Goal: Task Accomplishment & Management: Complete application form

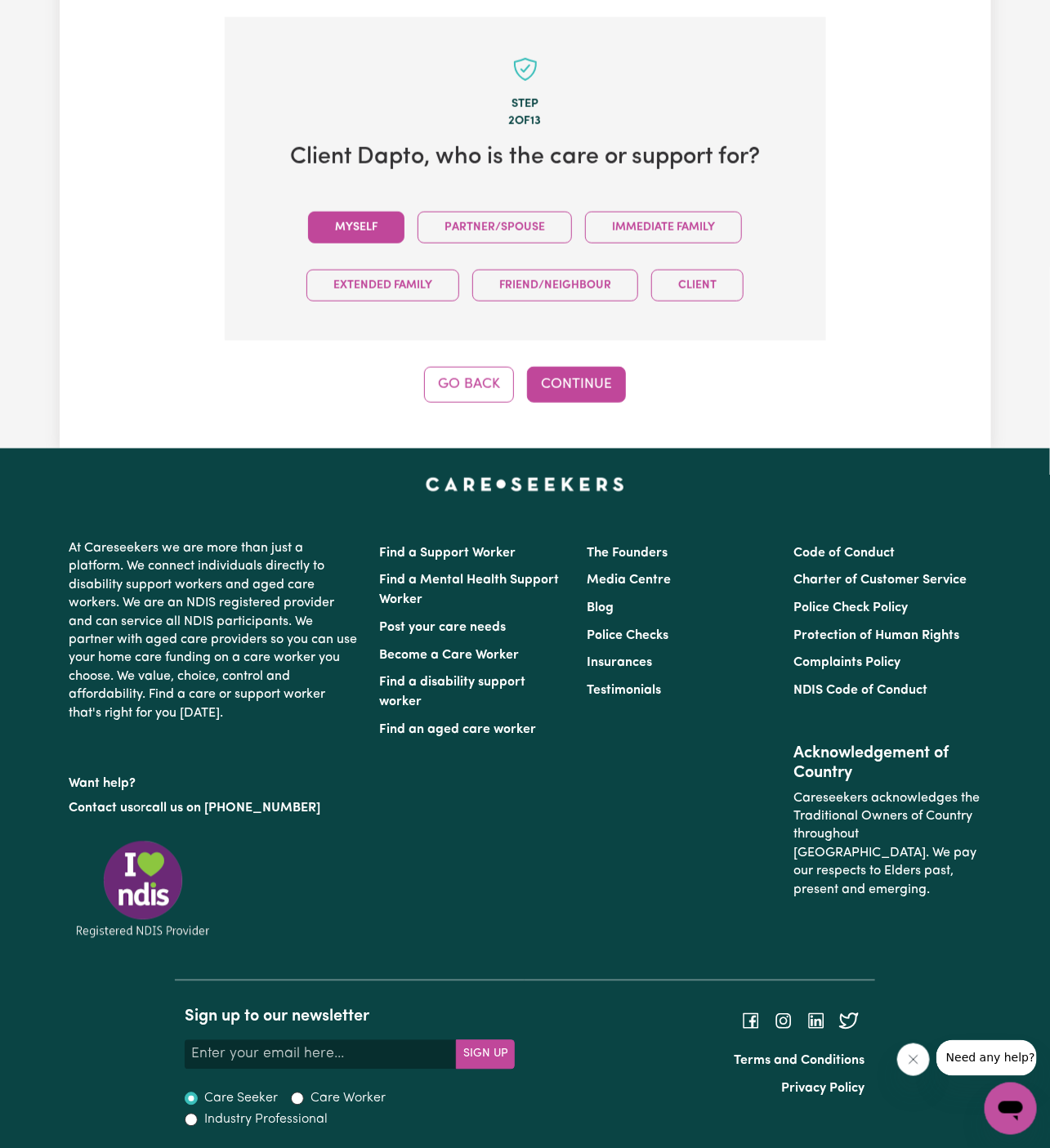
click at [380, 223] on button "Myself" at bounding box center [356, 227] width 97 height 32
click at [601, 384] on button "Continue" at bounding box center [577, 385] width 99 height 36
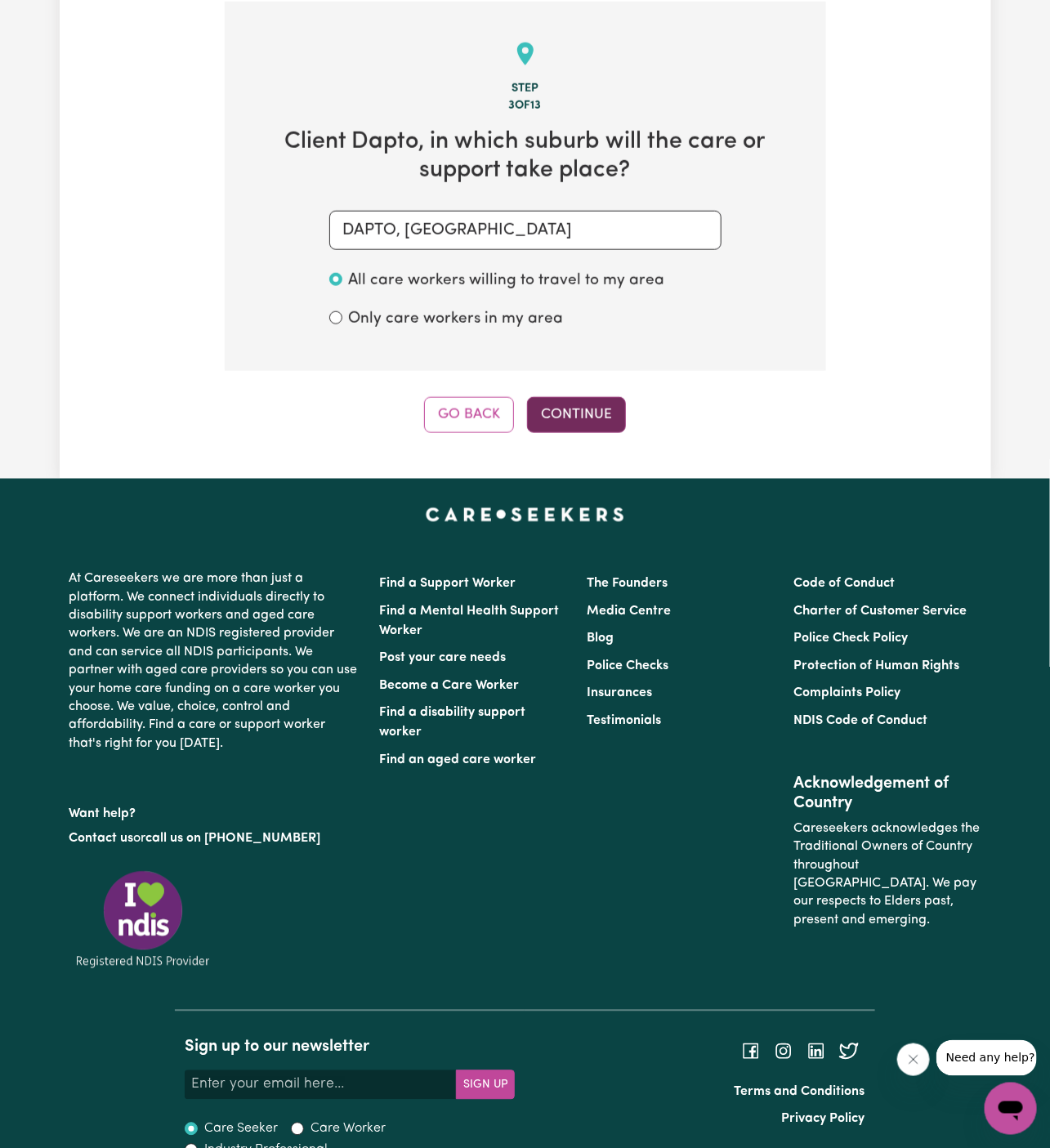
click at [576, 405] on button "Continue" at bounding box center [577, 416] width 99 height 36
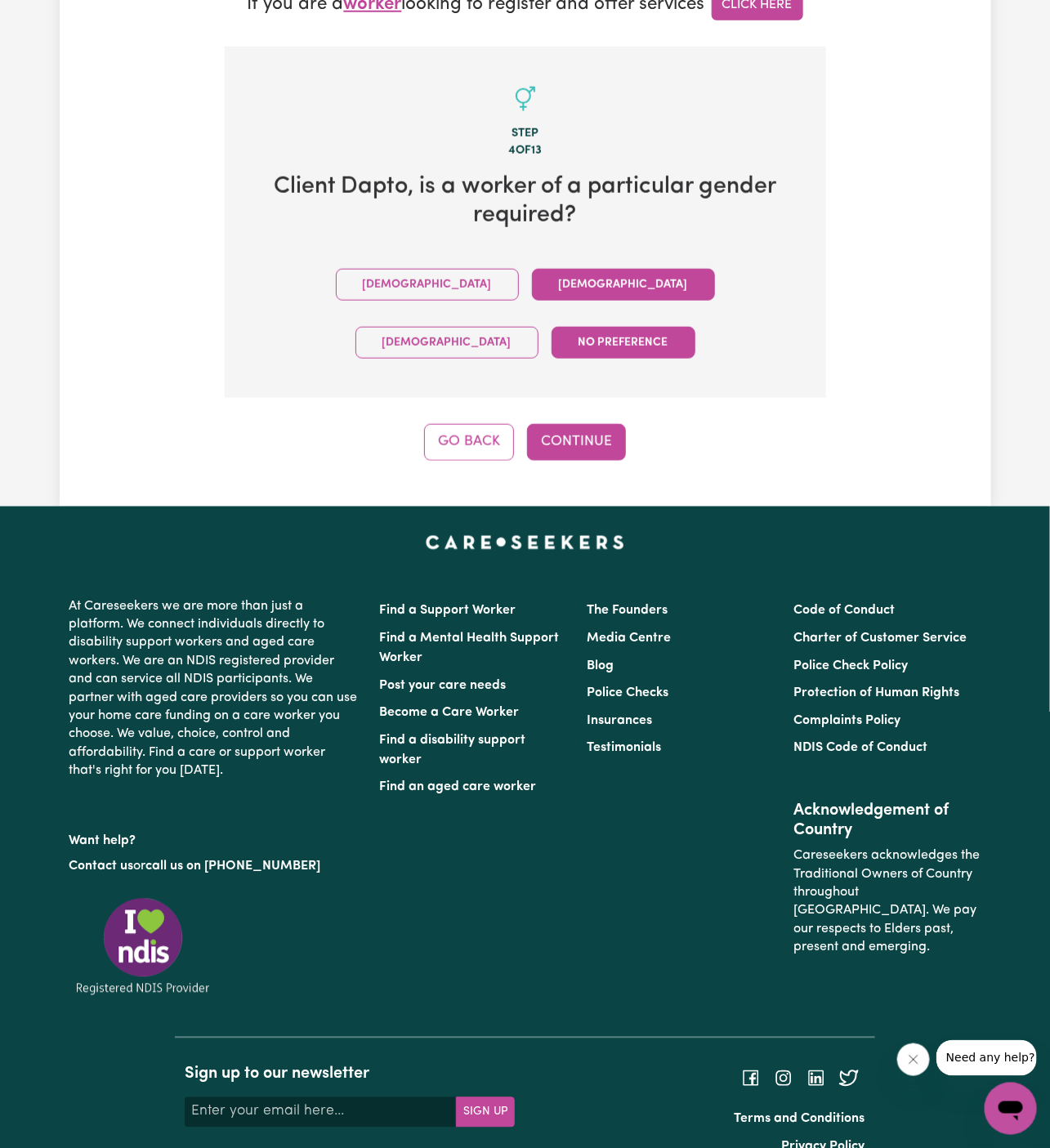
click at [532, 288] on button "Female" at bounding box center [624, 284] width 183 height 32
click at [46, 438] on div "Tell us your care and support requirements Welcome to Careseekers. We are excit…" at bounding box center [525, 14] width 1050 height 984
click at [600, 424] on button "Continue" at bounding box center [577, 442] width 99 height 36
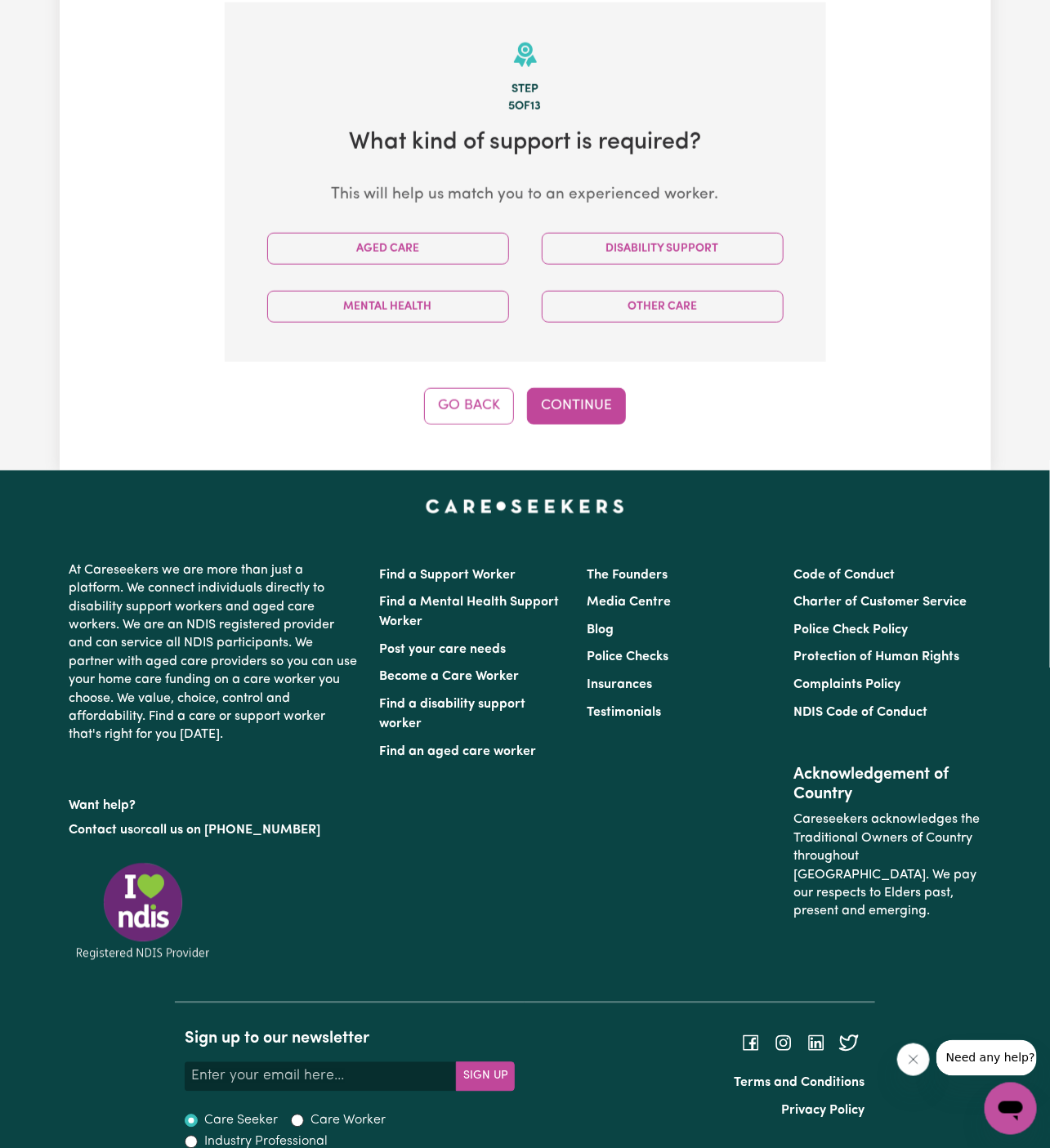
scroll to position [579, 0]
click at [580, 265] on div "Disability Support" at bounding box center [663, 248] width 274 height 58
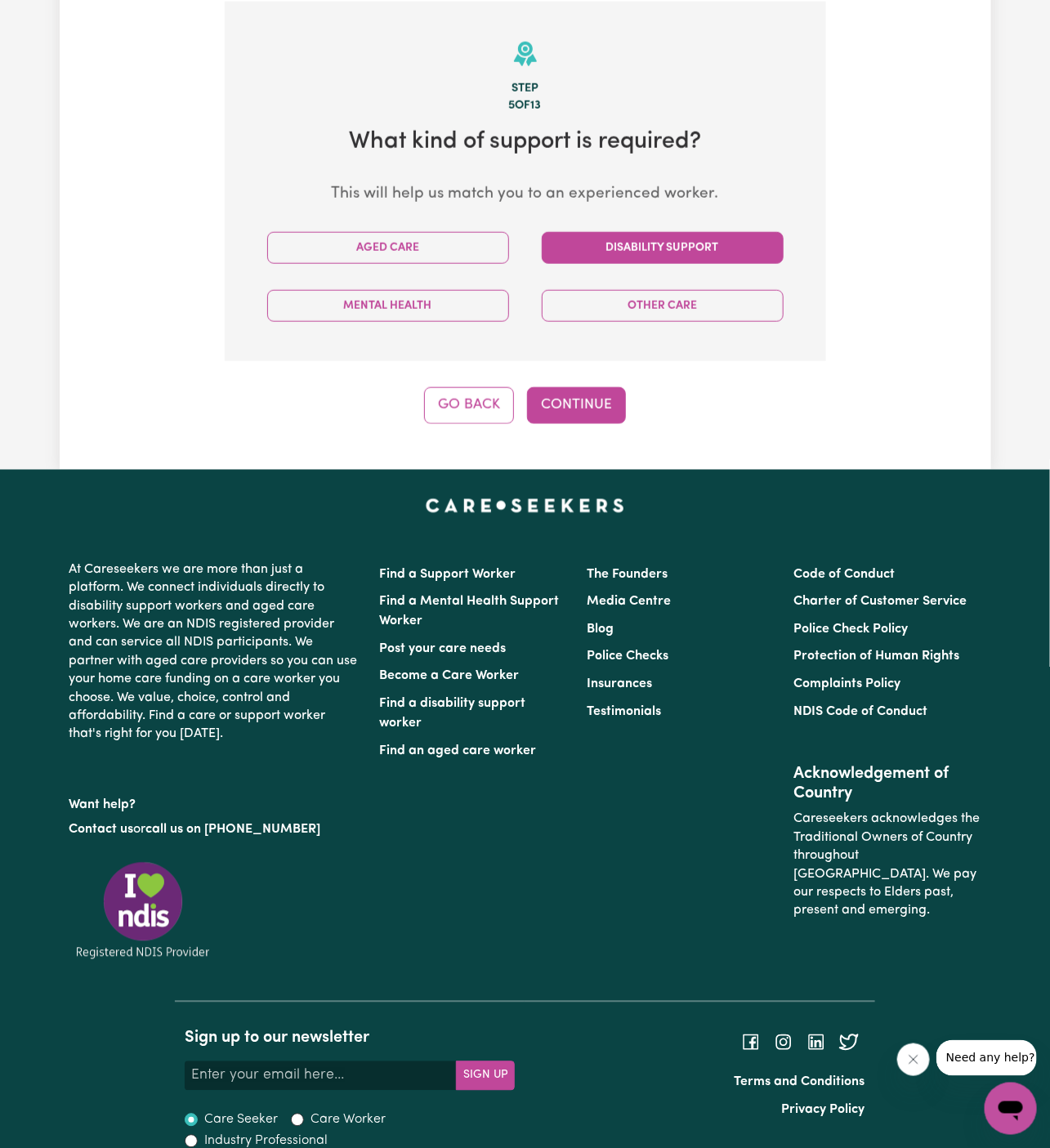
click at [668, 239] on button "Disability Support" at bounding box center [663, 248] width 242 height 32
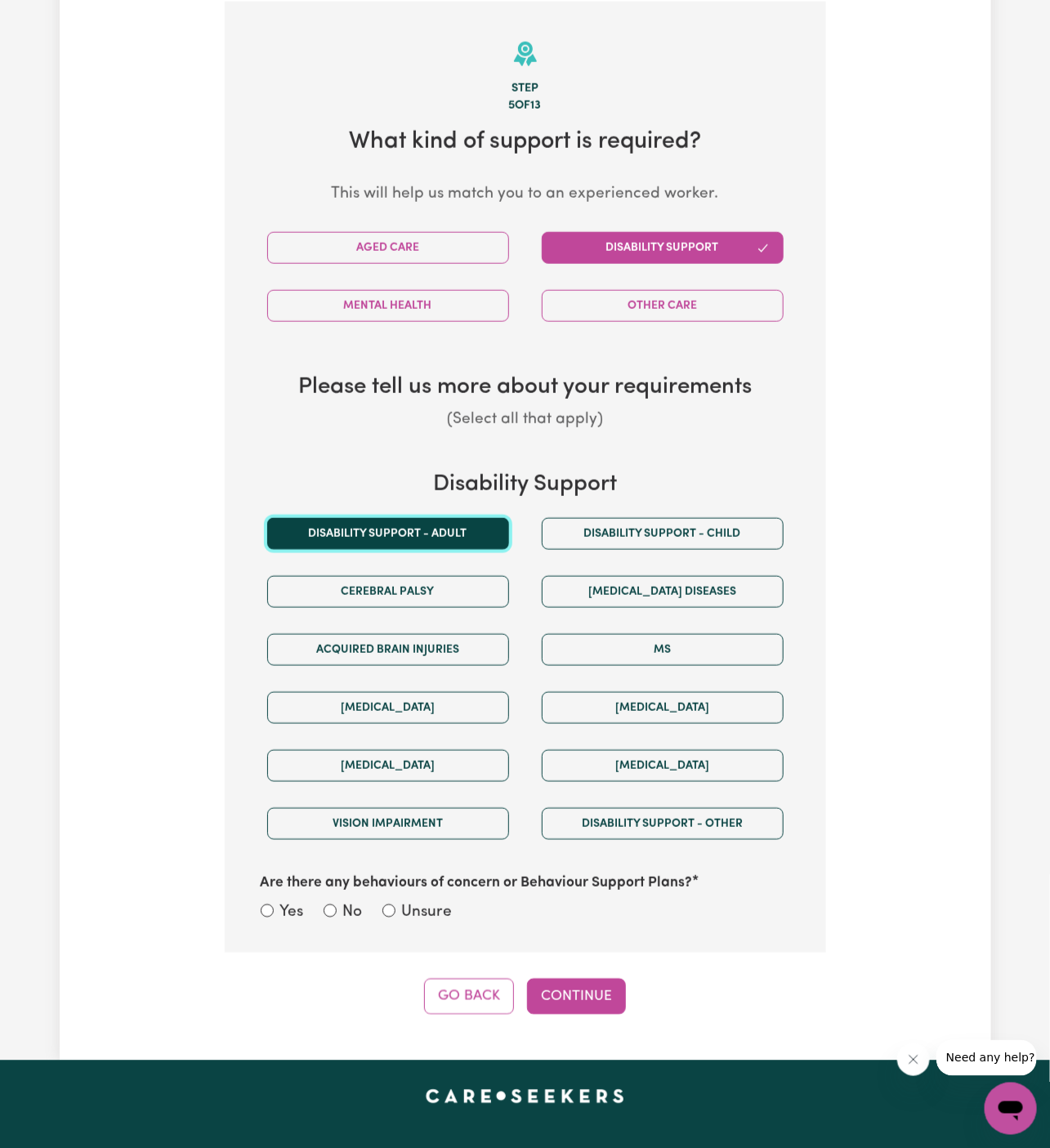
click at [406, 537] on button "Disability support - Adult" at bounding box center [387, 534] width 242 height 32
drag, startPoint x: 391, startPoint y: 908, endPoint x: 403, endPoint y: 909, distance: 12.0
click at [403, 909] on div "Unsure" at bounding box center [417, 913] width 70 height 24
click at [497, 931] on section "Step 5 of 13 What kind of support is required? This will help us match you to a…" at bounding box center [525, 477] width 601 height 951
click at [458, 923] on section "Step 5 of 13 What kind of support is required? This will help us match you to a…" at bounding box center [525, 477] width 601 height 951
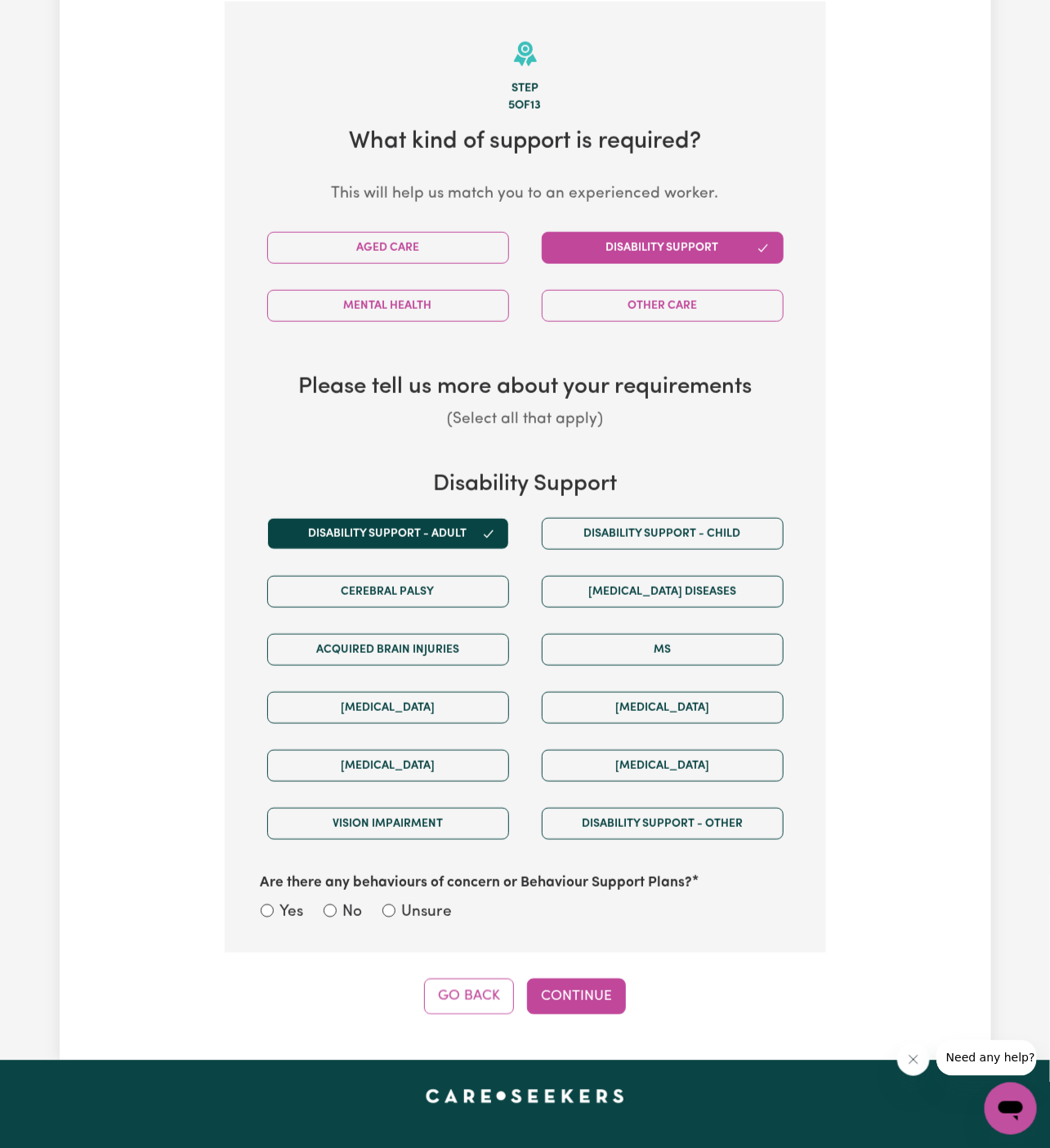
click at [429, 912] on label "Unsure" at bounding box center [427, 913] width 50 height 24
click at [396, 912] on input "Unsure" at bounding box center [389, 912] width 13 height 13
radio input "true"
click at [637, 1009] on div "Tell us your care and support requirements Welcome to Careseekers. We are excit…" at bounding box center [525, 269] width 931 height 1583
click at [607, 997] on button "Continue" at bounding box center [577, 998] width 99 height 36
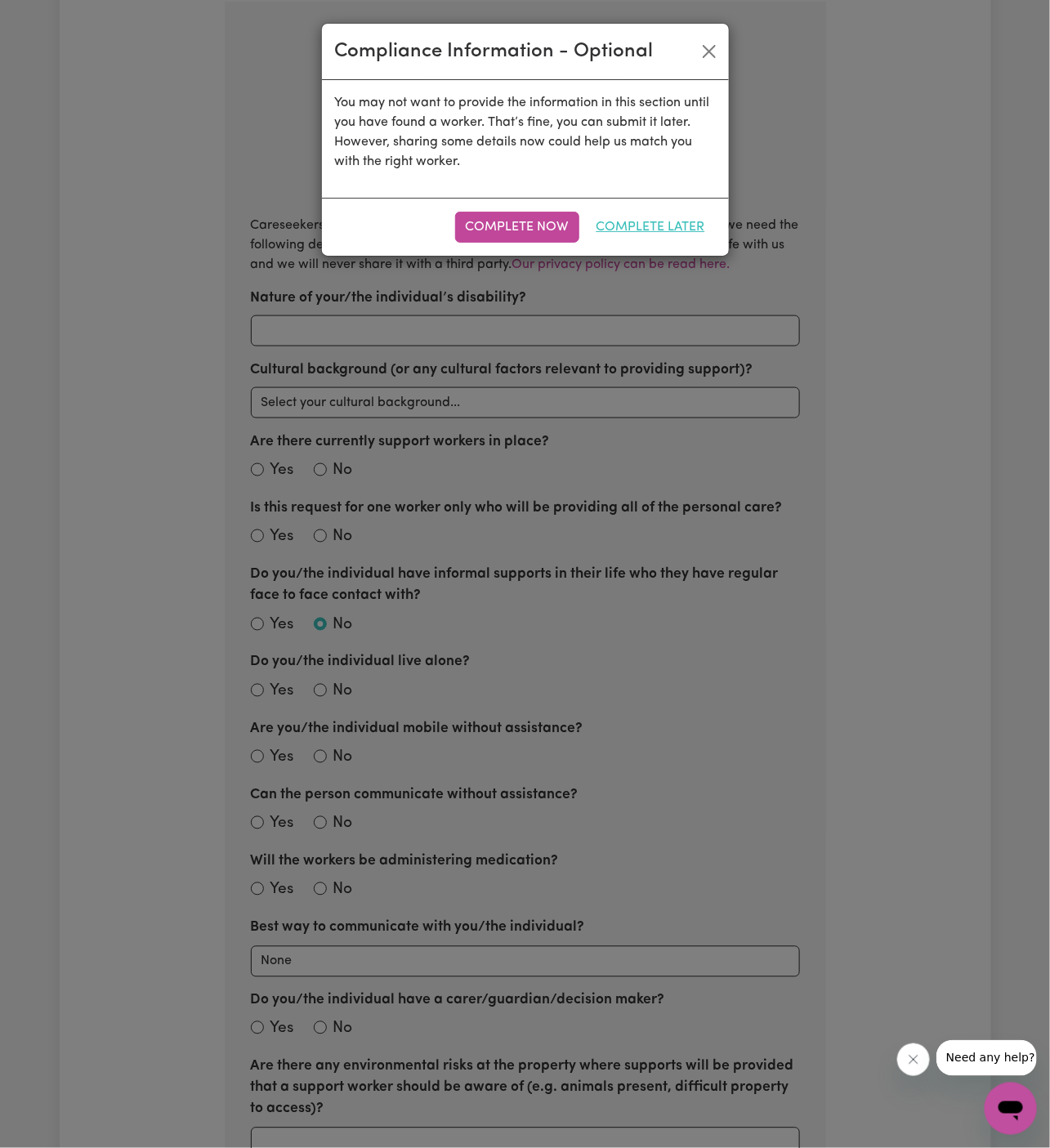
click at [630, 232] on button "Complete Later" at bounding box center [650, 227] width 130 height 31
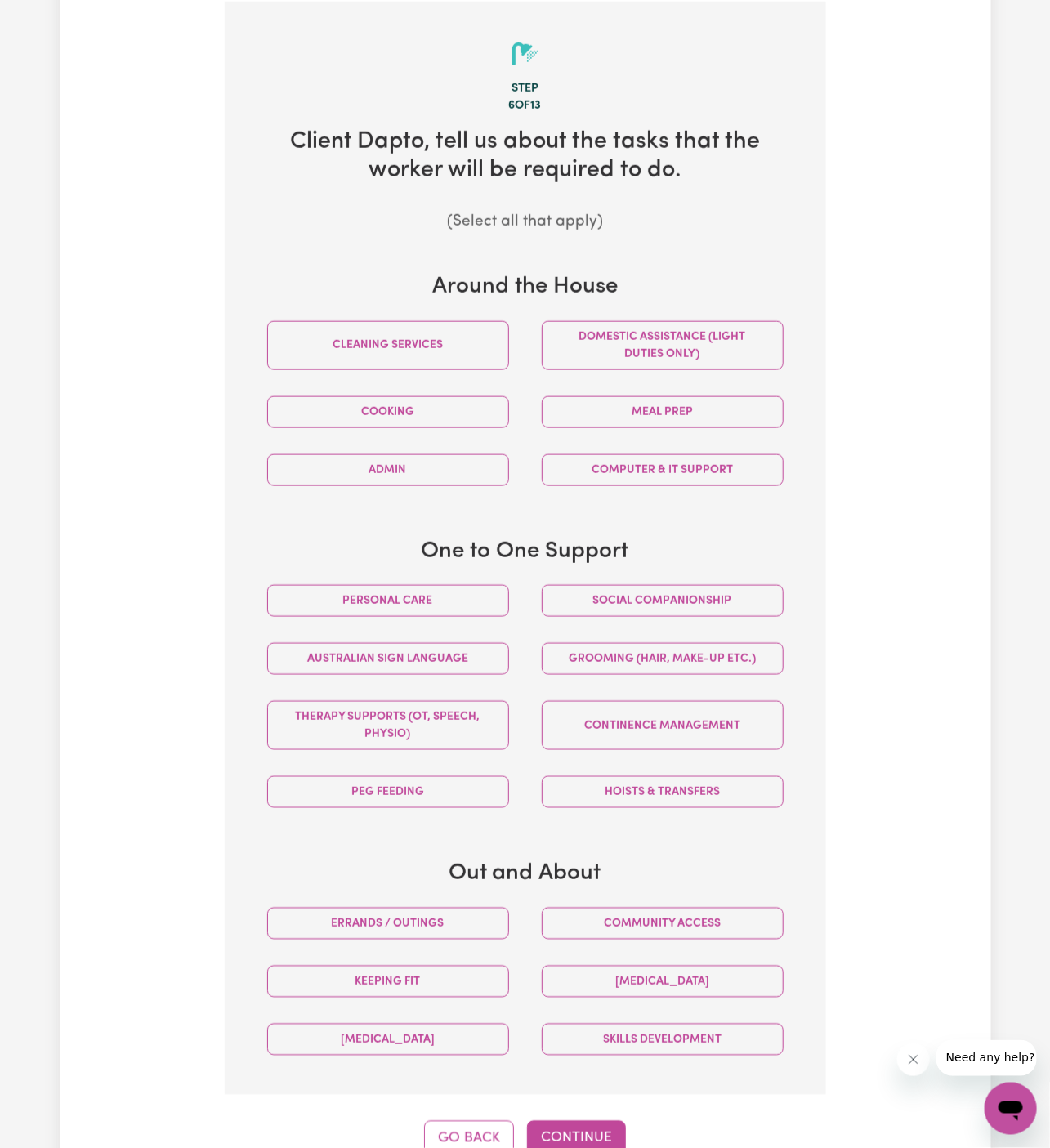
click at [477, 605] on button "Personal care" at bounding box center [387, 601] width 242 height 32
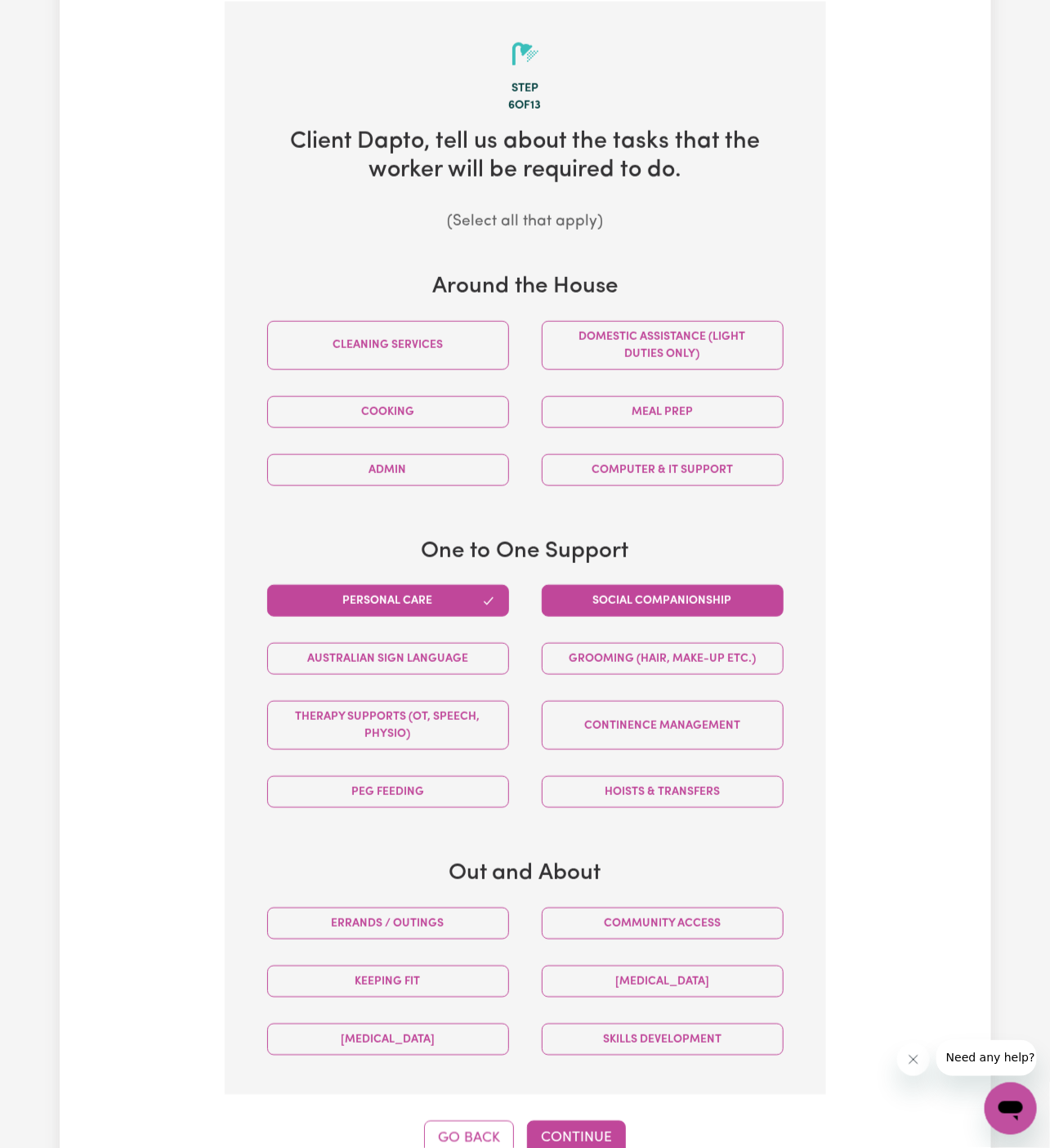
click at [610, 605] on button "Social companionship" at bounding box center [663, 601] width 242 height 32
click at [688, 348] on button "Domestic assistance (light duties only)" at bounding box center [663, 345] width 242 height 49
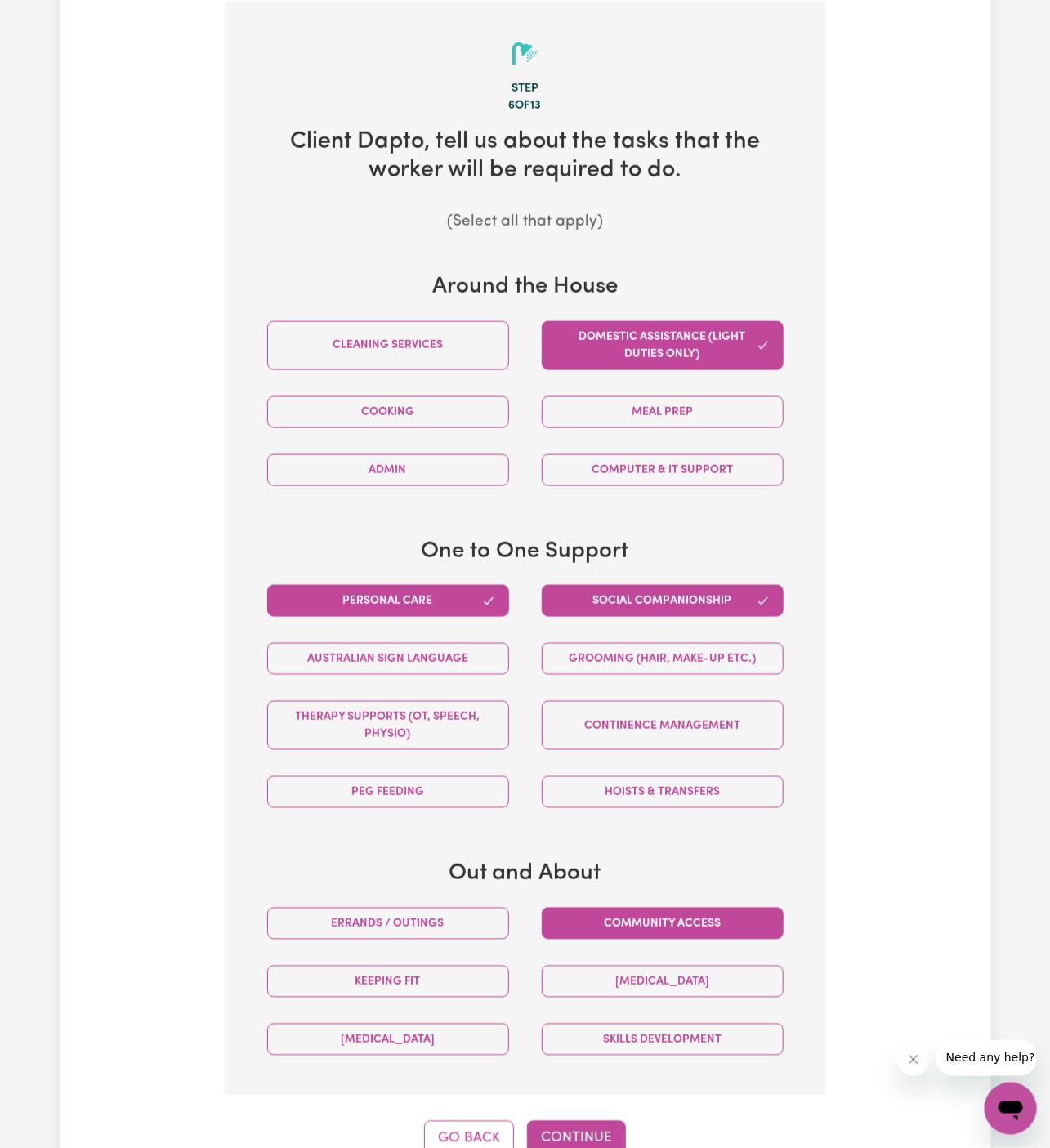
click at [691, 923] on button "Community access" at bounding box center [663, 924] width 242 height 32
click at [460, 919] on button "Errands / Outings" at bounding box center [387, 924] width 242 height 32
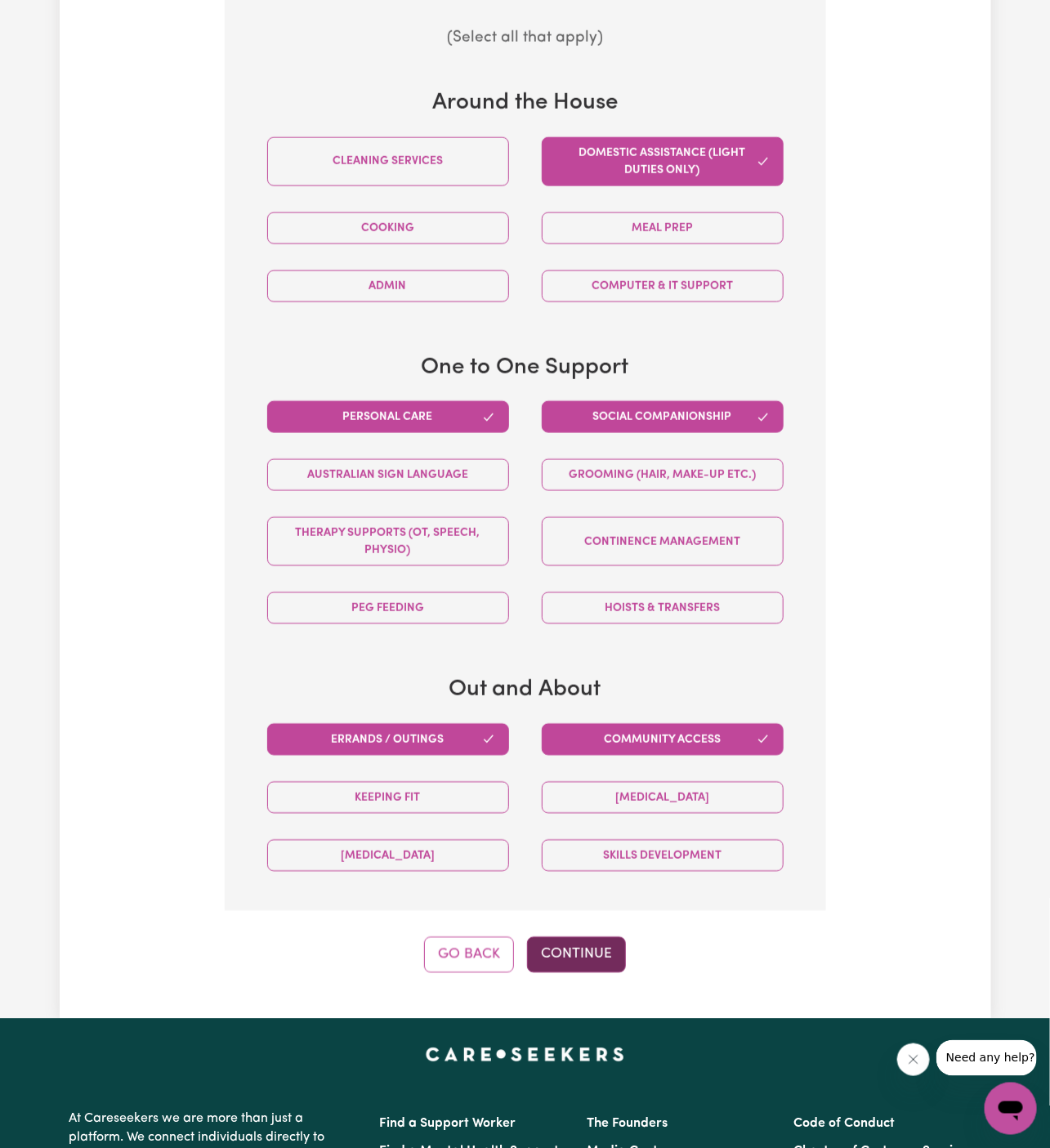
click at [604, 937] on button "Continue" at bounding box center [577, 955] width 99 height 36
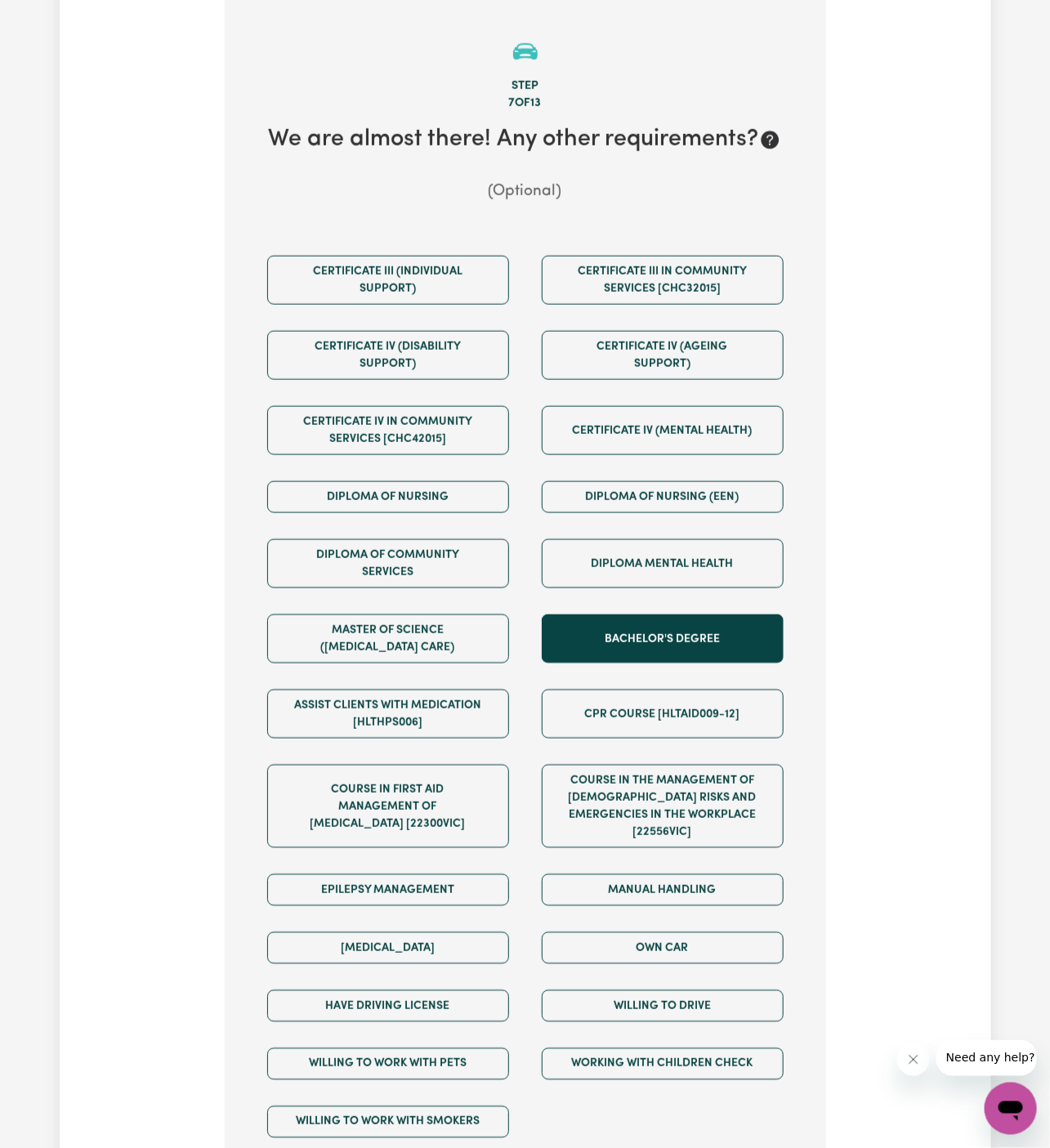
scroll to position [579, 0]
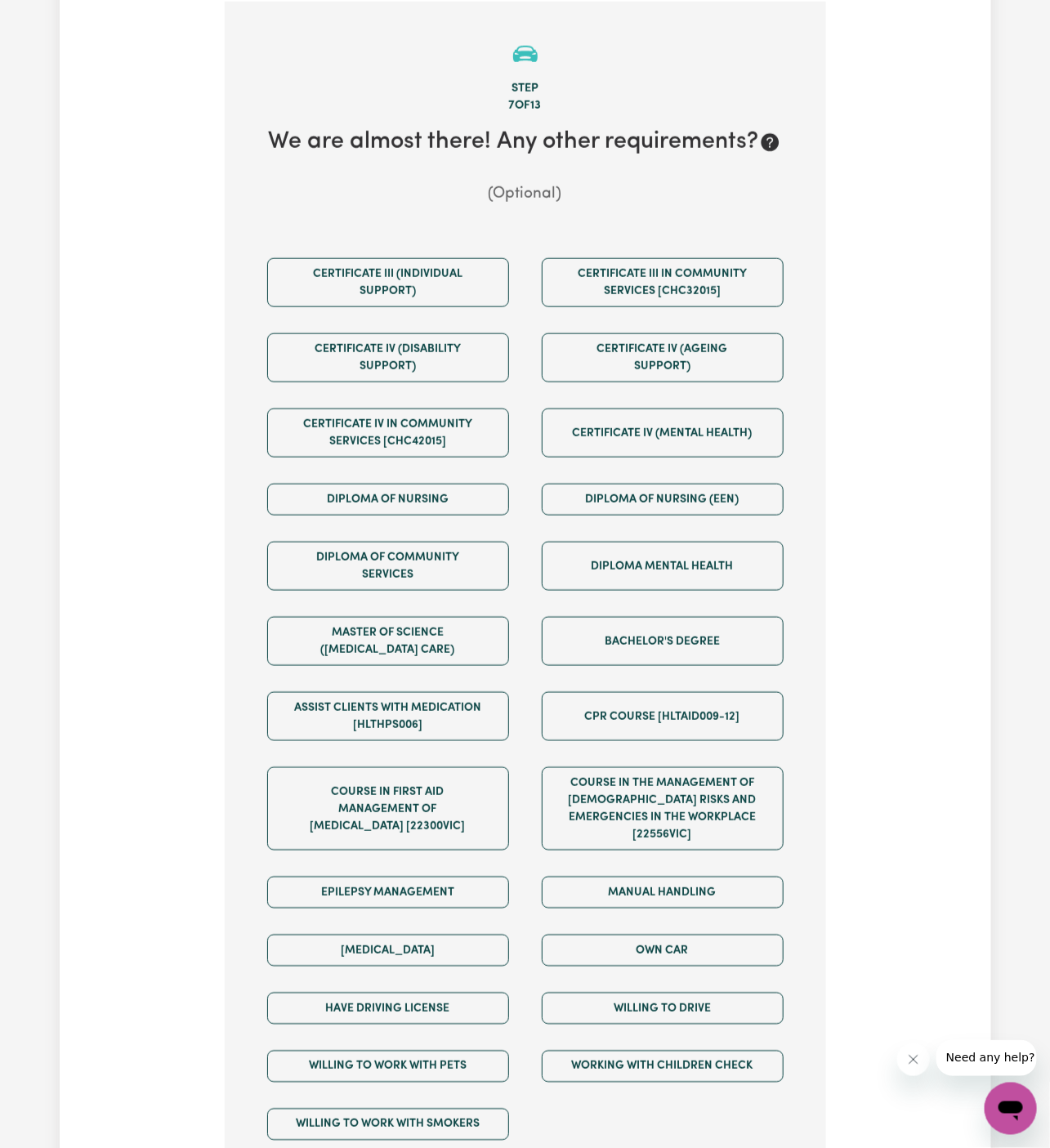
click at [699, 922] on div "Own Car" at bounding box center [663, 950] width 274 height 58
click at [699, 935] on button "Own Car" at bounding box center [663, 950] width 242 height 32
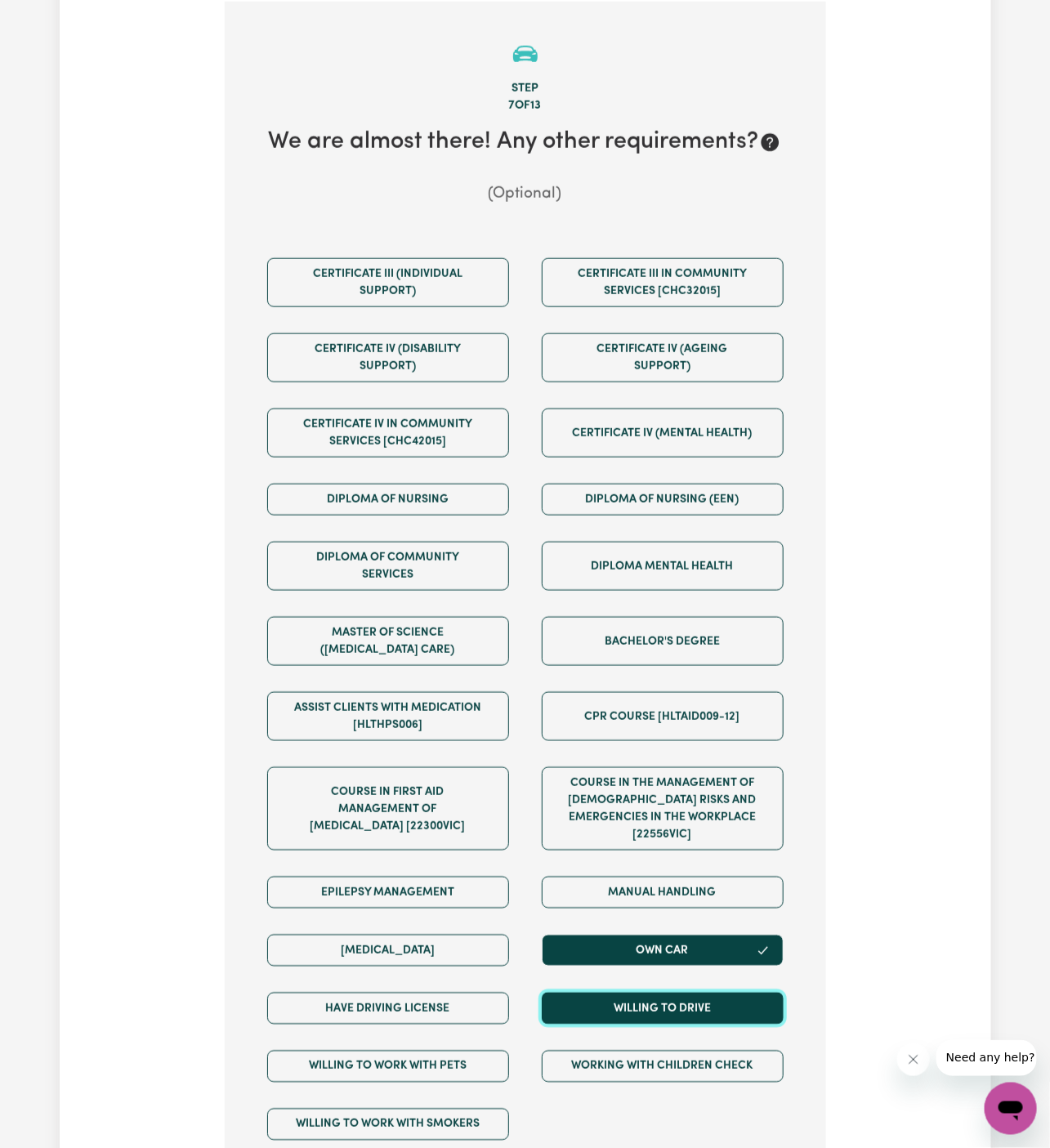
click at [703, 997] on button "Willing to drive" at bounding box center [663, 1009] width 242 height 32
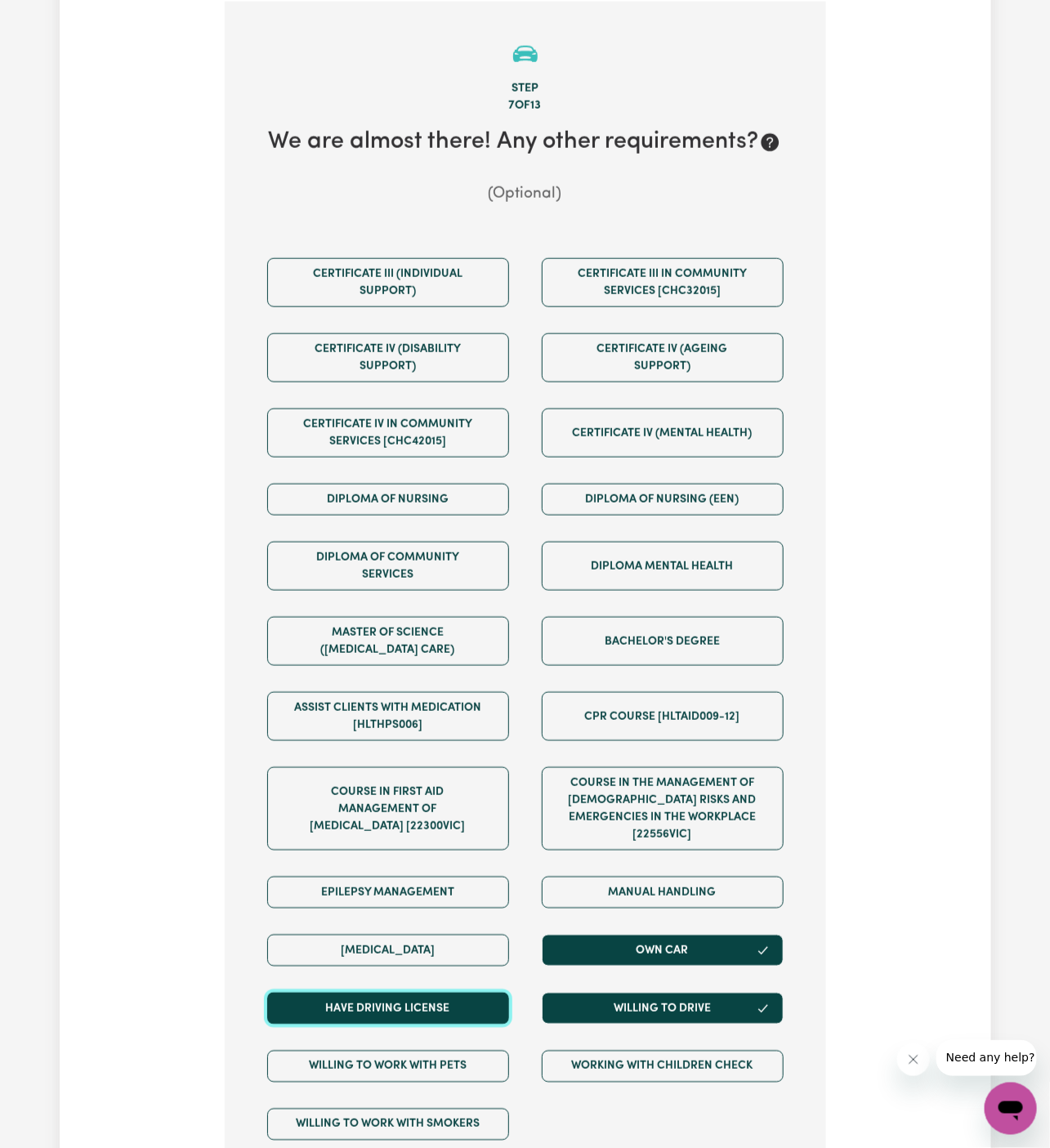
click at [503, 993] on button "Have driving license" at bounding box center [387, 1009] width 242 height 32
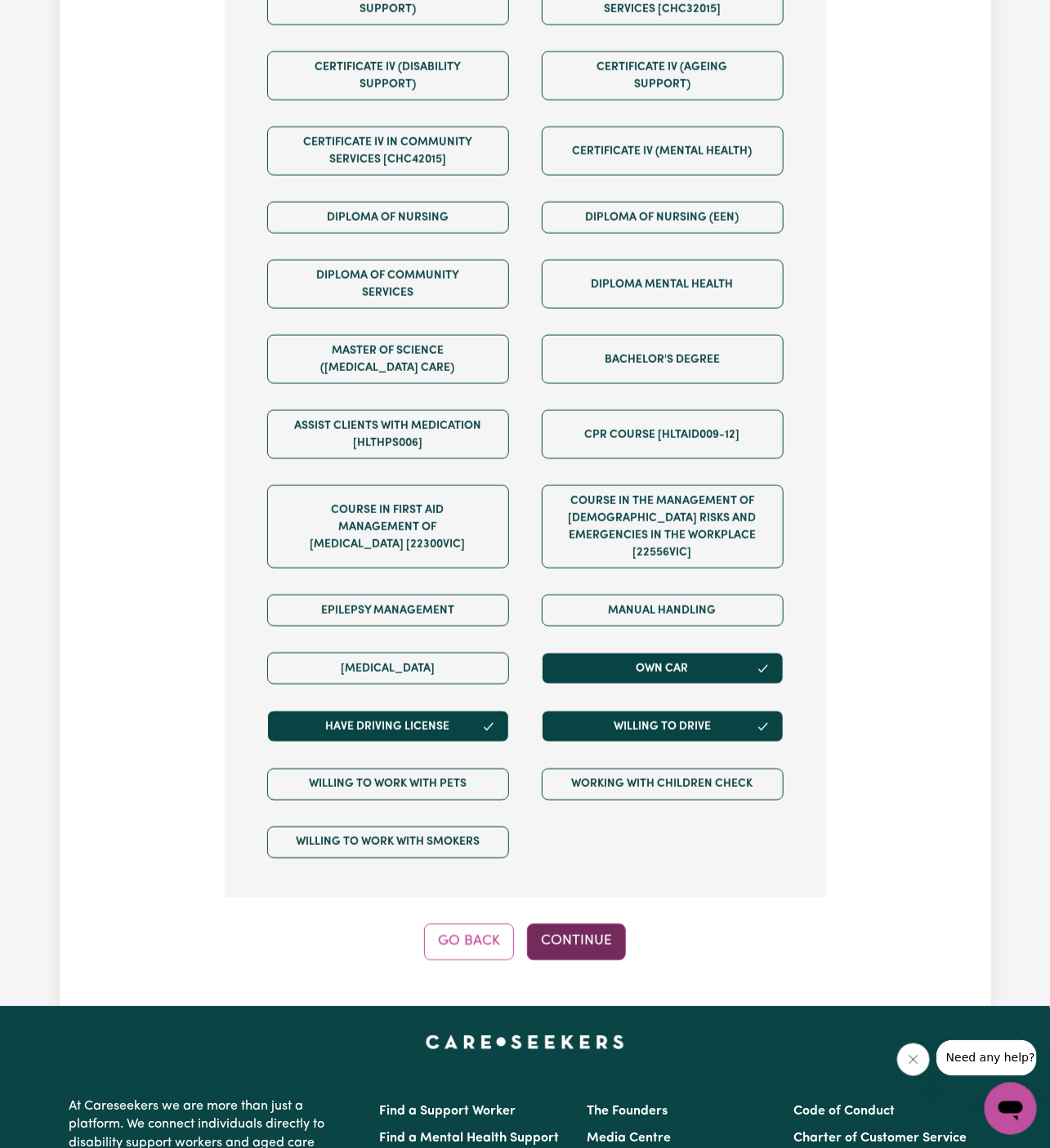
click at [582, 924] on button "Continue" at bounding box center [577, 942] width 99 height 36
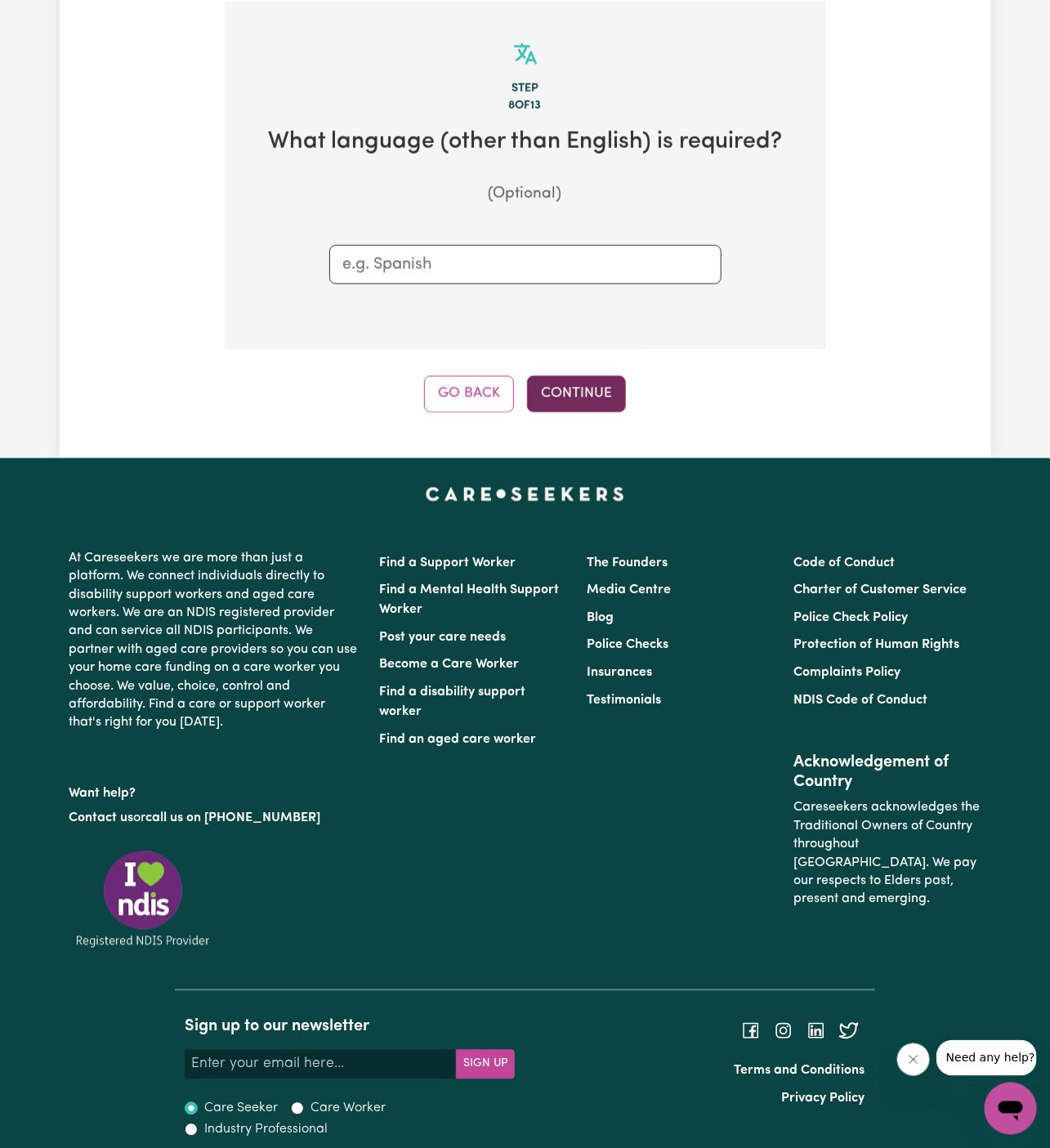
click at [560, 396] on button "Continue" at bounding box center [577, 394] width 99 height 36
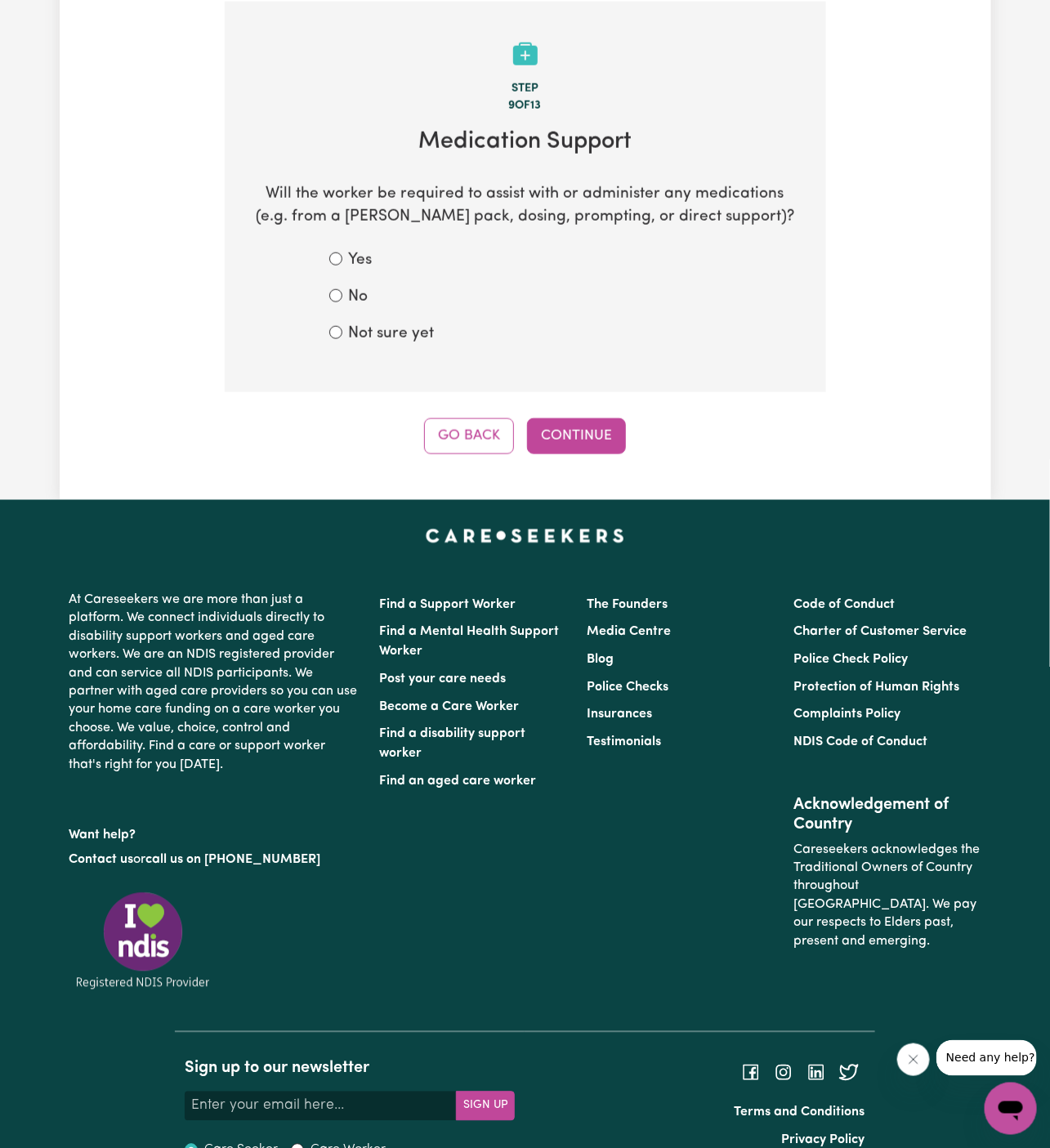
click at [372, 336] on label "Not sure yet" at bounding box center [392, 335] width 86 height 24
click at [342, 336] on input "Not sure yet" at bounding box center [336, 333] width 13 height 13
radio input "true"
click at [545, 432] on button "Continue" at bounding box center [577, 436] width 99 height 36
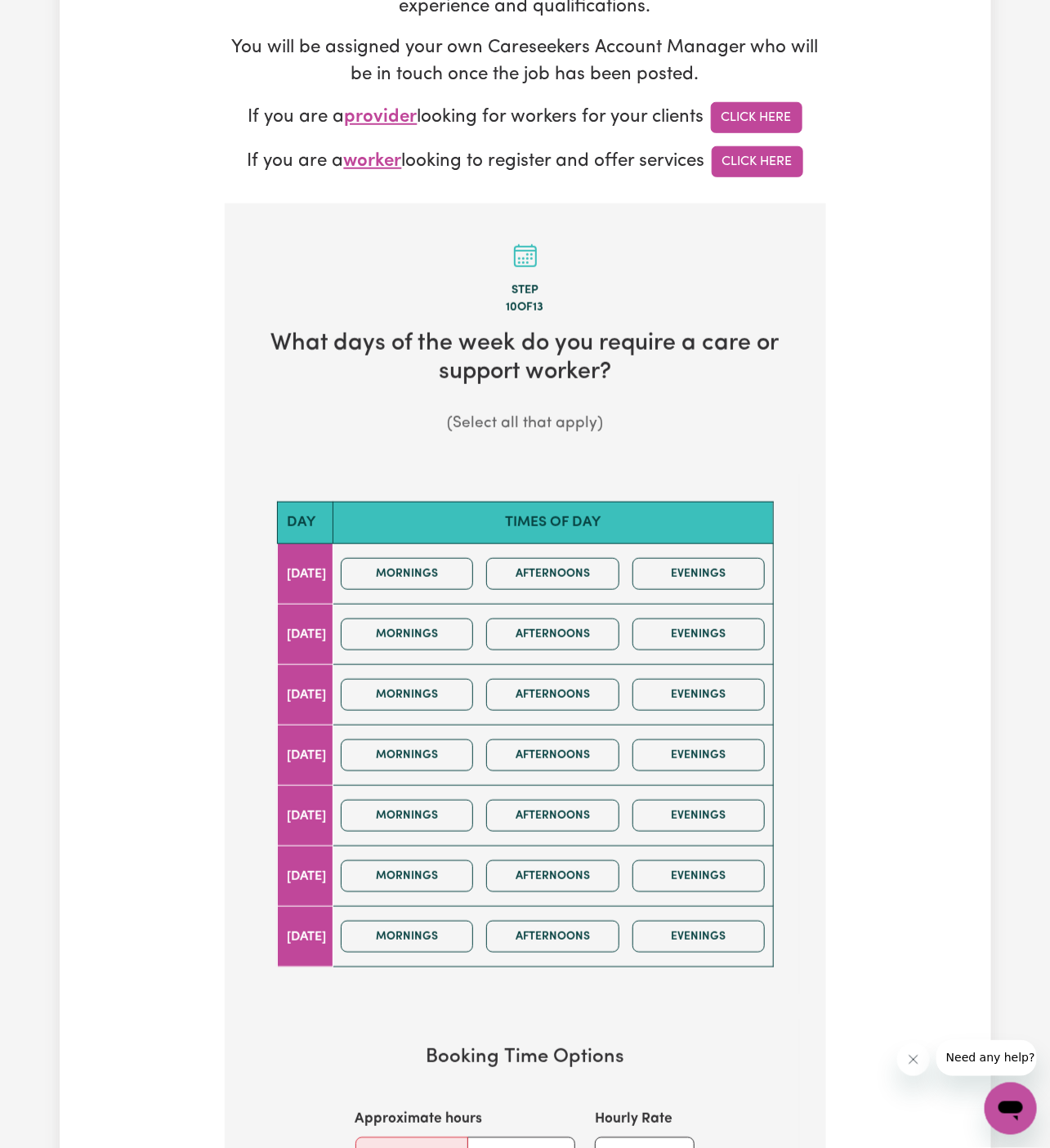
scroll to position [398, 0]
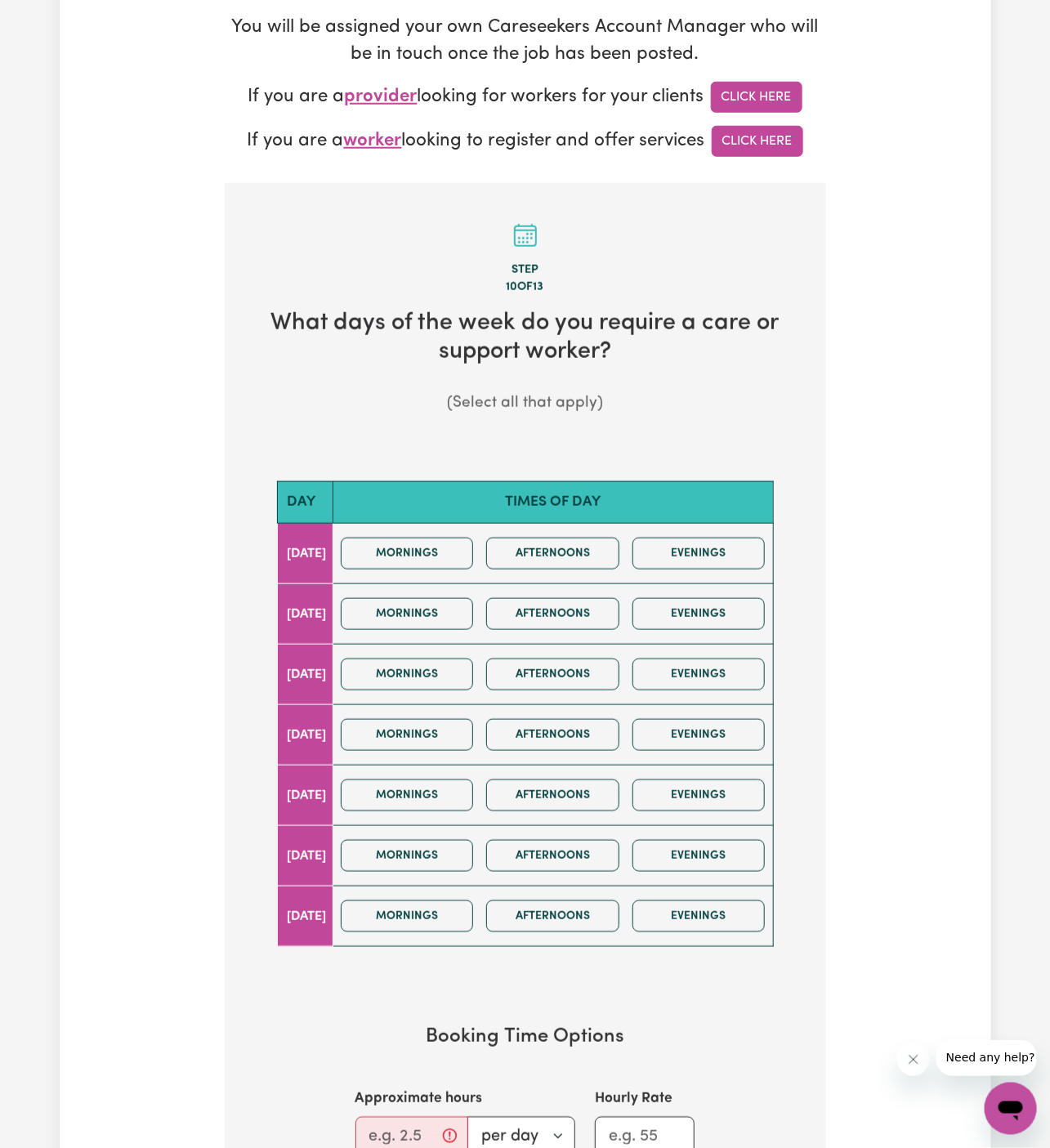
click at [455, 645] on div "Mornings Afternoons Evenings" at bounding box center [553, 674] width 438 height 58
click at [454, 609] on button "Mornings" at bounding box center [406, 614] width 133 height 32
click at [454, 560] on button "Mornings" at bounding box center [406, 554] width 133 height 32
click at [456, 601] on button "Mornings" at bounding box center [406, 614] width 133 height 32
click at [467, 558] on button "Mornings" at bounding box center [406, 554] width 133 height 32
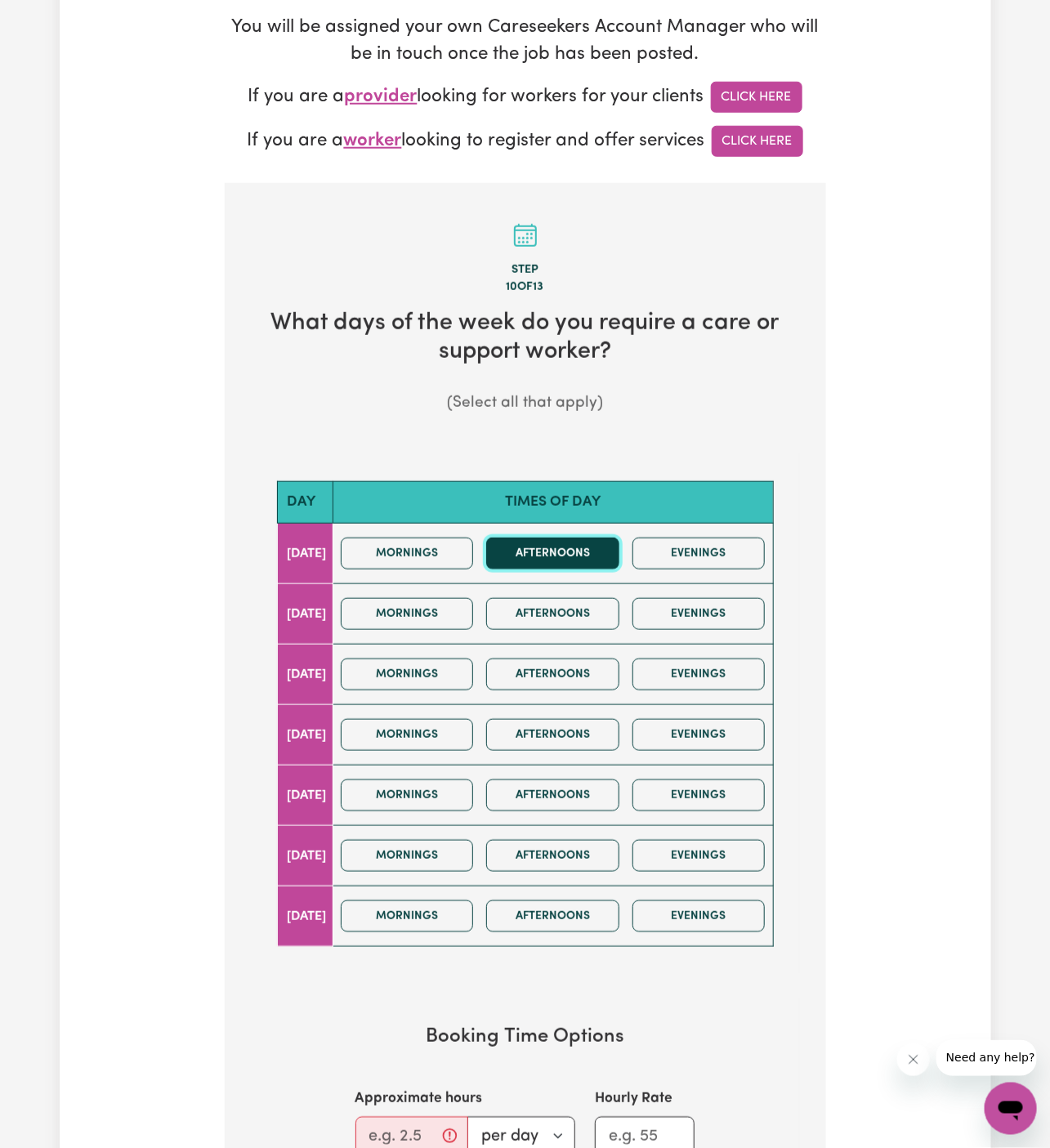
click at [544, 558] on button "Afternoons" at bounding box center [552, 554] width 133 height 32
click at [554, 622] on button "Afternoons" at bounding box center [552, 614] width 133 height 32
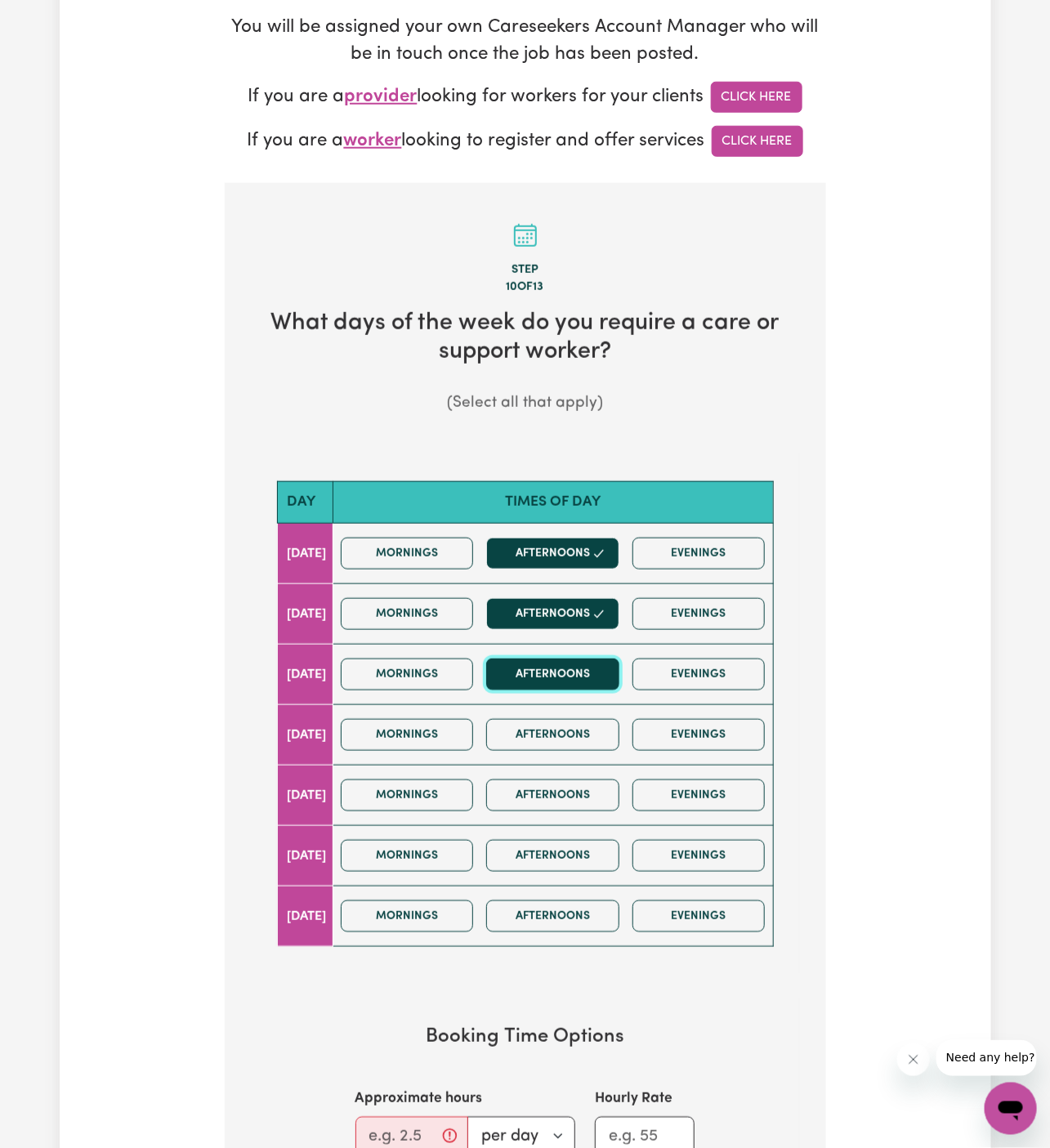
click at [554, 679] on button "Afternoons" at bounding box center [552, 674] width 133 height 32
click at [554, 727] on button "Afternoons" at bounding box center [552, 735] width 133 height 32
click at [382, 1133] on input "Approximate hours" at bounding box center [411, 1136] width 112 height 39
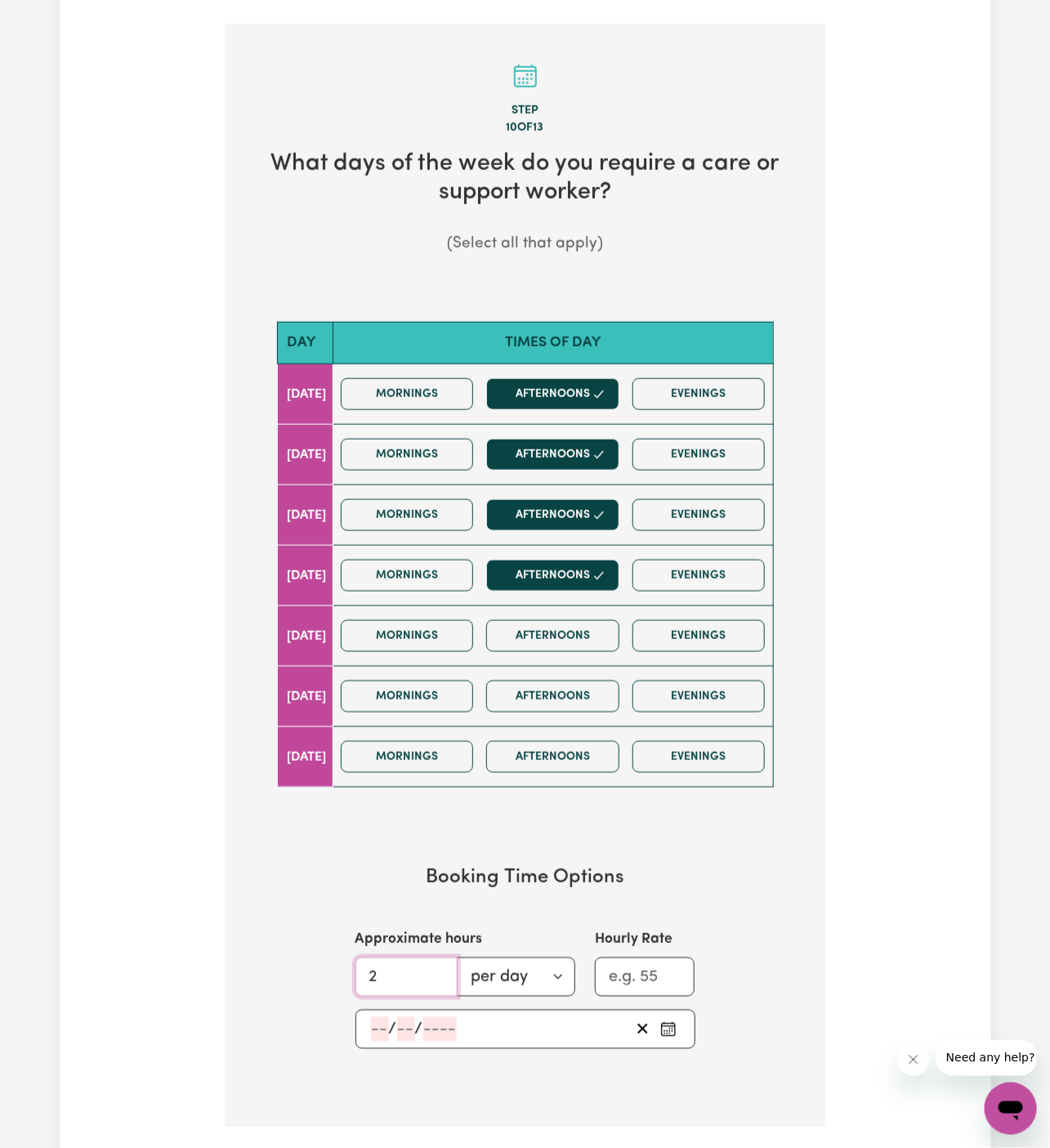
type input "2"
click at [377, 1030] on input "number" at bounding box center [380, 1030] width 18 height 25
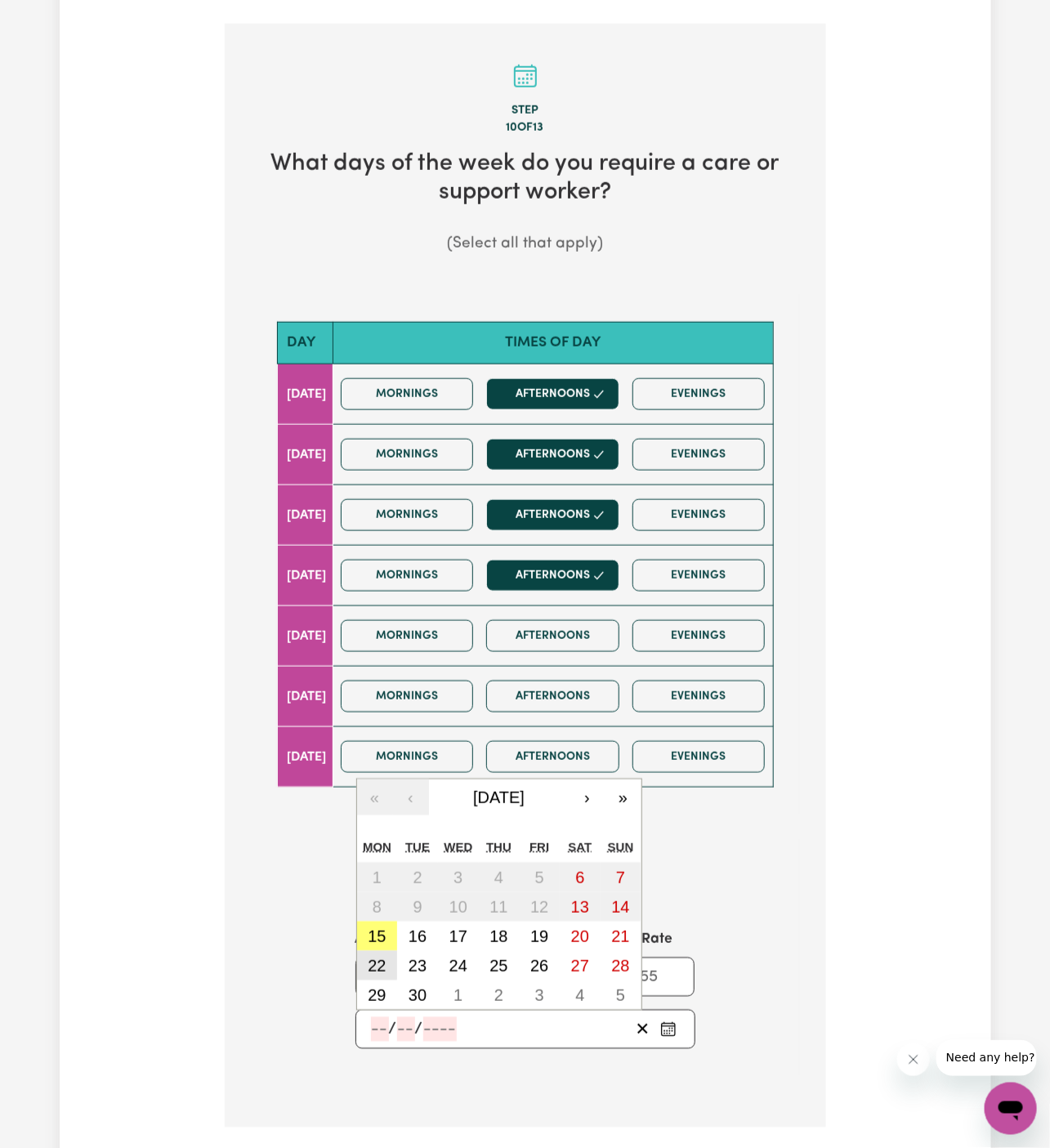
click at [381, 951] on button "22" at bounding box center [377, 966] width 40 height 30
type input "2025-09-22"
type input "22"
type input "9"
type input "2025"
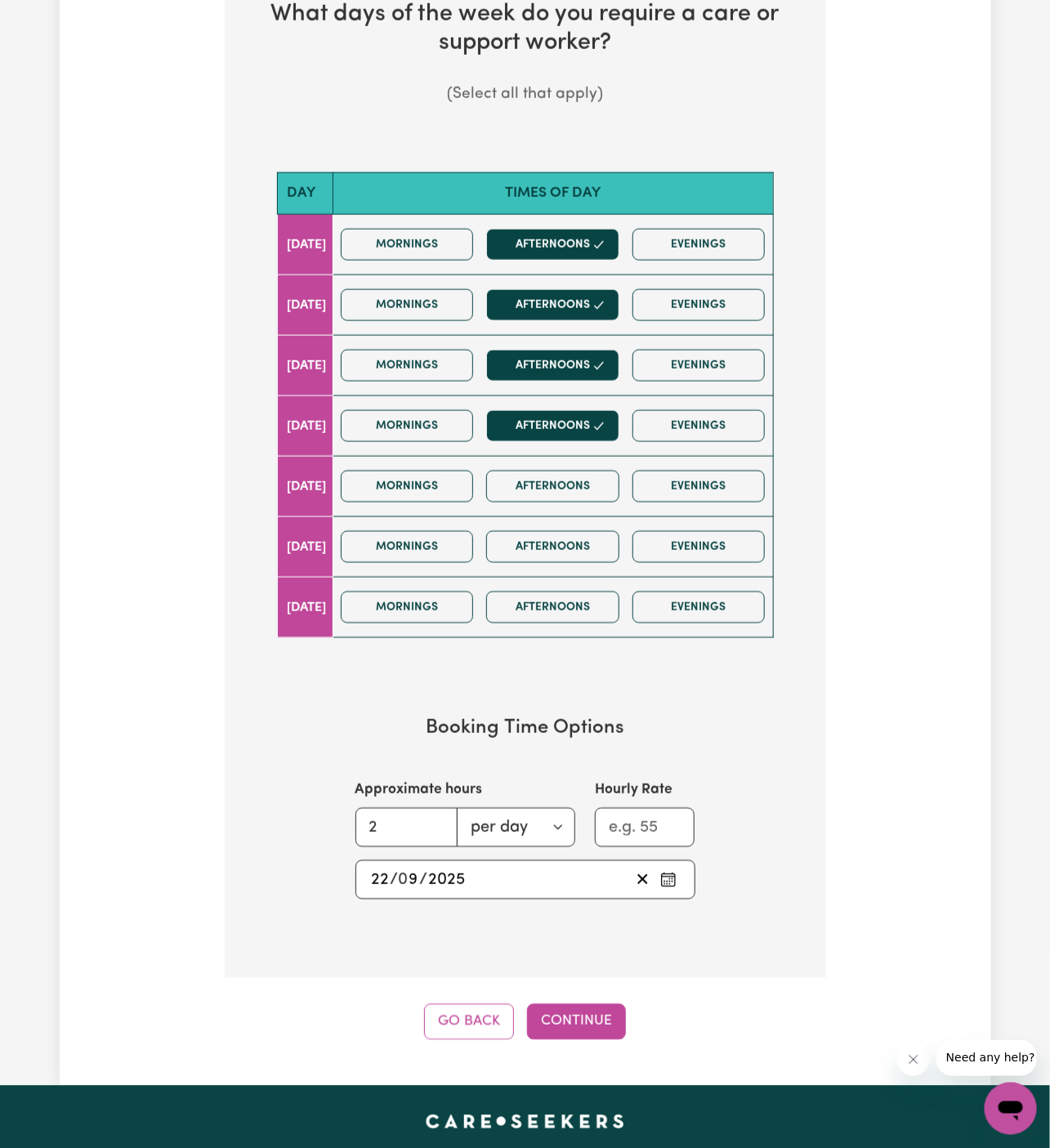
click at [581, 1007] on button "Continue" at bounding box center [577, 1022] width 99 height 36
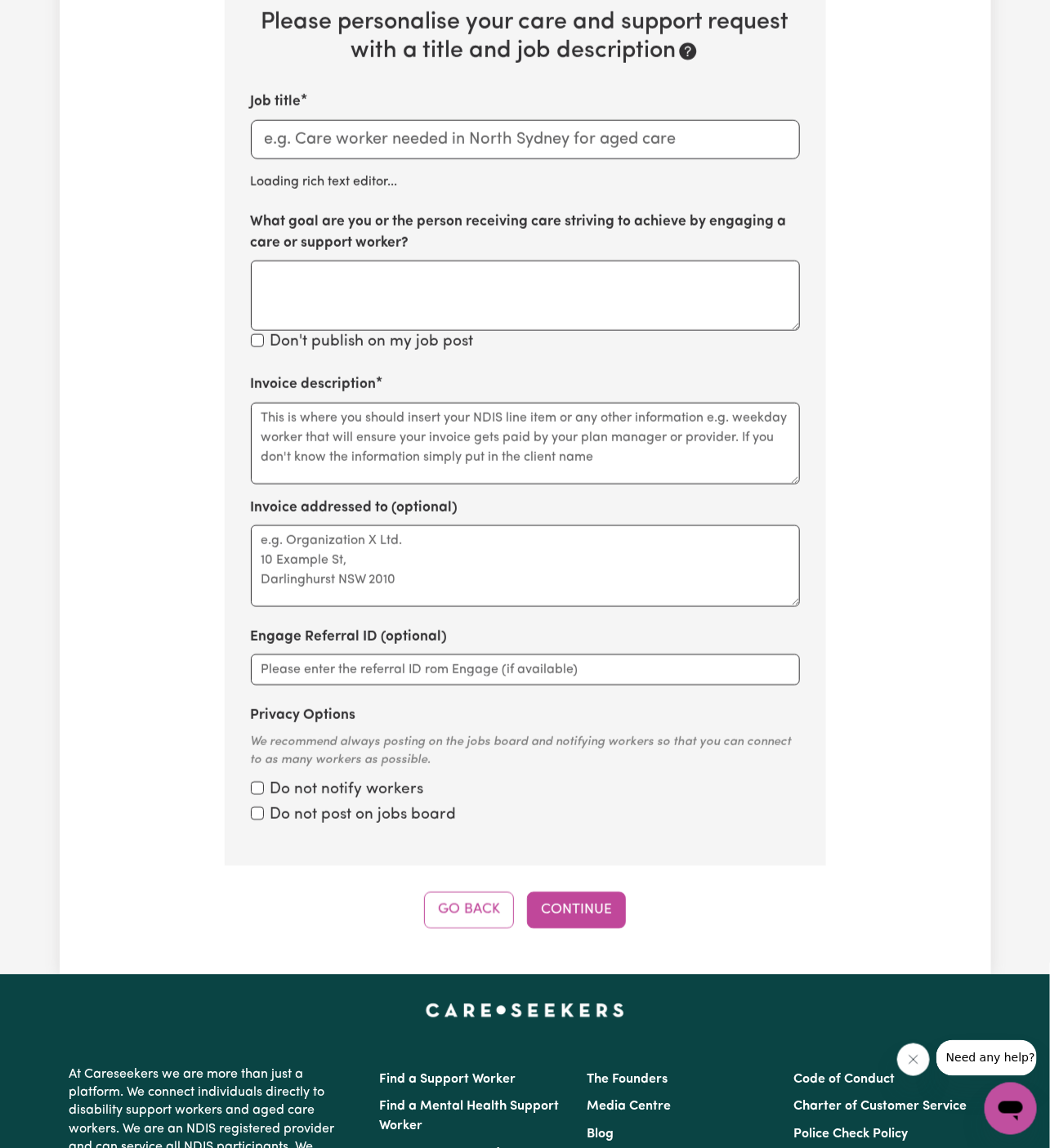
scroll to position [579, 0]
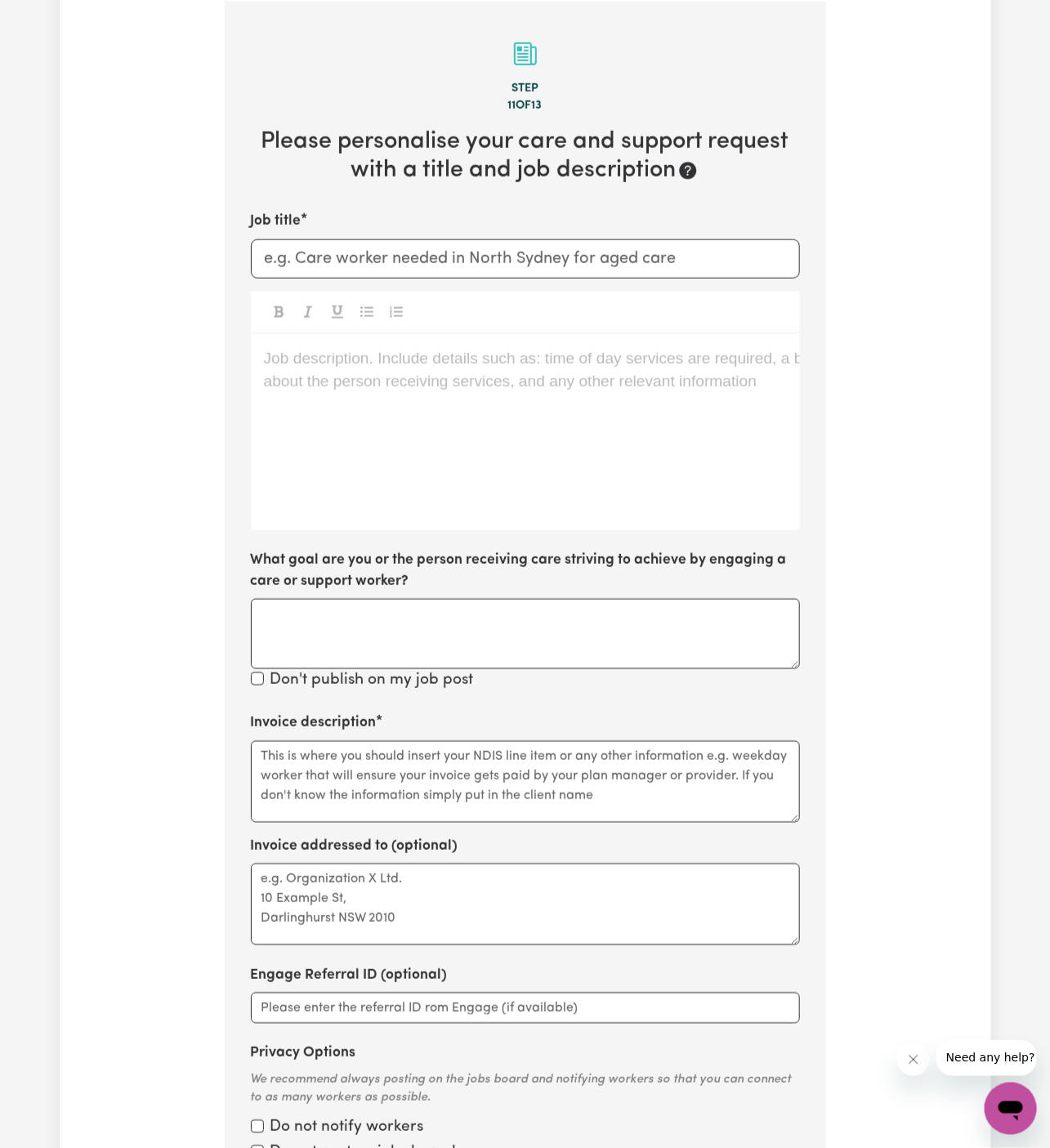
click at [437, 437] on div "Job description. Include details such as: time of day services are required, a …" at bounding box center [525, 431] width 549 height 196
click at [493, 544] on div "Job title Job description. Include details such as: time of day services are re…" at bounding box center [525, 451] width 549 height 482
click at [625, 379] on div "Job description. Include details such as: time of day services are required, a …" at bounding box center [525, 431] width 549 height 196
click at [541, 422] on div "Job description. Include details such as: time of day services are required, a …" at bounding box center [525, 431] width 549 height 196
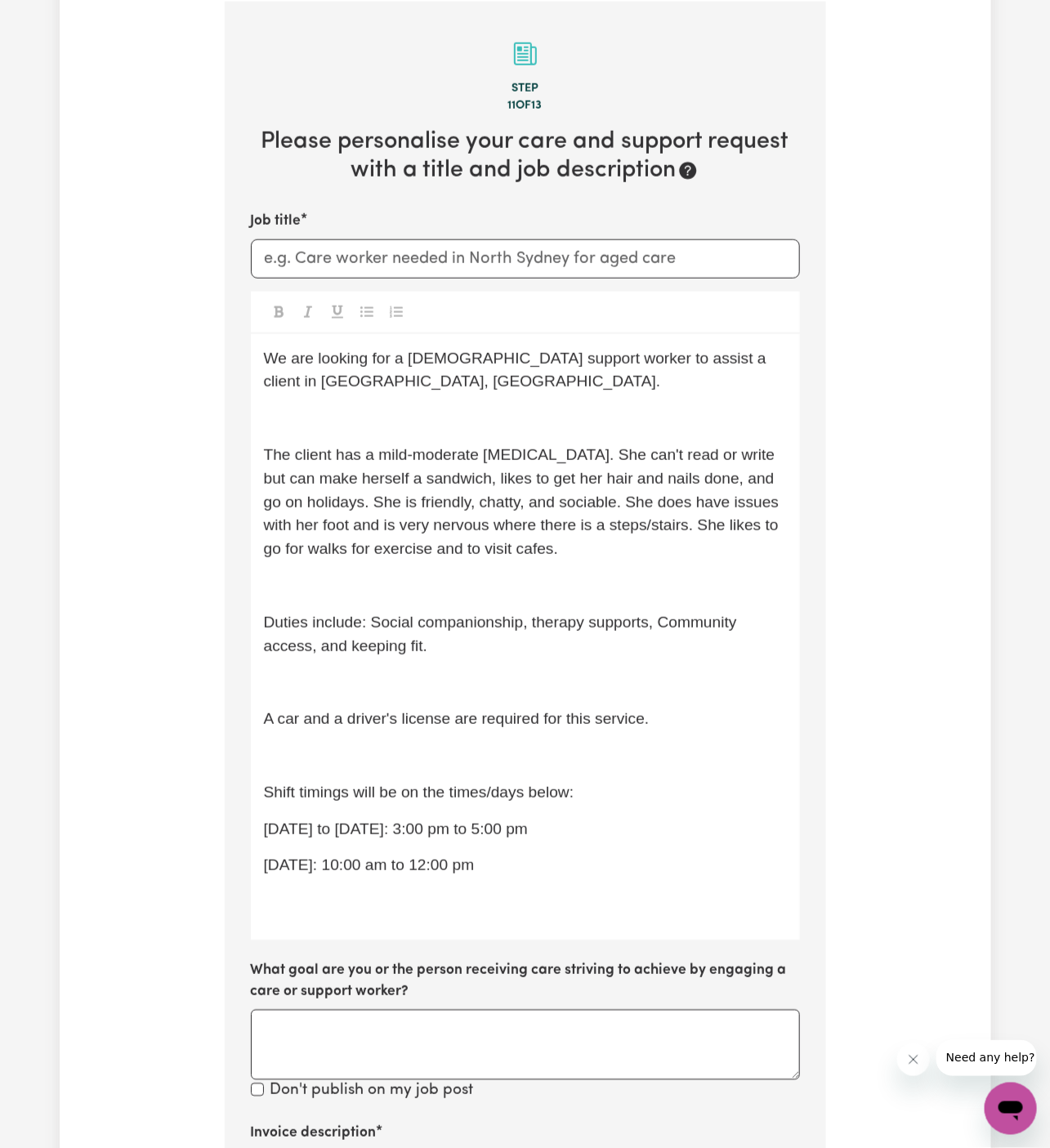
click at [541, 420] on p "﻿" at bounding box center [525, 418] width 523 height 24
click at [603, 864] on p "Saturday: 10:00 am to 12:00 pm" at bounding box center [525, 865] width 523 height 24
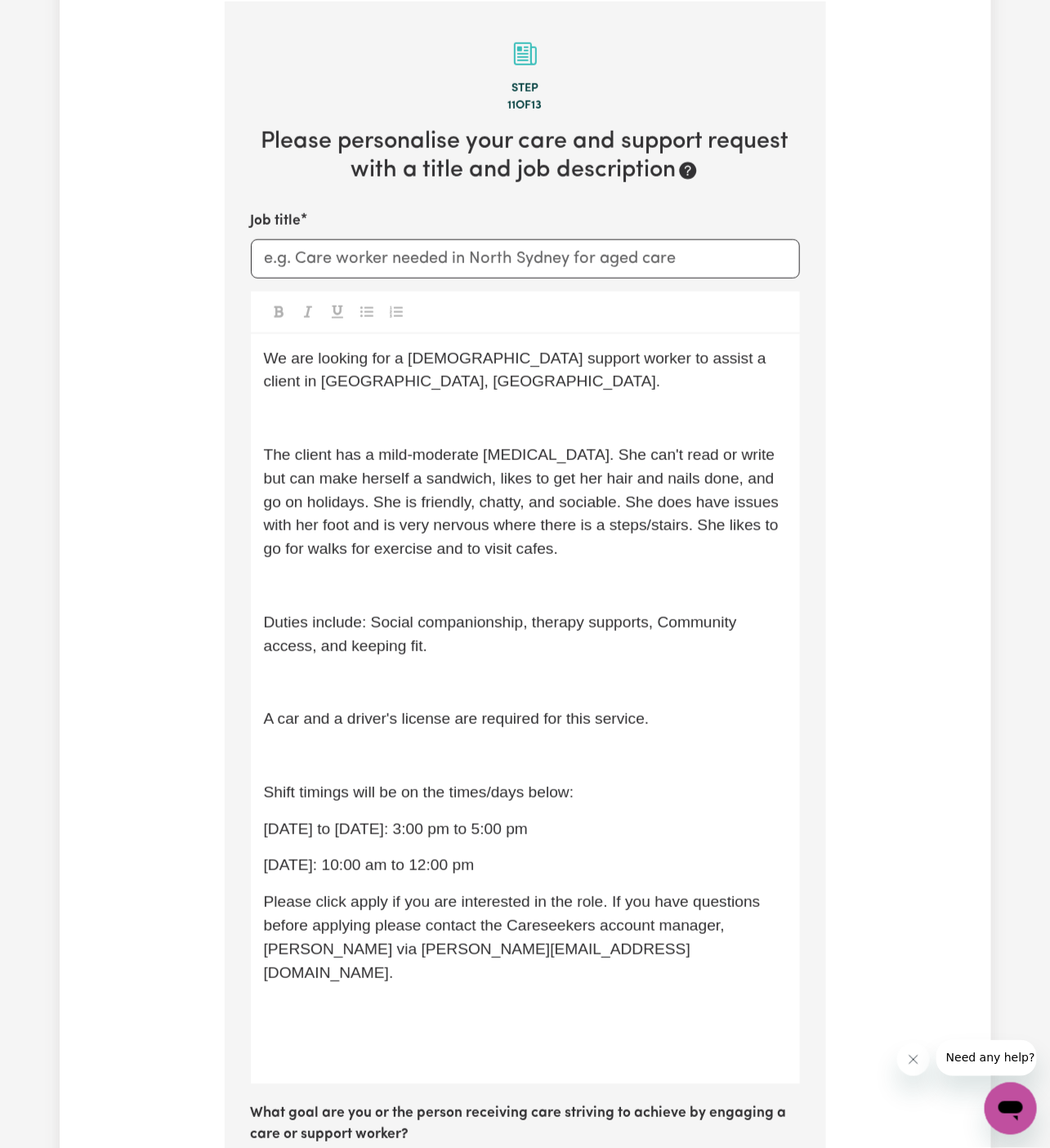
click at [526, 855] on p "Saturday: 10:00 am to 12:00 pm" at bounding box center [525, 865] width 523 height 24
drag, startPoint x: 526, startPoint y: 865, endPoint x: 406, endPoint y: 793, distance: 139.9
click at [406, 793] on div "We are looking for a female support worker to assist a client in Bossley Park, …" at bounding box center [525, 709] width 549 height 750
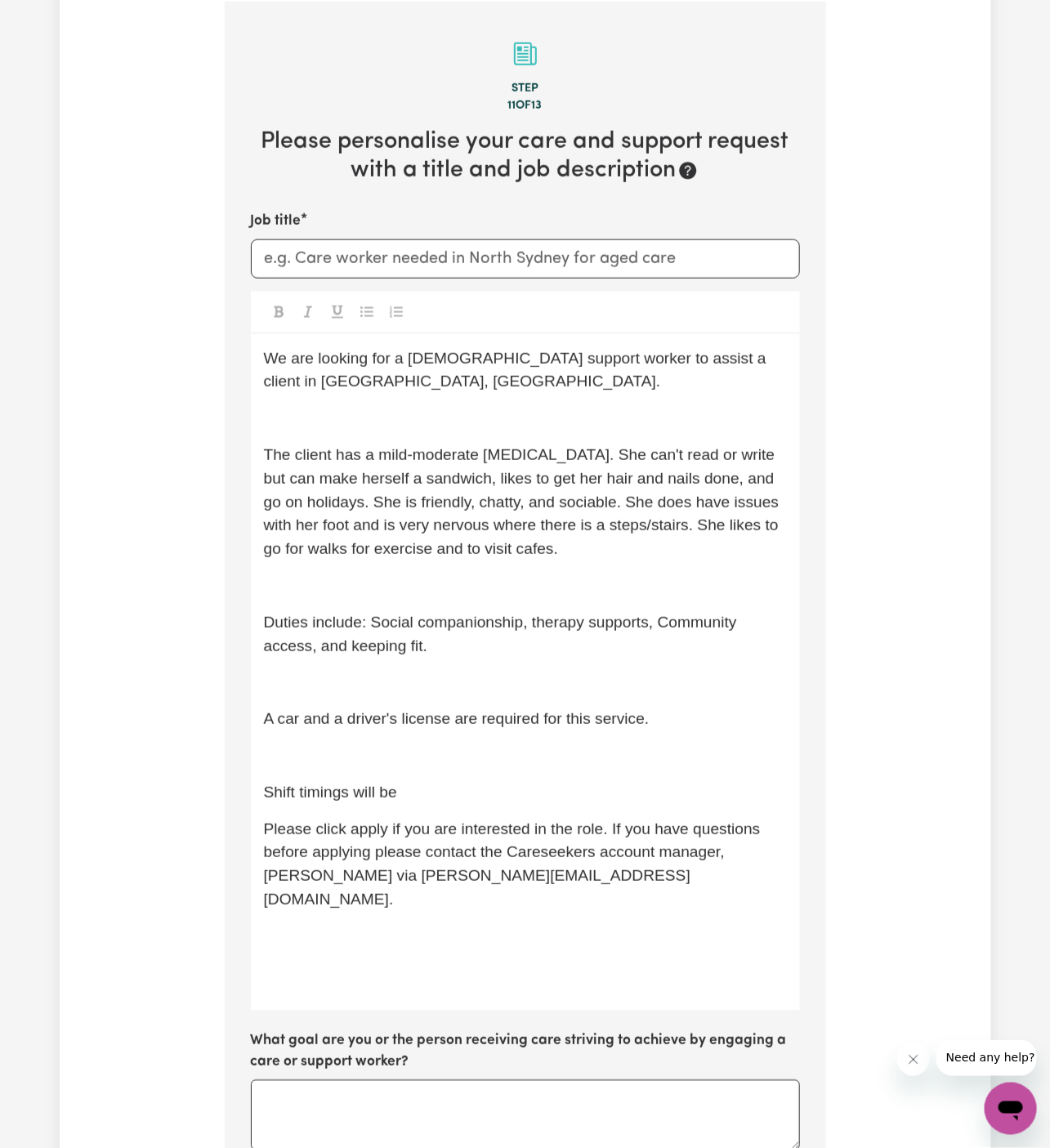
click at [590, 578] on p "﻿" at bounding box center [525, 586] width 523 height 24
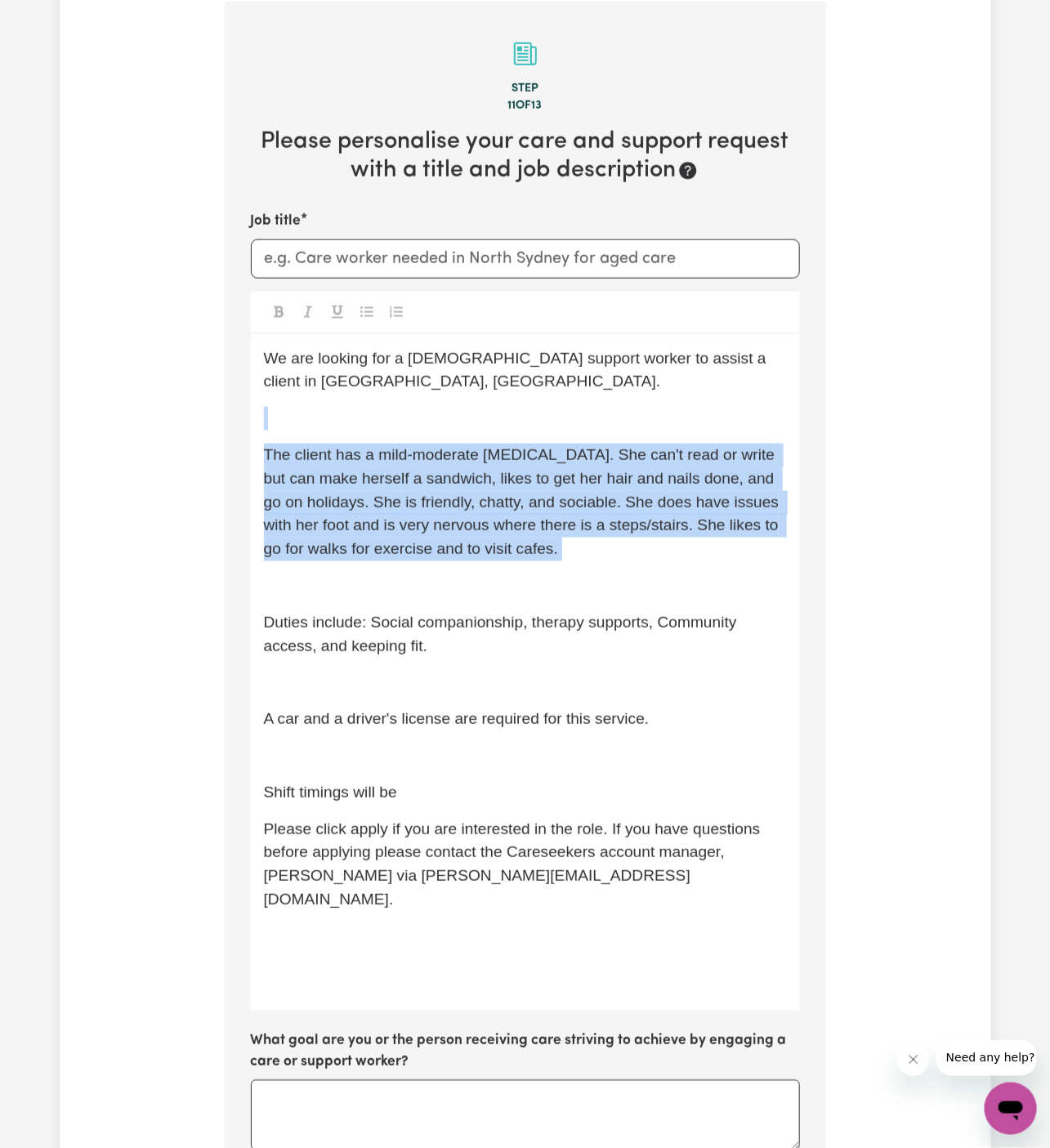
drag, startPoint x: 628, startPoint y: 560, endPoint x: 225, endPoint y: 421, distance: 426.3
click at [225, 421] on section "Step 11 of 13 Please personalise your care and support request with a title and…" at bounding box center [525, 844] width 601 height 1684
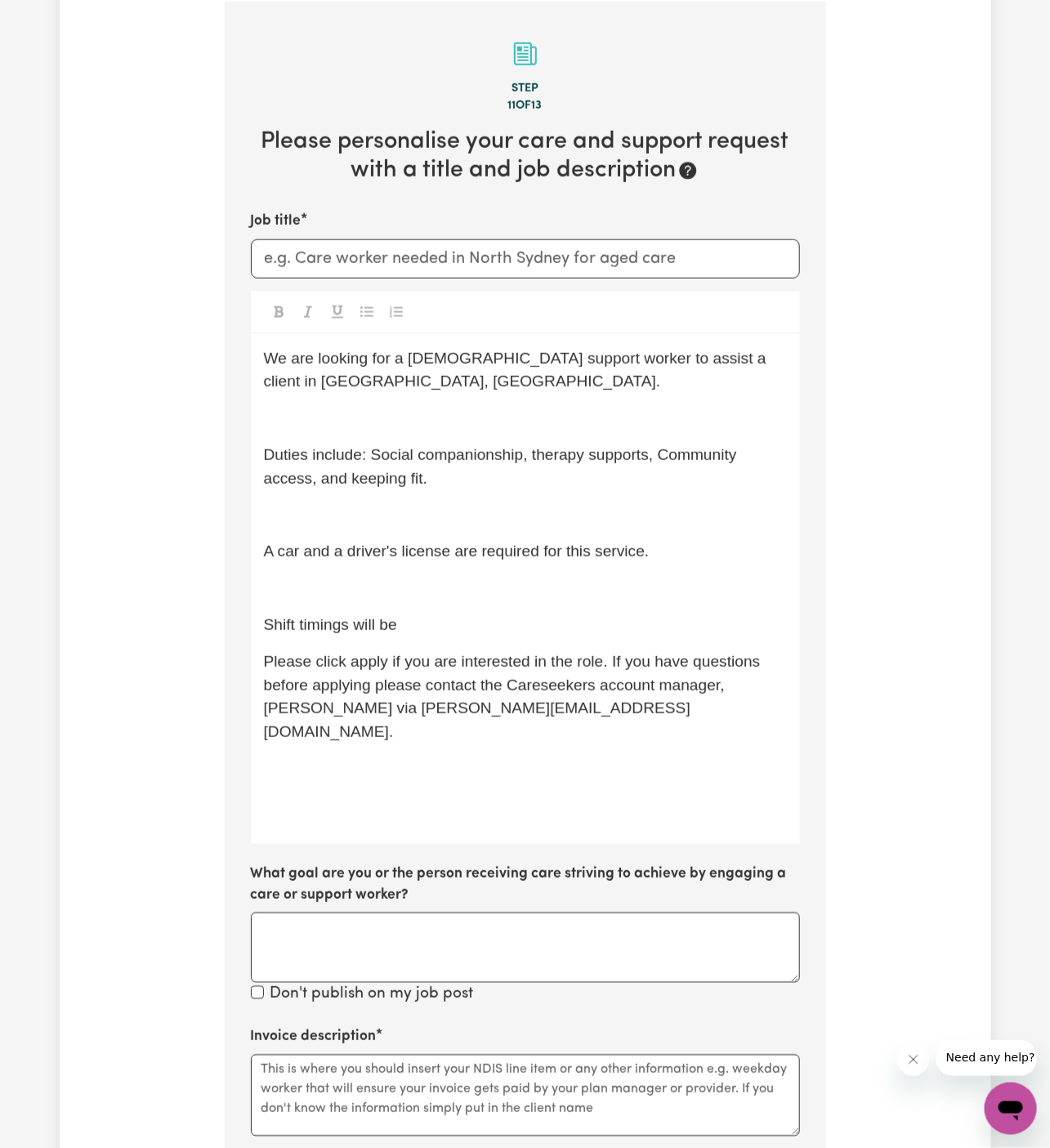
click at [317, 420] on p "﻿" at bounding box center [525, 418] width 523 height 24
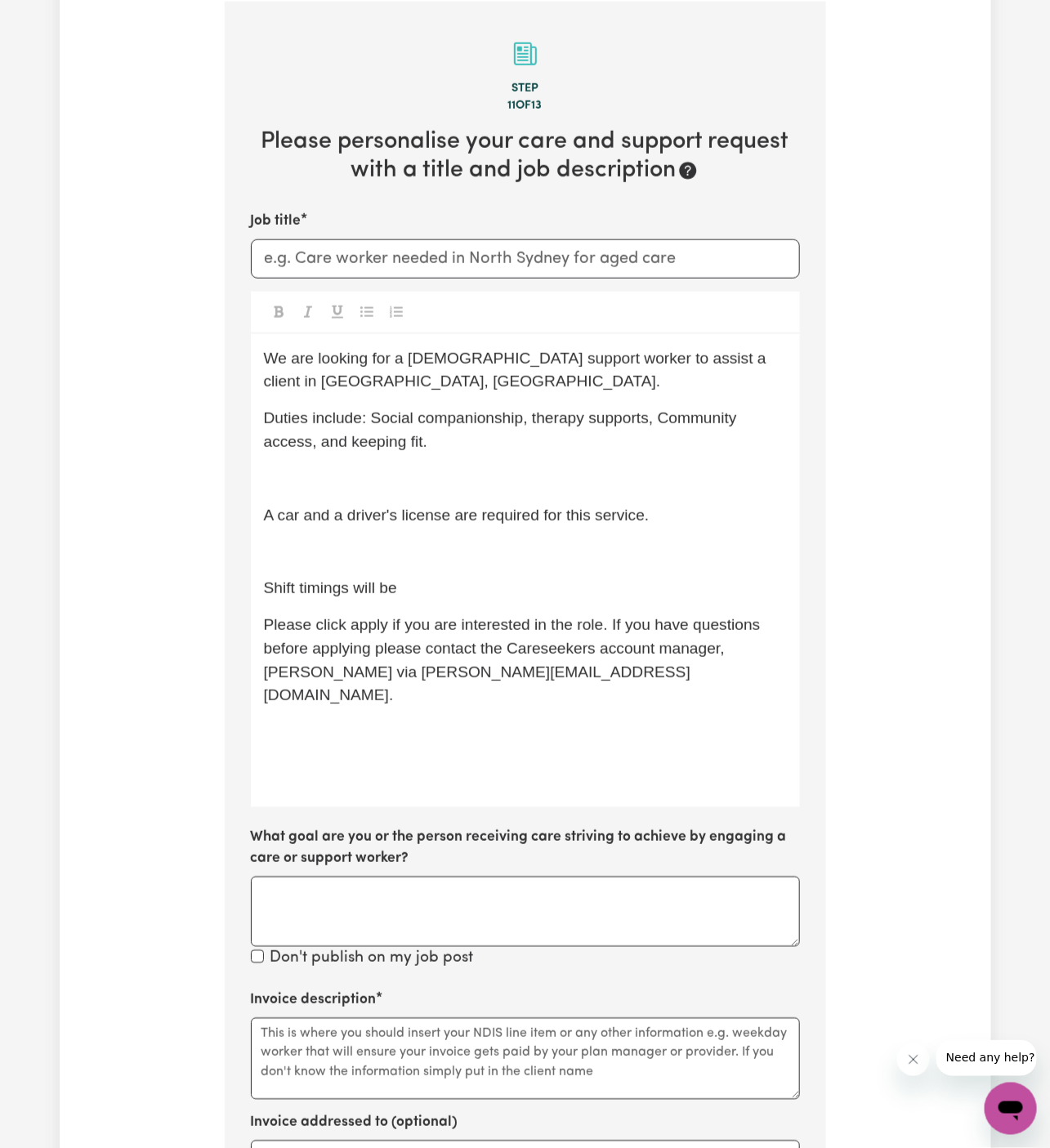
click at [359, 481] on p "﻿" at bounding box center [525, 479] width 523 height 24
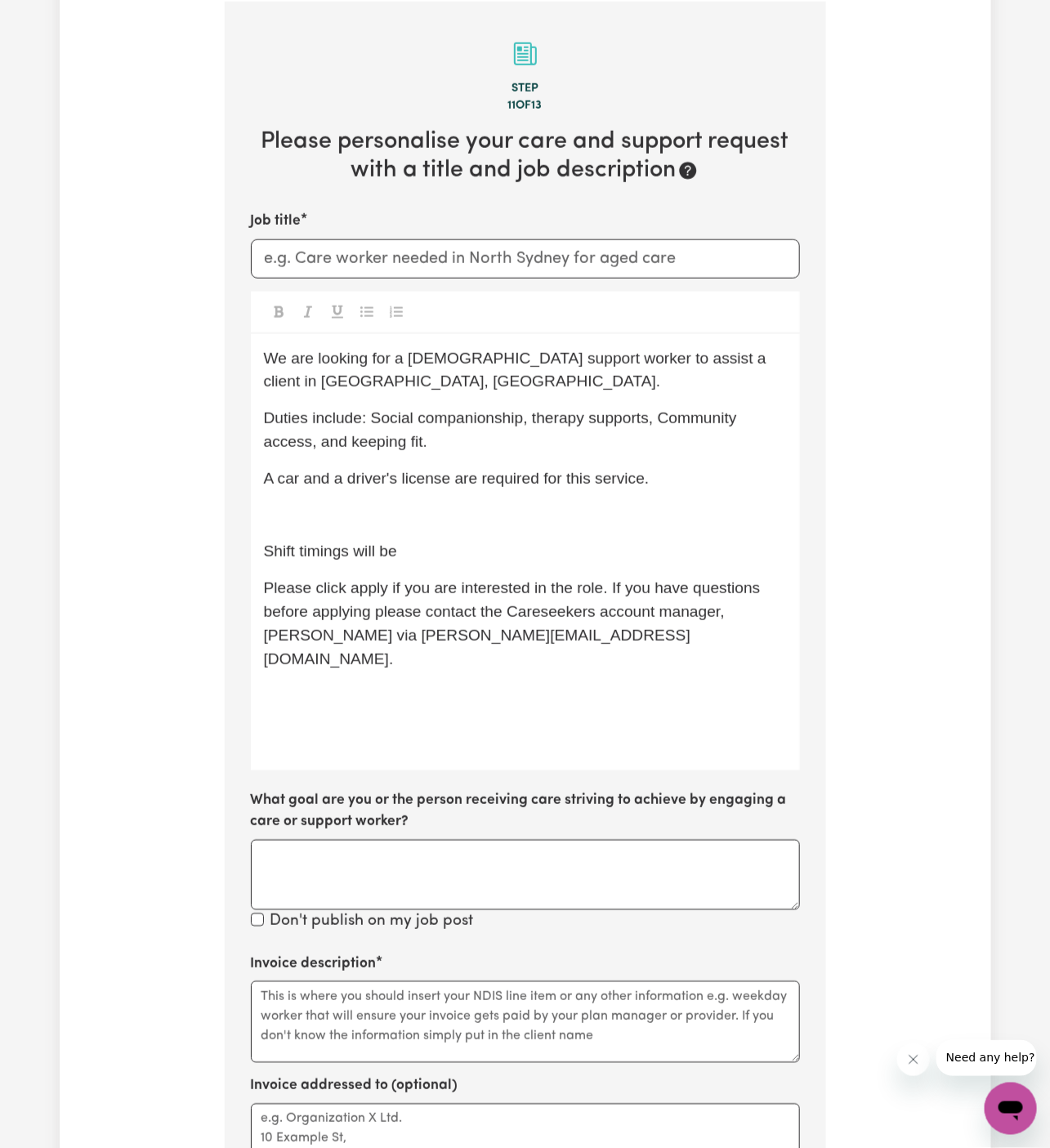
click at [438, 517] on p "﻿" at bounding box center [525, 516] width 523 height 24
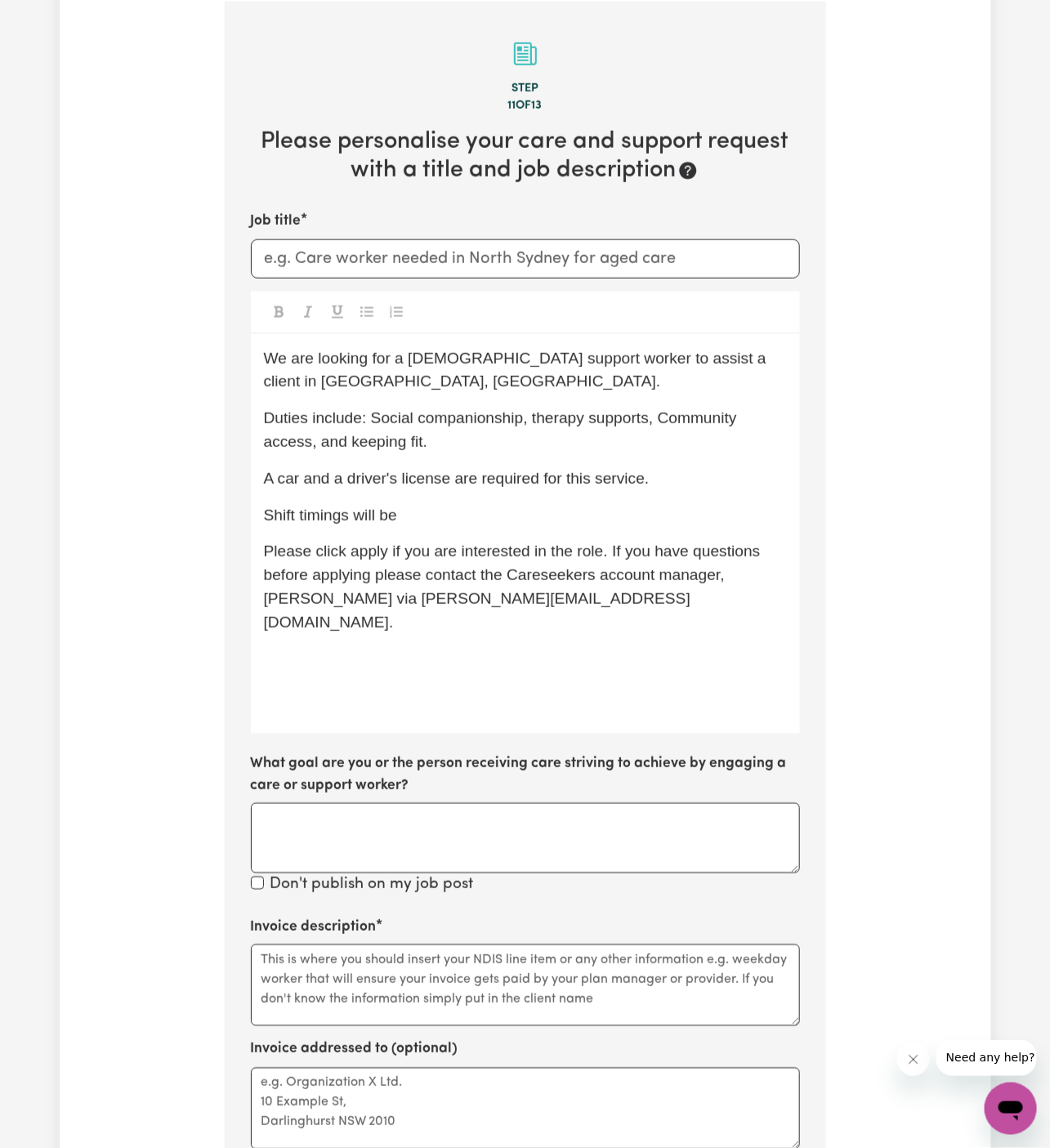
click at [384, 558] on span "Please click apply if you are interested in the role. If you have questions bef…" at bounding box center [514, 587] width 501 height 88
click at [335, 574] on span "Please click Apply if you are interested in the role. If you have questions bef…" at bounding box center [514, 587] width 501 height 88
click at [270, 603] on span "Please click Apply if you are interested in the role. If you have questions bef…" at bounding box center [514, 587] width 501 height 88
click at [350, 684] on p "﻿" at bounding box center [525, 696] width 523 height 24
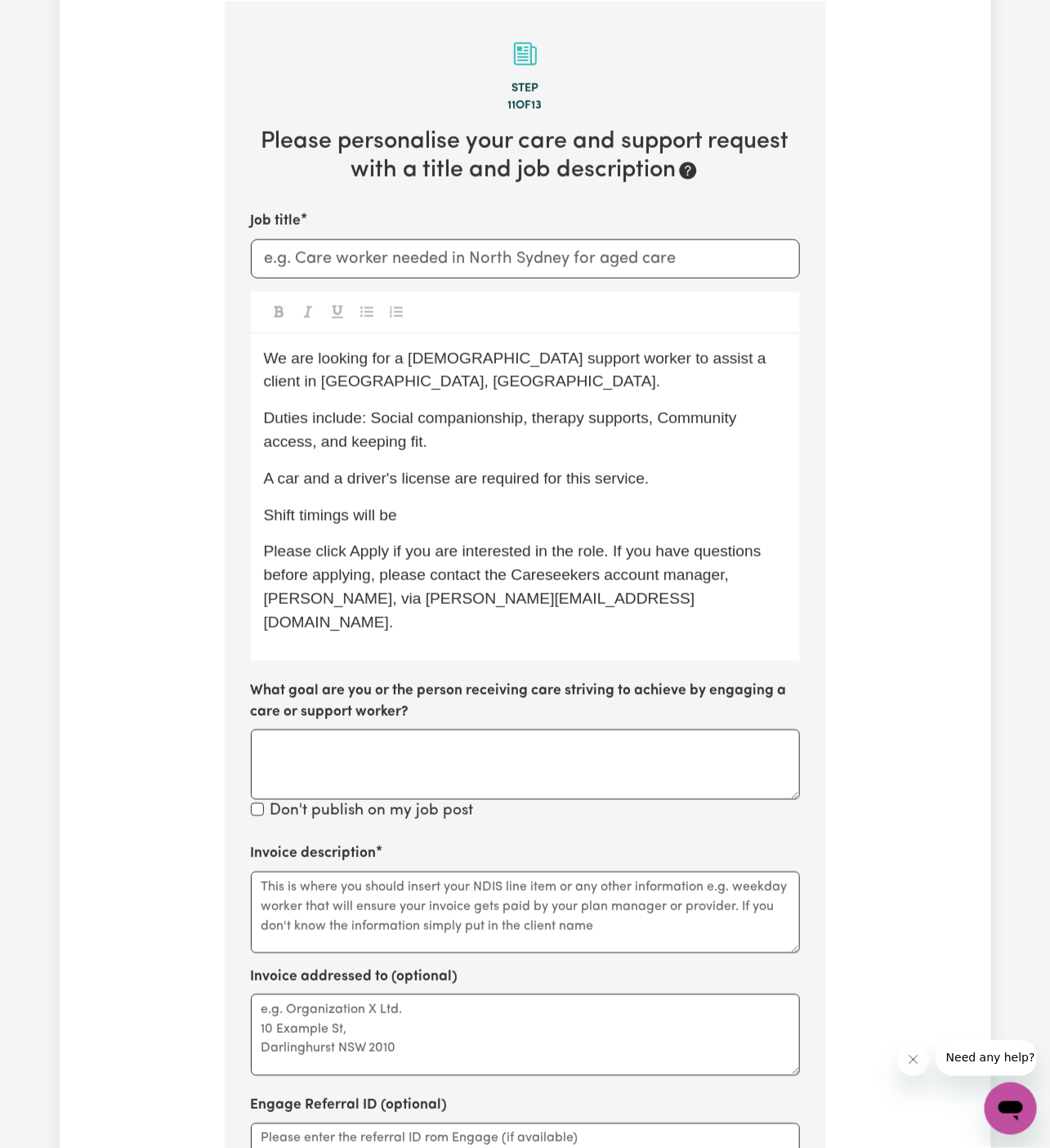
click at [294, 596] on span "Please click Apply if you are interested in the role. If you have questions bef…" at bounding box center [514, 587] width 501 height 88
click at [321, 601] on span "Please click Apply if you are interested in the role. If you have questions bef…" at bounding box center [514, 587] width 501 height 88
click at [342, 247] on input "Job title" at bounding box center [525, 259] width 549 height 39
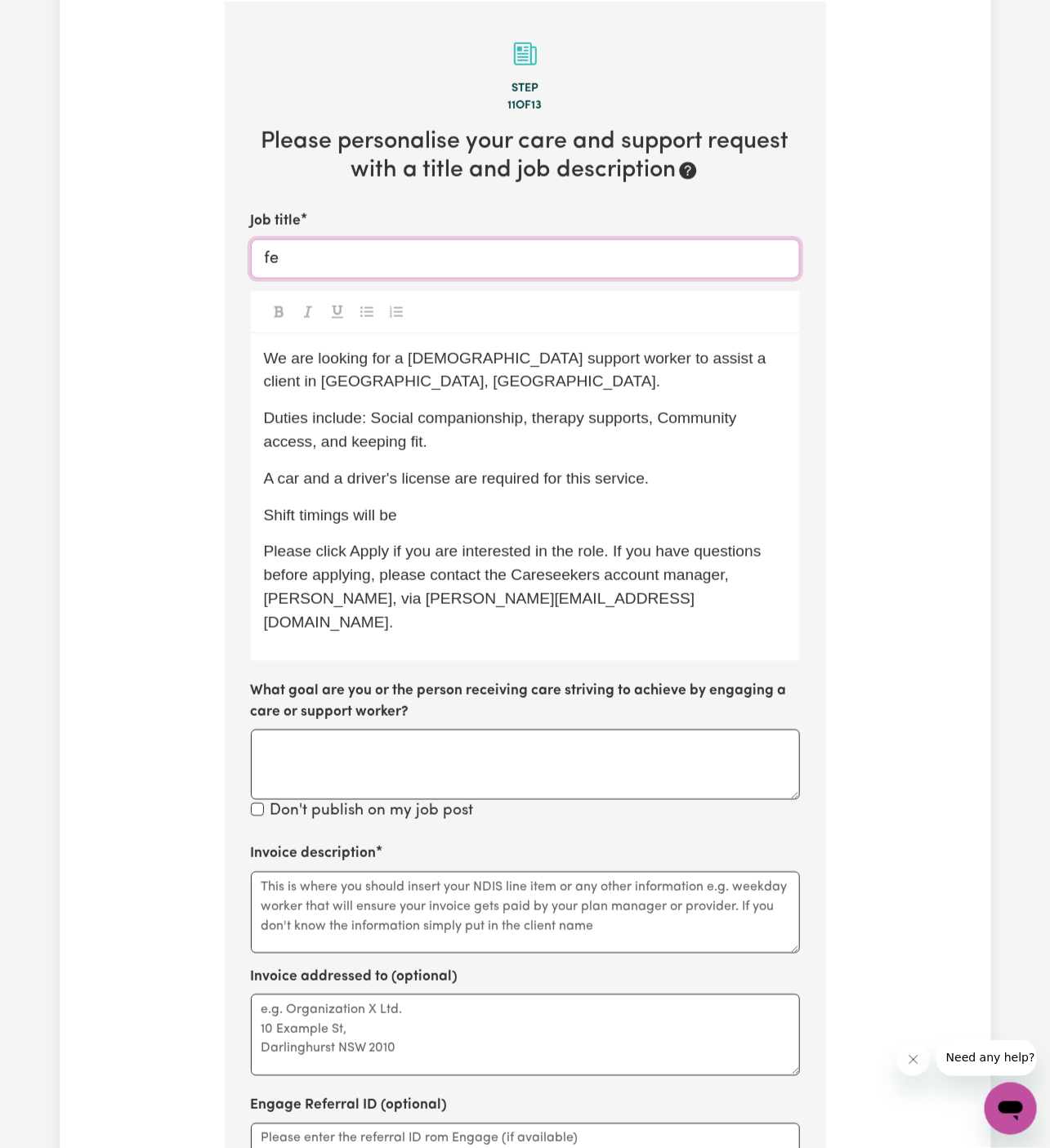
type input "f"
click at [342, 247] on input "Female Support Worker Needed. In" at bounding box center [525, 259] width 549 height 39
paste input "Dapto NSW"
click at [630, 393] on div "We are looking for a female support worker to assist a client in Bossley Park, …" at bounding box center [525, 498] width 549 height 327
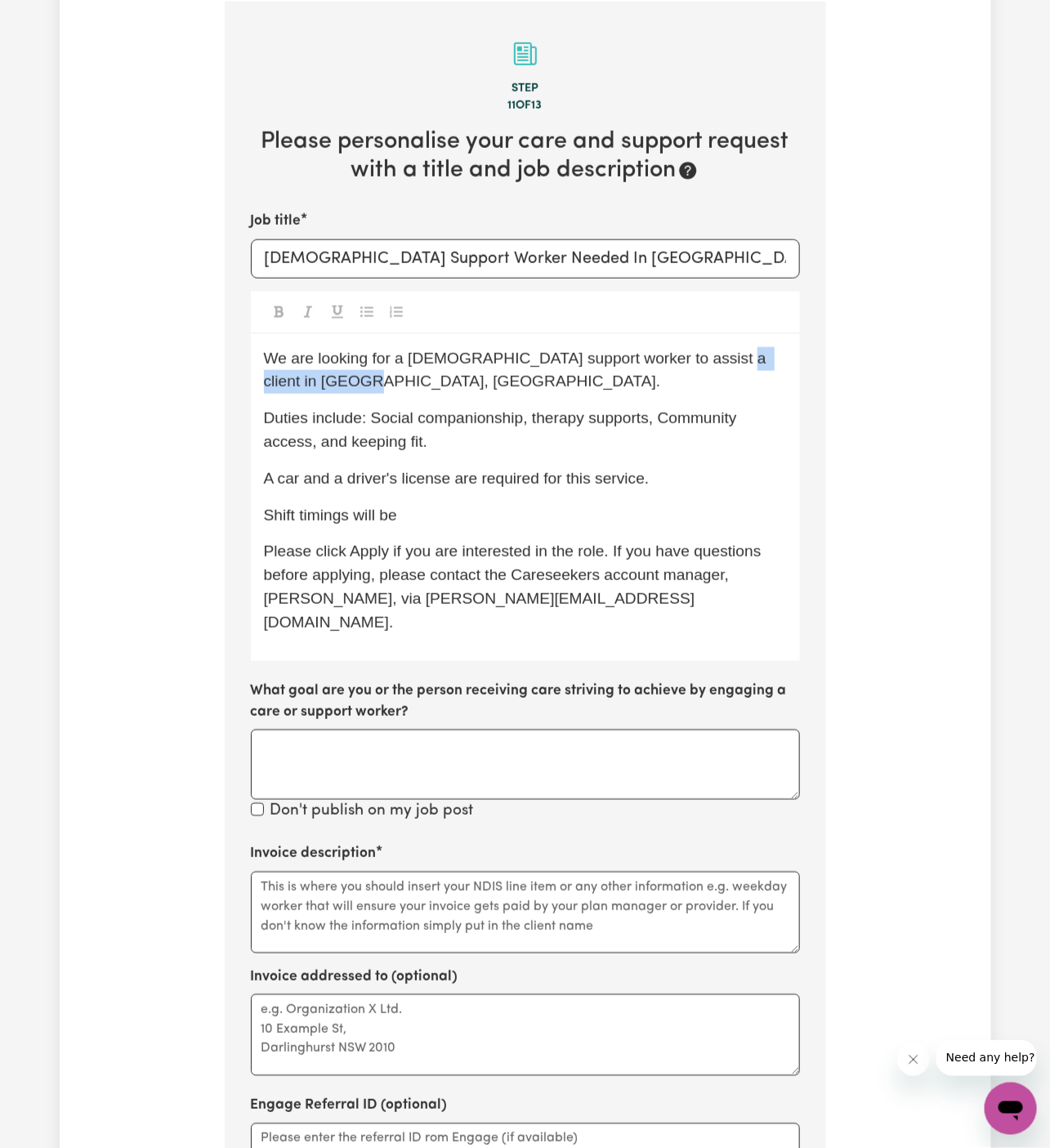
drag, startPoint x: 699, startPoint y: 355, endPoint x: 748, endPoint y: 388, distance: 59.1
click at [748, 388] on p "We are looking for a female support worker to assist a client in Bossley Park, …" at bounding box center [525, 370] width 523 height 47
click at [651, 260] on input "Female Support Worker Needed In Dapto NSW" at bounding box center [525, 259] width 549 height 39
type input "Female Support Worker Needed In Dapto NSW"
click at [485, 504] on p "Shift timings will be" at bounding box center [525, 516] width 523 height 24
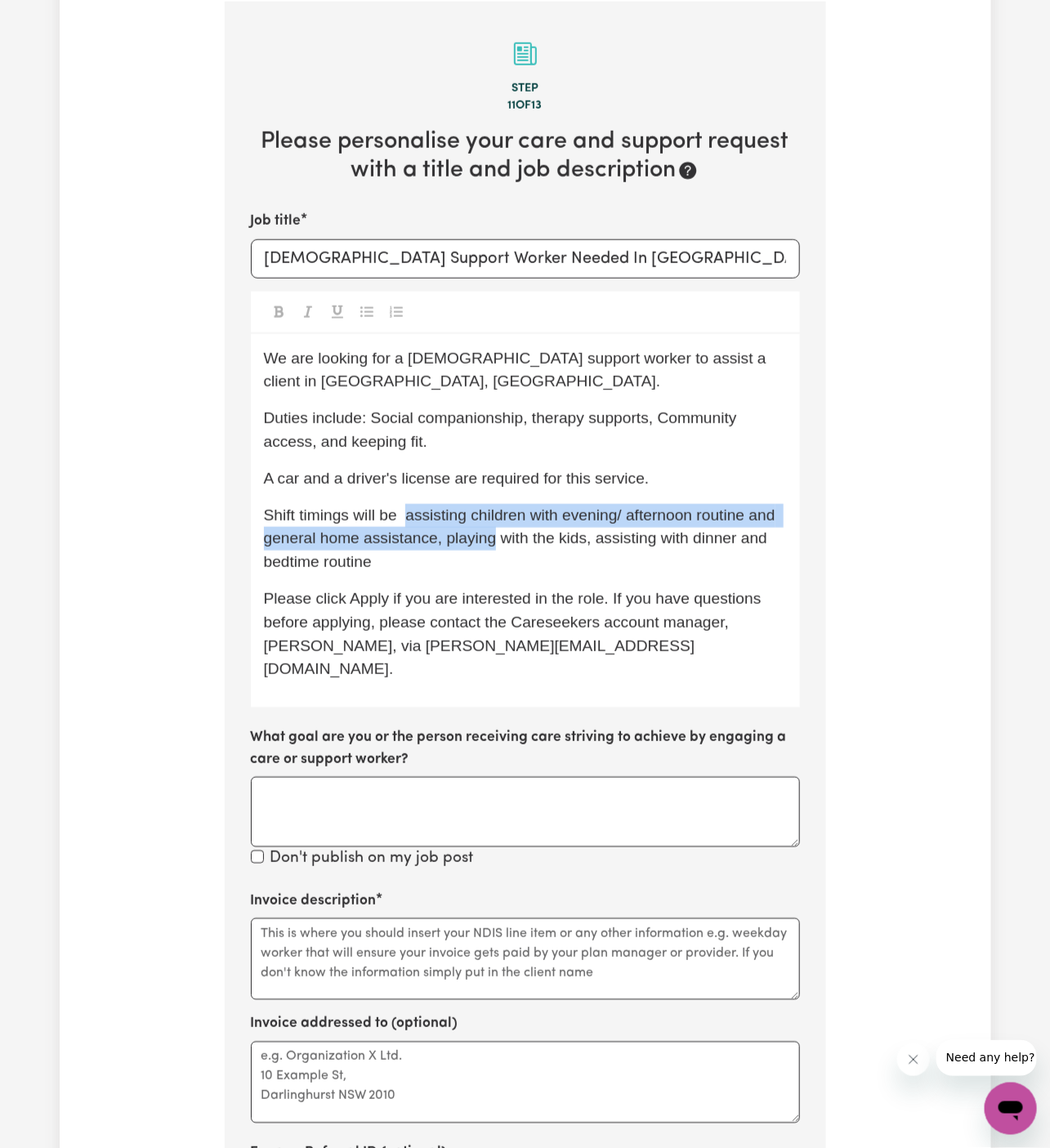
drag, startPoint x: 406, startPoint y: 493, endPoint x: 491, endPoint y: 512, distance: 87.1
click at [491, 512] on span "Shift timings will be assisting children with evening/ afternoon routine and ge…" at bounding box center [521, 539] width 515 height 64
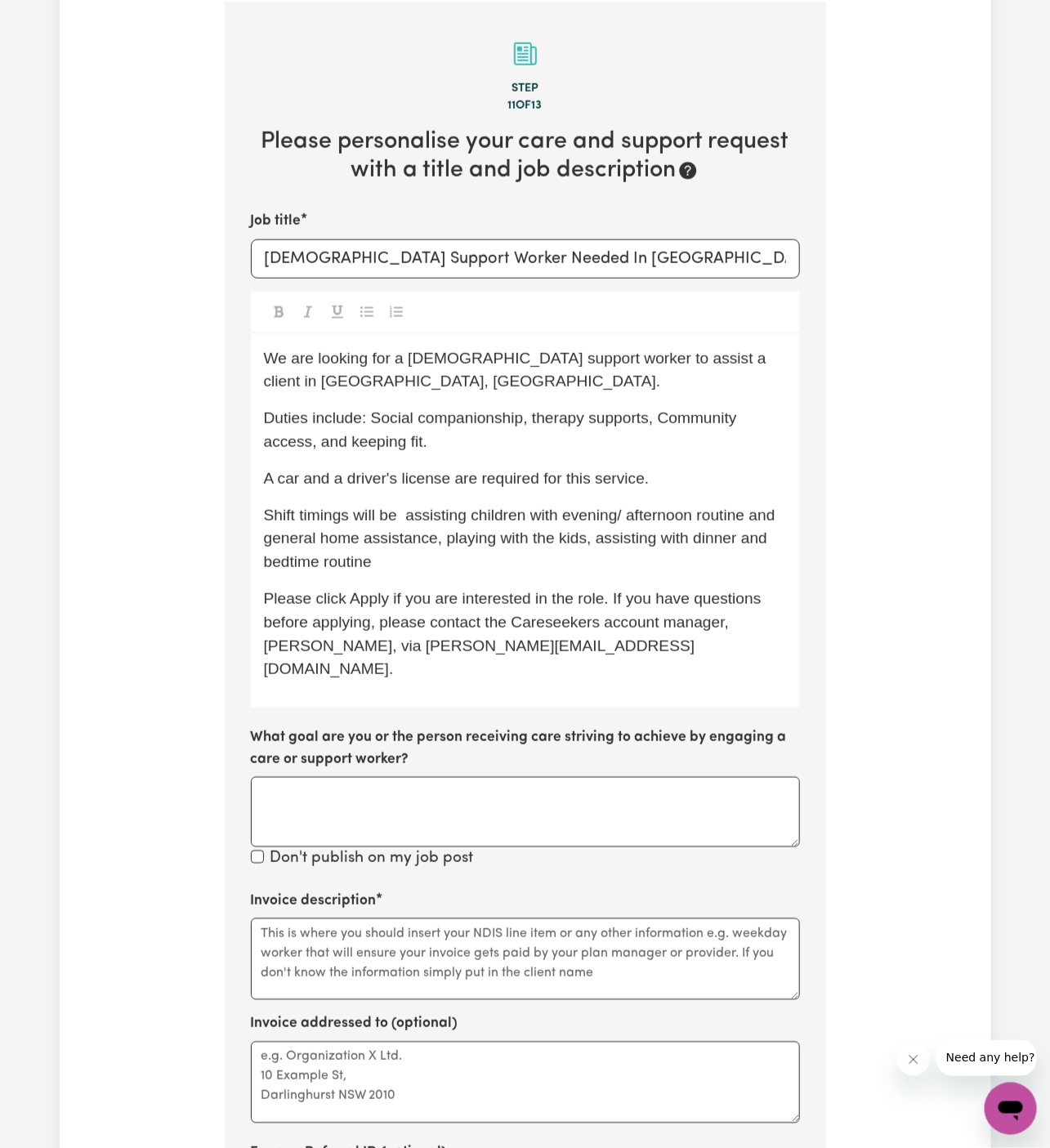
click at [541, 515] on span "Shift timings will be assisting children with evening/ afternoon routine and ge…" at bounding box center [521, 539] width 515 height 64
click at [404, 507] on span "Shift timings will be assisting children with evening/ afternoon routine and ge…" at bounding box center [521, 539] width 515 height 64
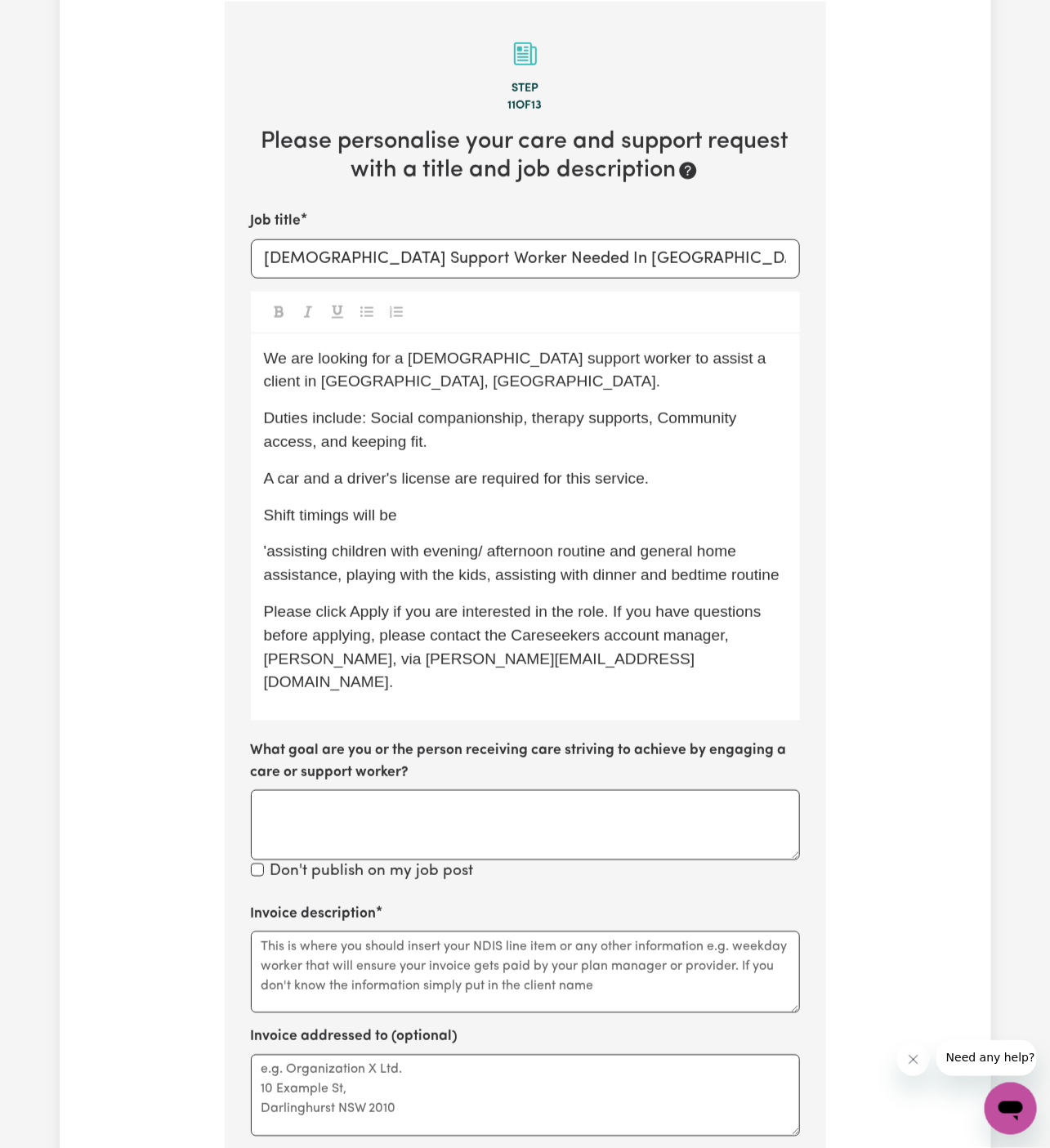
click at [439, 504] on p "Shift timings will be" at bounding box center [525, 516] width 523 height 24
click at [589, 543] on span "'assisting children with evening/ afternoon routine and general home assistance…" at bounding box center [521, 563] width 515 height 40
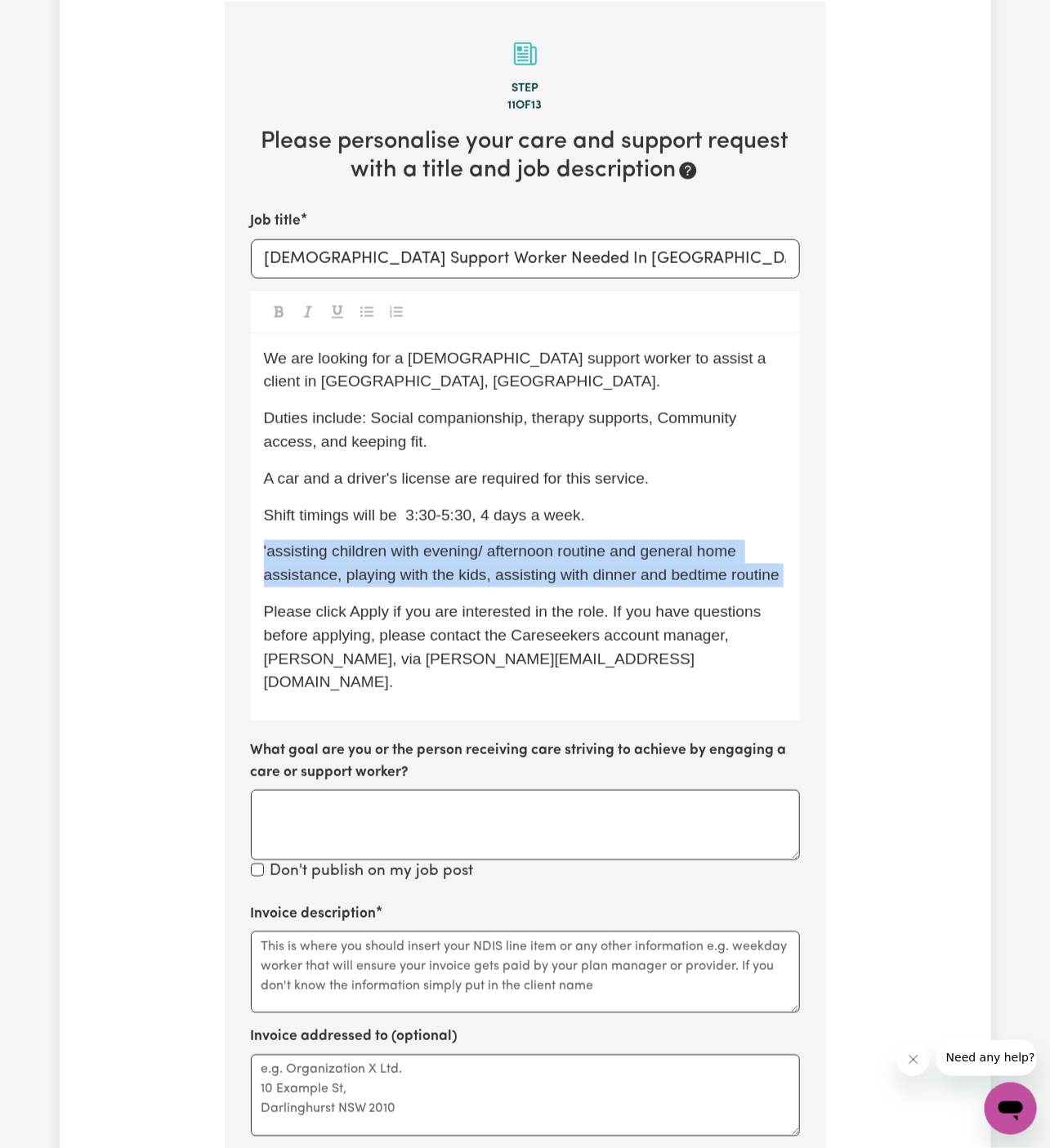
click at [589, 543] on span "'assisting children with evening/ afternoon routine and general home assistance…" at bounding box center [521, 563] width 515 height 40
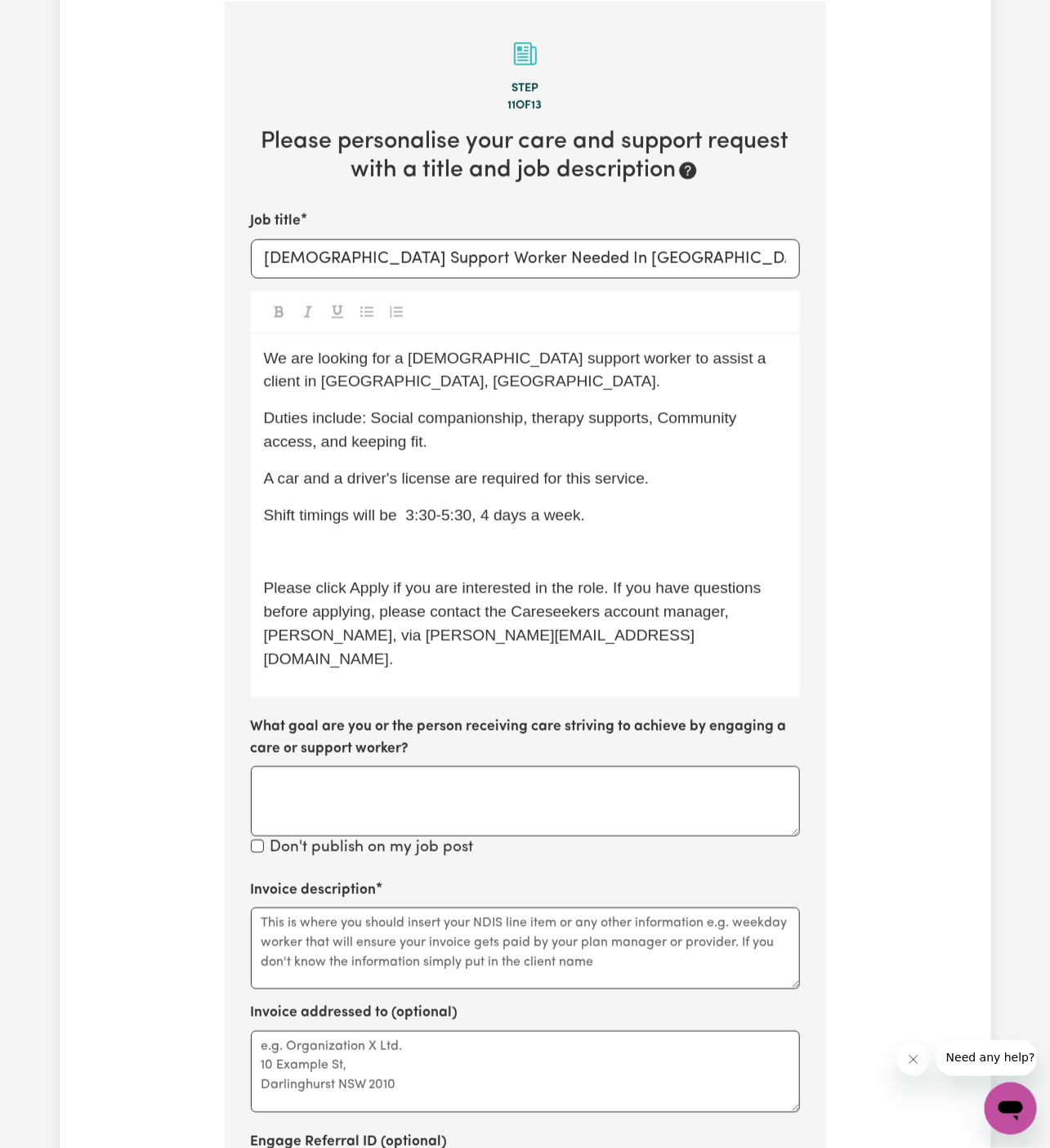
click at [549, 426] on p "Duties include: Social companionship, therapy supports, Community access, and k…" at bounding box center [525, 430] width 523 height 47
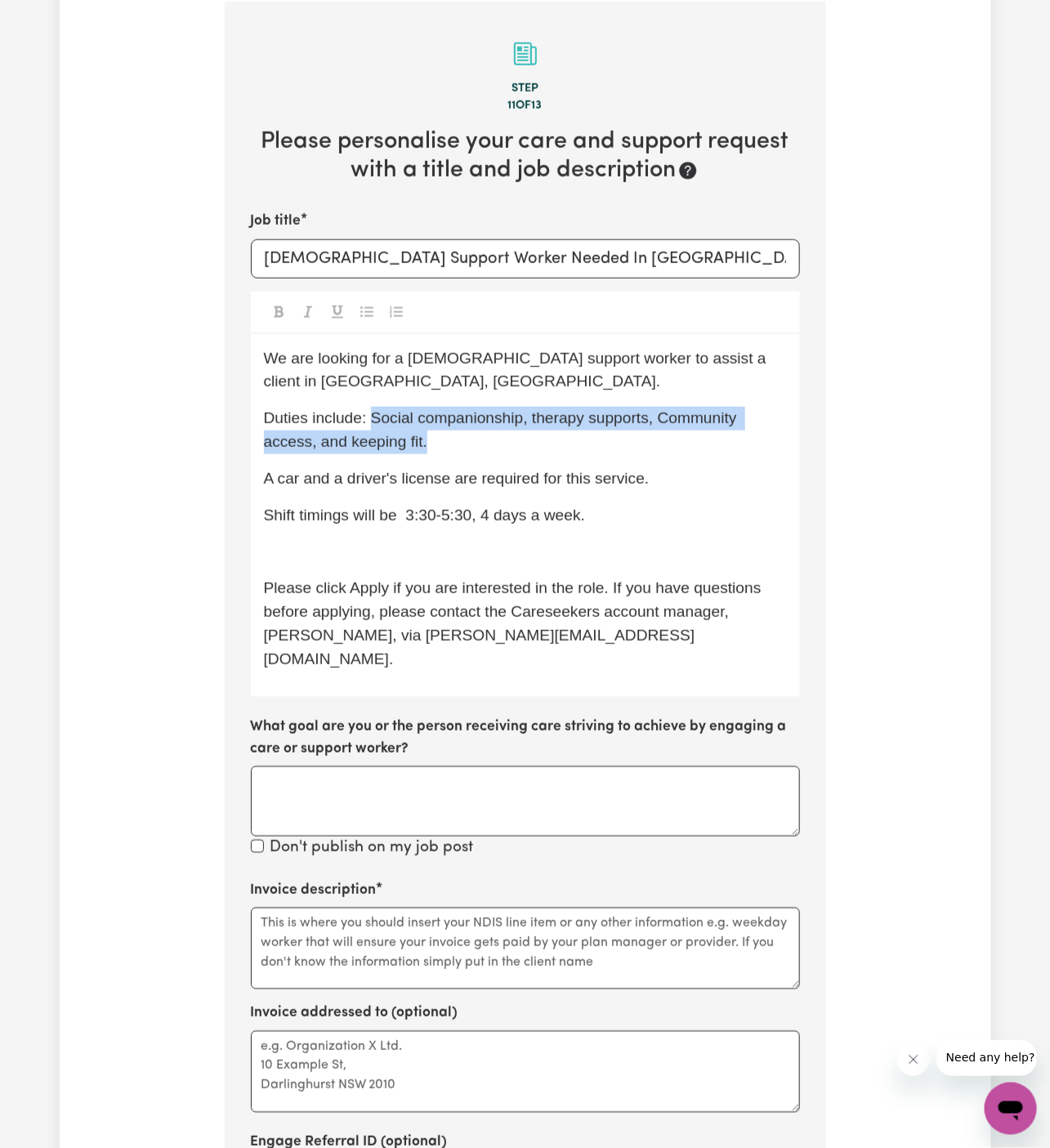
drag, startPoint x: 372, startPoint y: 395, endPoint x: 453, endPoint y: 424, distance: 86.0
click at [453, 424] on p "Duties include: Social companionship, therapy supports, Community access, and k…" at bounding box center [525, 430] width 523 height 47
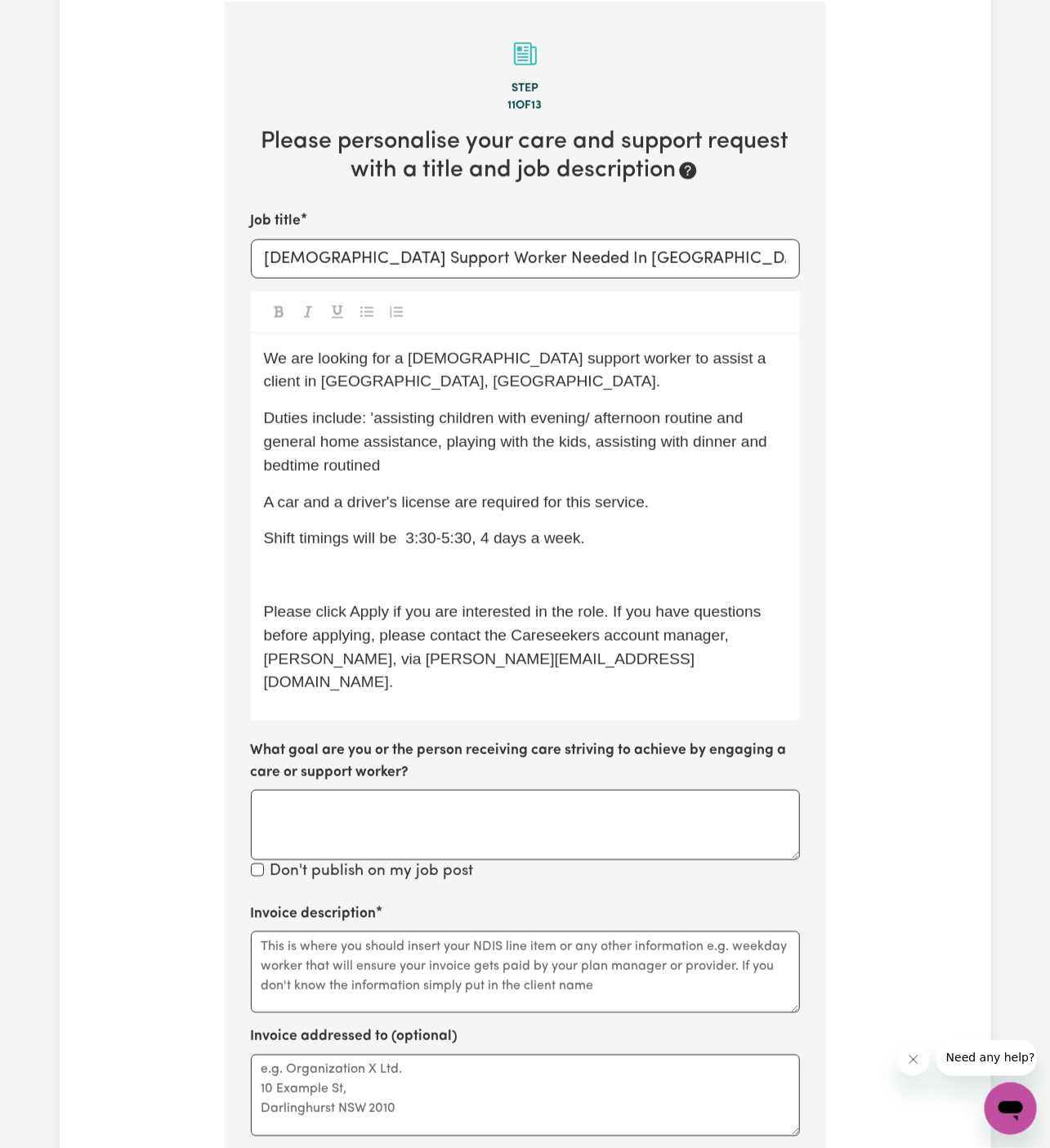
click at [449, 530] on span "Shift timings will be 3:30-5:30, 4 days a week." at bounding box center [425, 538] width 322 height 17
click at [470, 493] on span "A car and a driver's license are required for this service." at bounding box center [456, 502] width 386 height 17
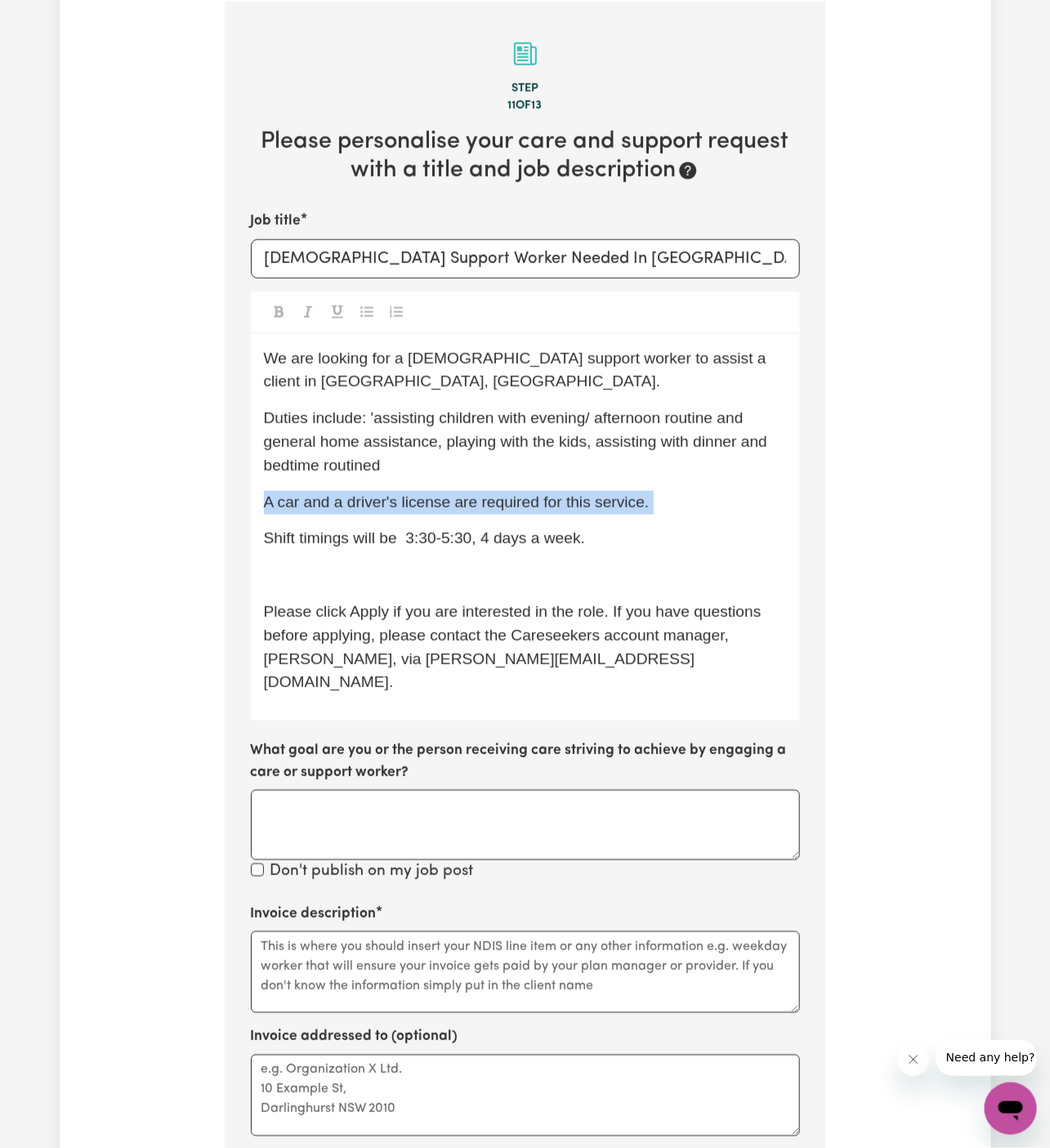
click at [470, 493] on span "A car and a driver's license are required for this service." at bounding box center [456, 502] width 386 height 17
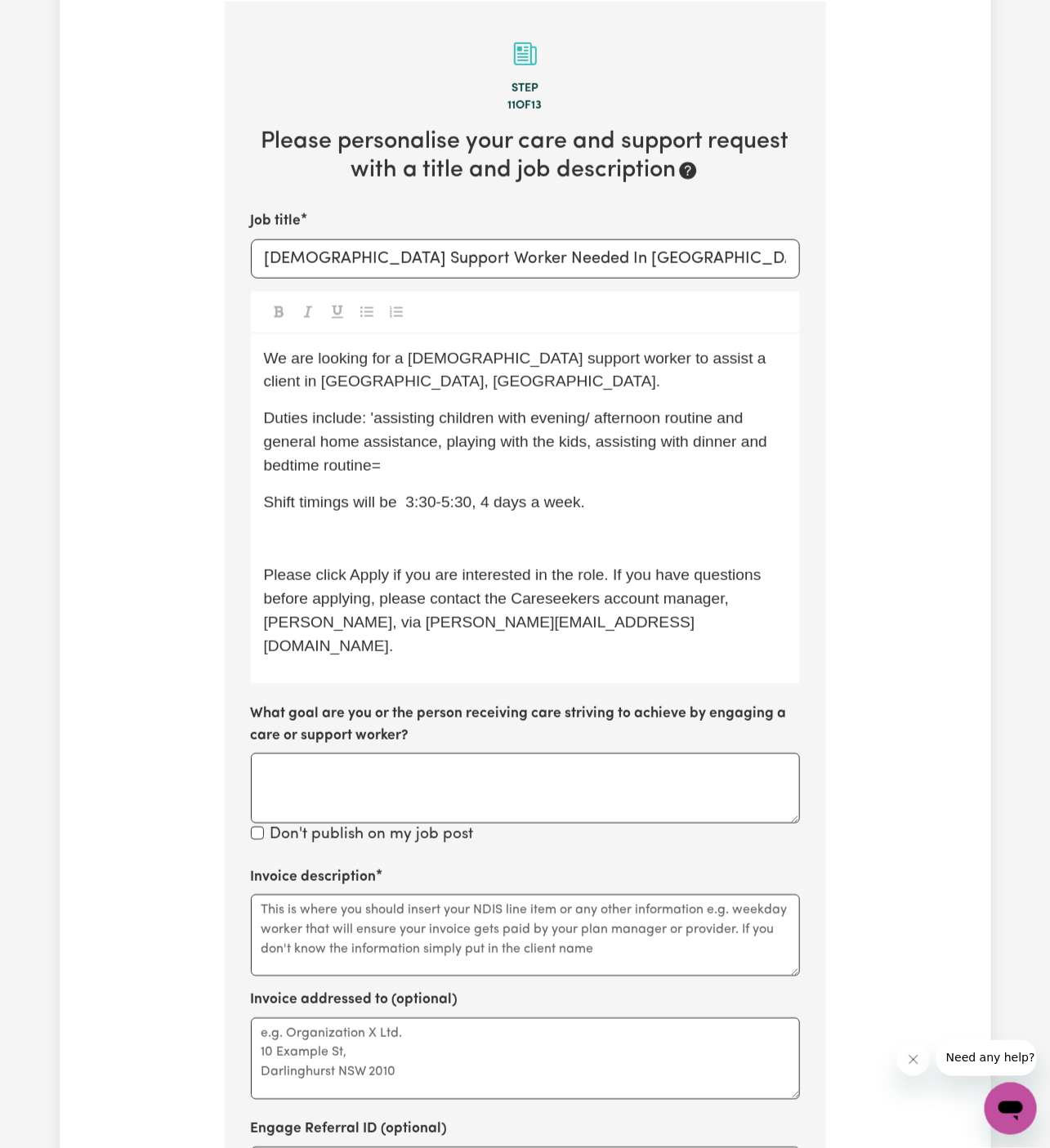
click at [470, 493] on span "Shift timings will be 3:30-5:30, 4 days a week." at bounding box center [425, 502] width 322 height 17
click at [399, 439] on p "Duties include: 'assisting children with evening/ afternoon routine and general…" at bounding box center [525, 441] width 523 height 70
click at [368, 409] on span "Duties include: 'assisting children with evening/ afternoon routine and general…" at bounding box center [517, 441] width 508 height 64
click at [461, 455] on div "We are looking for a female support worker to assist a client in Dapto, NSW. Du…" at bounding box center [525, 509] width 549 height 350
click at [469, 409] on span "Duties include: assisting children with evening/ afternoon routine and general …" at bounding box center [517, 441] width 508 height 64
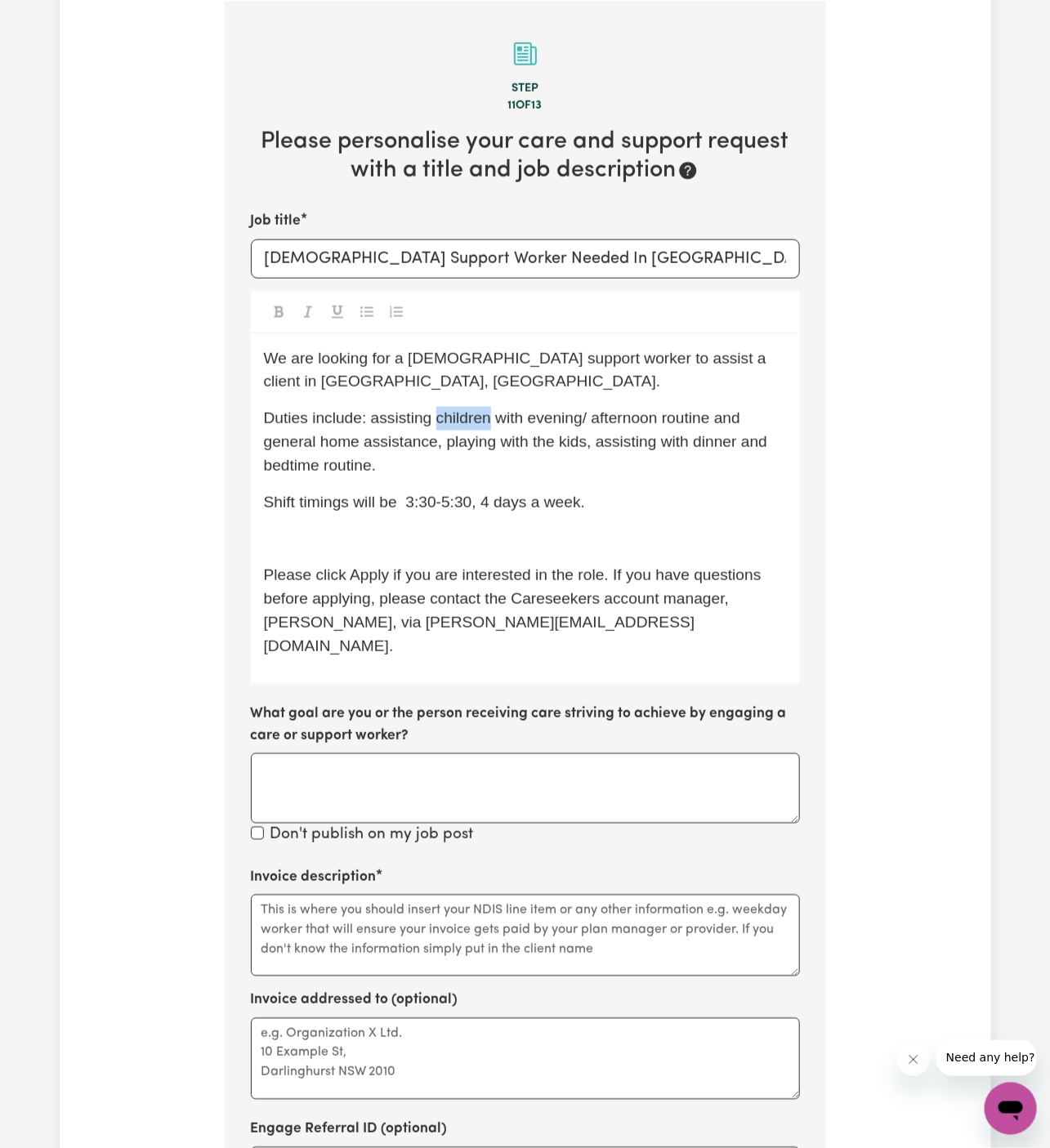
click at [469, 409] on span "Duties include: assisting children with evening/ afternoon routine and general …" at bounding box center [517, 441] width 508 height 64
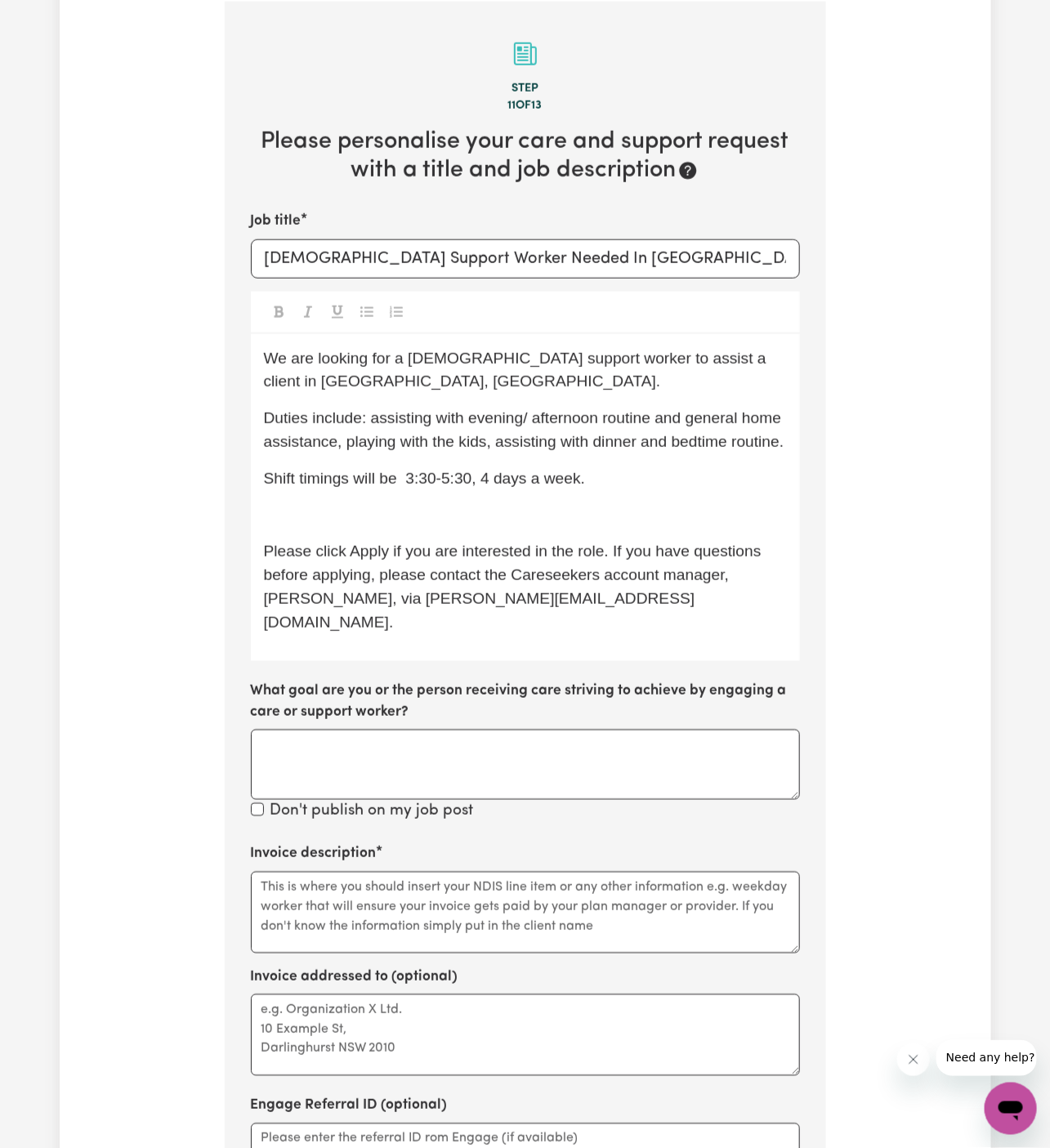
click at [681, 423] on span "Duties include: assisting with evening/ afternoon routine and general home assi…" at bounding box center [525, 429] width 522 height 40
click at [644, 468] on p "Shift timings will be 3:30-5:30, 4 days a week." at bounding box center [525, 479] width 523 height 24
click at [594, 504] on p "﻿" at bounding box center [525, 516] width 523 height 24
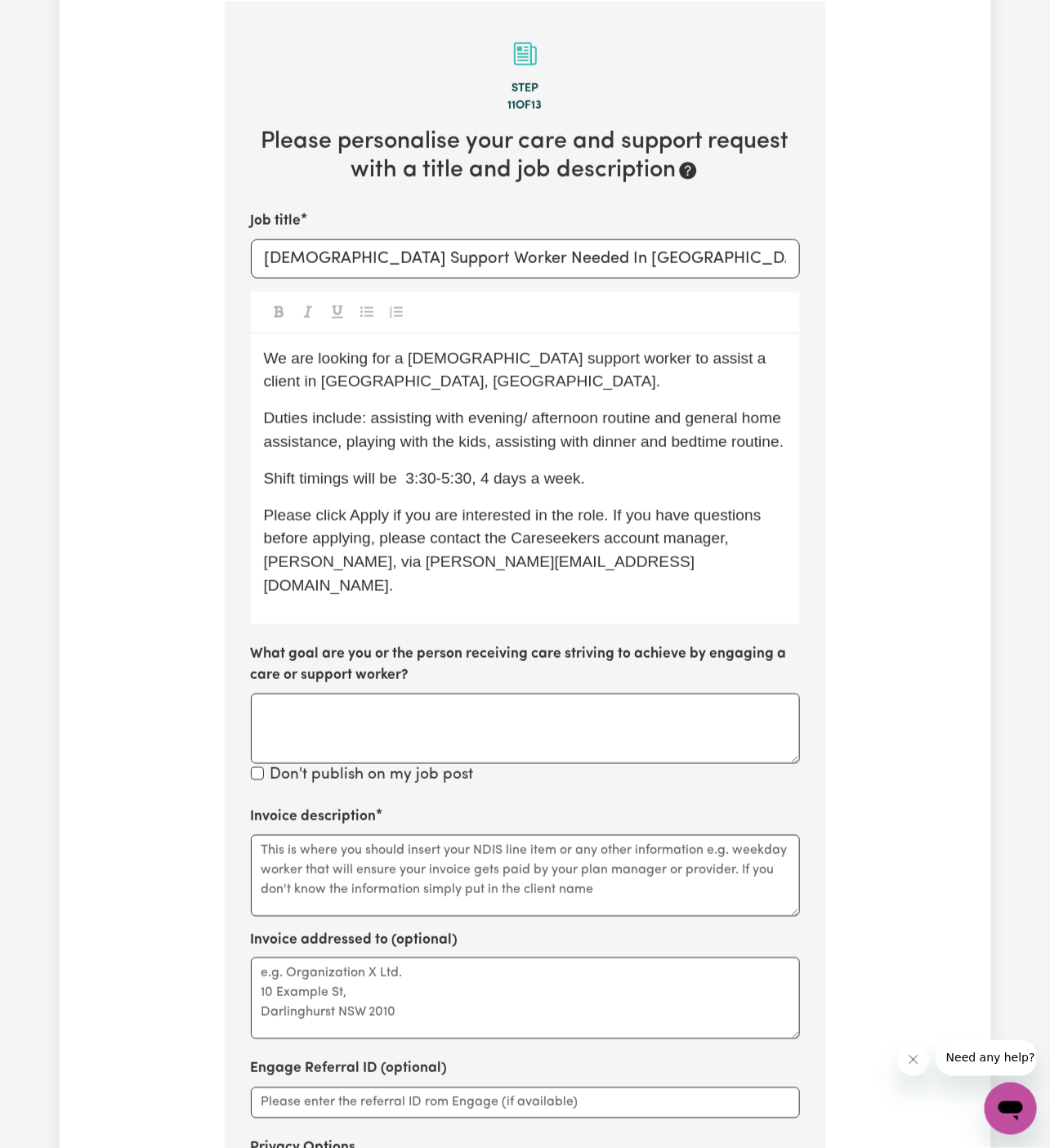
click at [401, 470] on span "Shift timings will be 3:30-5:30, 4 days a week." at bounding box center [425, 479] width 322 height 17
drag, startPoint x: 486, startPoint y: 458, endPoint x: 639, endPoint y: 456, distance: 153.0
click at [639, 468] on p "Shift timings will be 3:30-5:30, 4 days a week." at bounding box center [525, 479] width 523 height 24
drag, startPoint x: 398, startPoint y: 460, endPoint x: 422, endPoint y: 479, distance: 30.6
click at [398, 470] on span "Shift timings will be 3:30-5:30," at bounding box center [369, 479] width 212 height 17
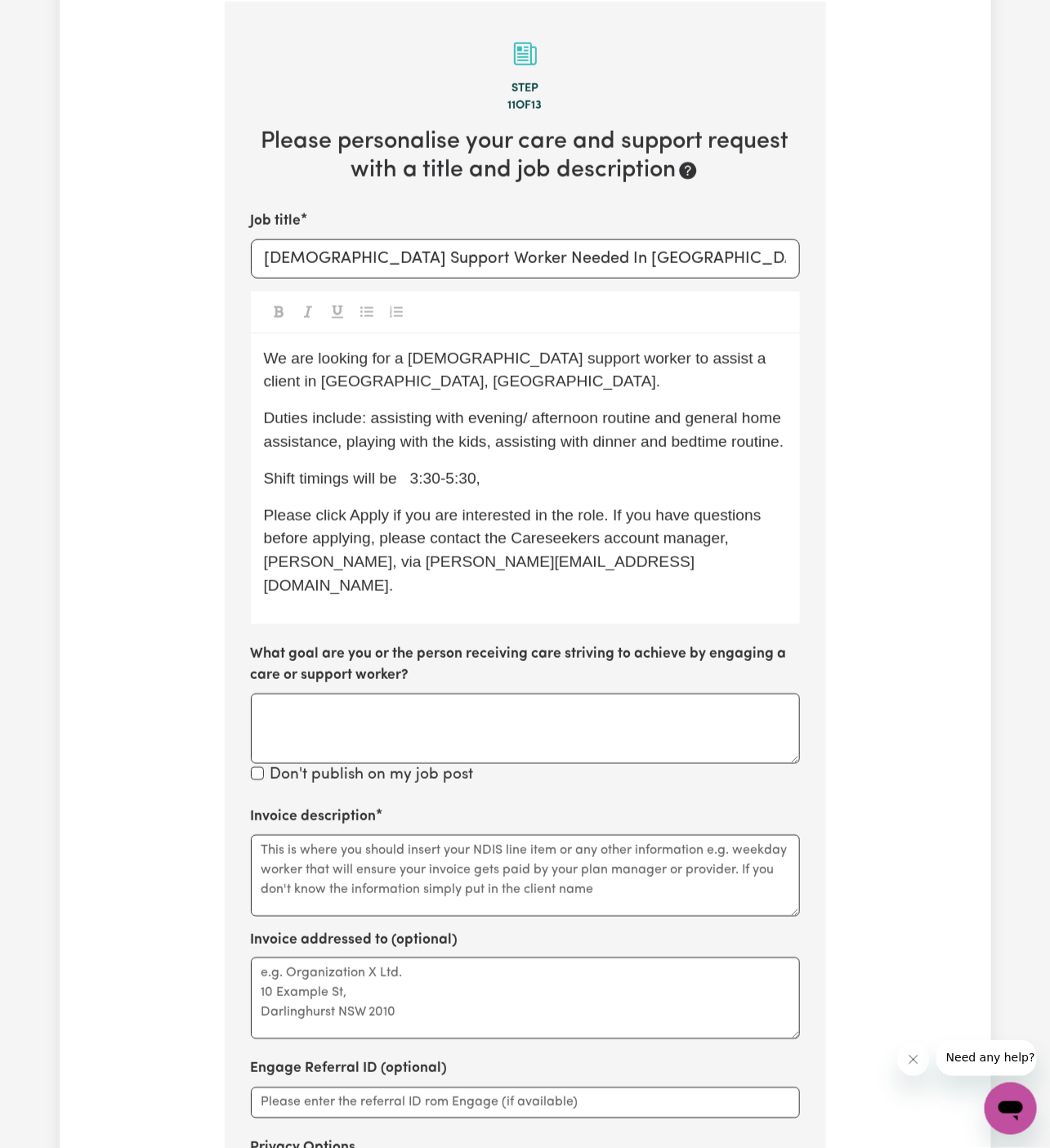
click at [422, 504] on p "Please click Apply if you are interested in the role. If you have questions bef…" at bounding box center [525, 551] width 523 height 94
drag, startPoint x: 422, startPoint y: 479, endPoint x: 517, endPoint y: 450, distance: 99.3
click at [517, 450] on div "We are looking for a female support worker to assist a client in Dapto, NSW. Du…" at bounding box center [525, 479] width 549 height 290
click at [517, 470] on span "Shift timings will be 4 days a week. 3:30-5:30," at bounding box center [425, 479] width 322 height 17
click at [515, 470] on span "Shift timings will be 4 days a week. 3:30-5:30," at bounding box center [425, 479] width 322 height 17
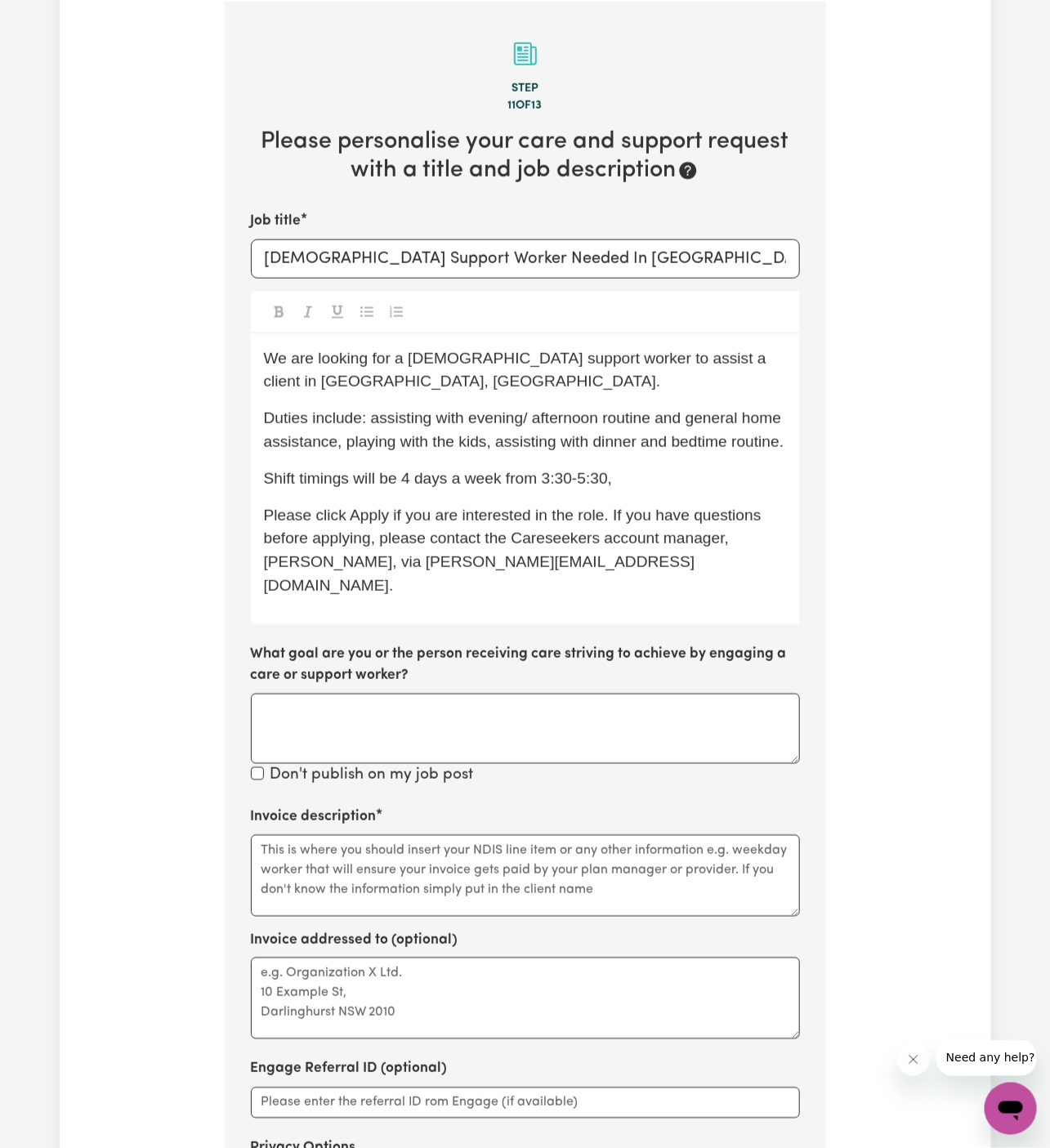
click at [626, 427] on p "Duties include: assisting with evening/ afternoon routine and general home assi…" at bounding box center [525, 430] width 523 height 47
click at [672, 420] on span "Duties include: assisting with evening/ afternoon routine and general home assi…" at bounding box center [525, 429] width 522 height 40
click at [673, 431] on div "We are looking for a female support worker to assist a client in Dapto, NSW. Du…" at bounding box center [525, 479] width 549 height 290
click at [670, 468] on p "Shift timings will be 4 days a week from 3:30-5:30," at bounding box center [525, 479] width 523 height 24
click at [578, 470] on span "Shift timings will be 4 days a week from 3:30-5:30." at bounding box center [438, 479] width 349 height 17
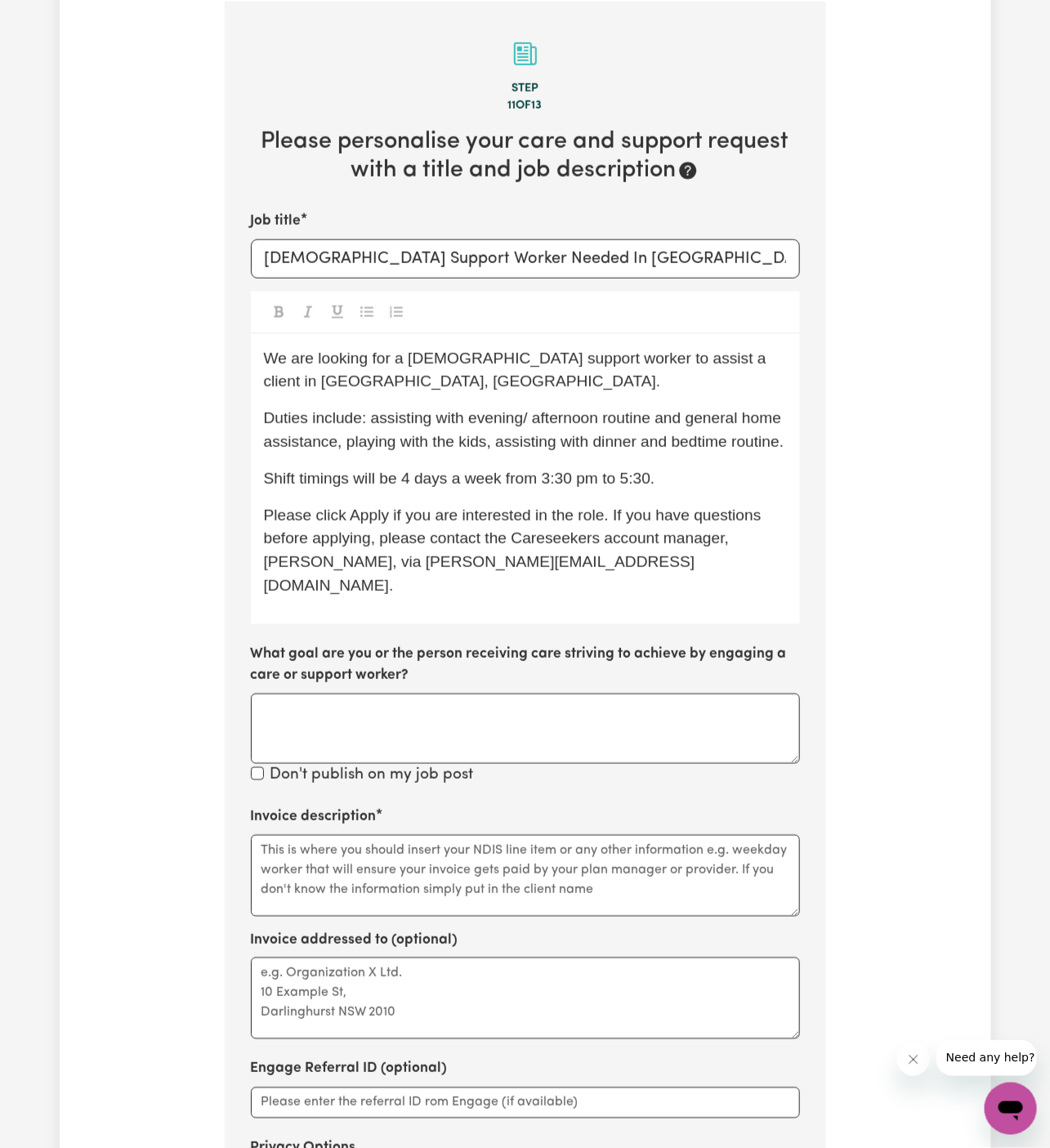
click at [700, 468] on p "Shift timings will be 4 days a week from 3:30 pm to 5:30." at bounding box center [525, 479] width 523 height 24
click at [500, 435] on div "We are looking for a female support worker to assist a client in Dapto, NSW. Du…" at bounding box center [525, 479] width 549 height 290
click at [373, 409] on span "Duties include: assisting with evening/ afternoon routine and general home assi…" at bounding box center [525, 429] width 522 height 40
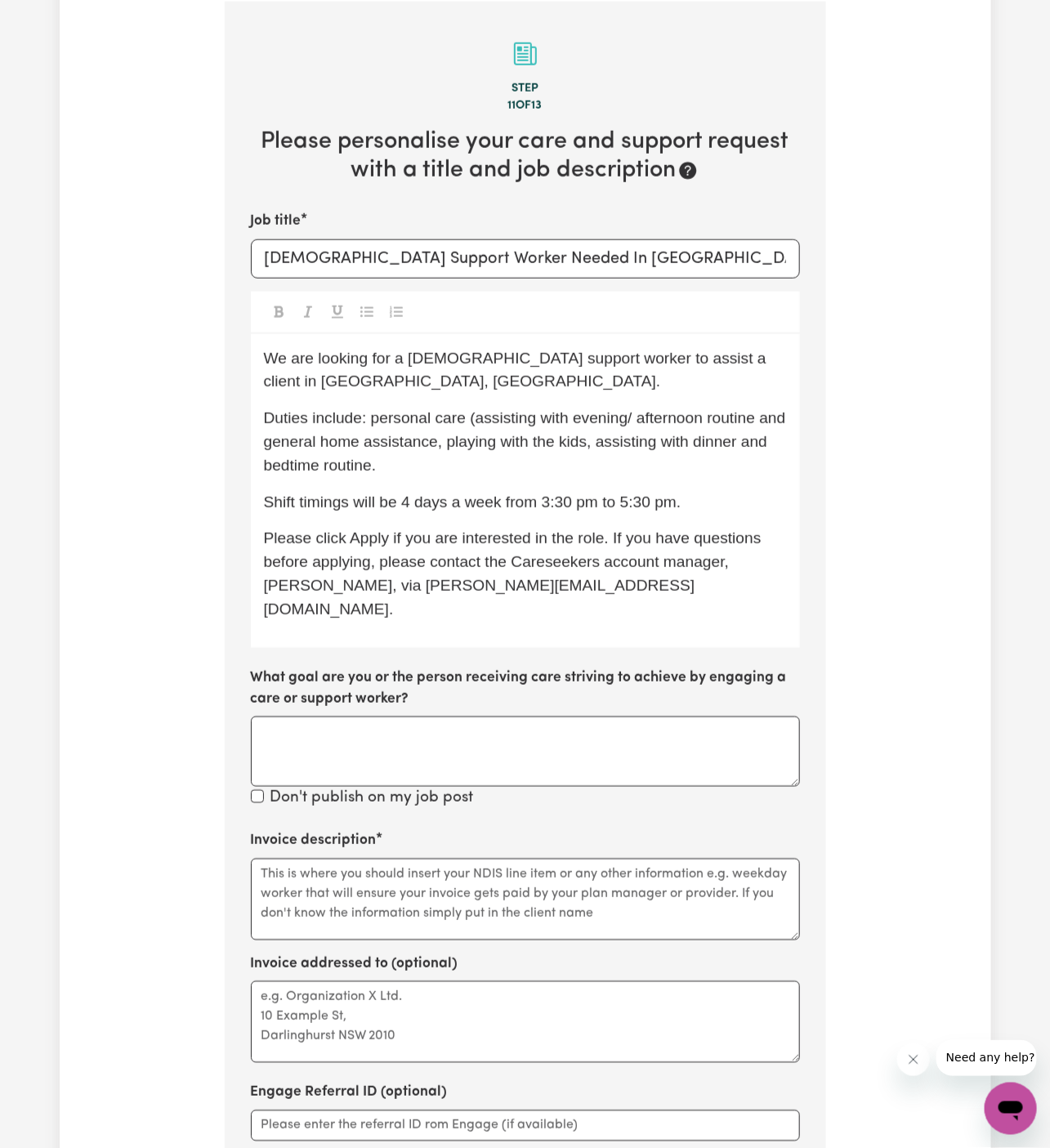
click at [754, 409] on span "Duties include: personal care (assisting with evening/ afternoon routine and ge…" at bounding box center [526, 441] width 526 height 64
click at [291, 417] on span "Duties include: personal care (assisting with evening/ afternoon routine) and g…" at bounding box center [517, 441] width 508 height 64
drag, startPoint x: 291, startPoint y: 414, endPoint x: 250, endPoint y: 414, distance: 41.0
click at [251, 414] on div "We are looking for a female support worker to assist a client in Dapto, NSW. Du…" at bounding box center [525, 491] width 549 height 314
click at [646, 426] on p "Duties include: personal care (assisting with evening/ afternoon routine), dome…" at bounding box center [525, 441] width 523 height 70
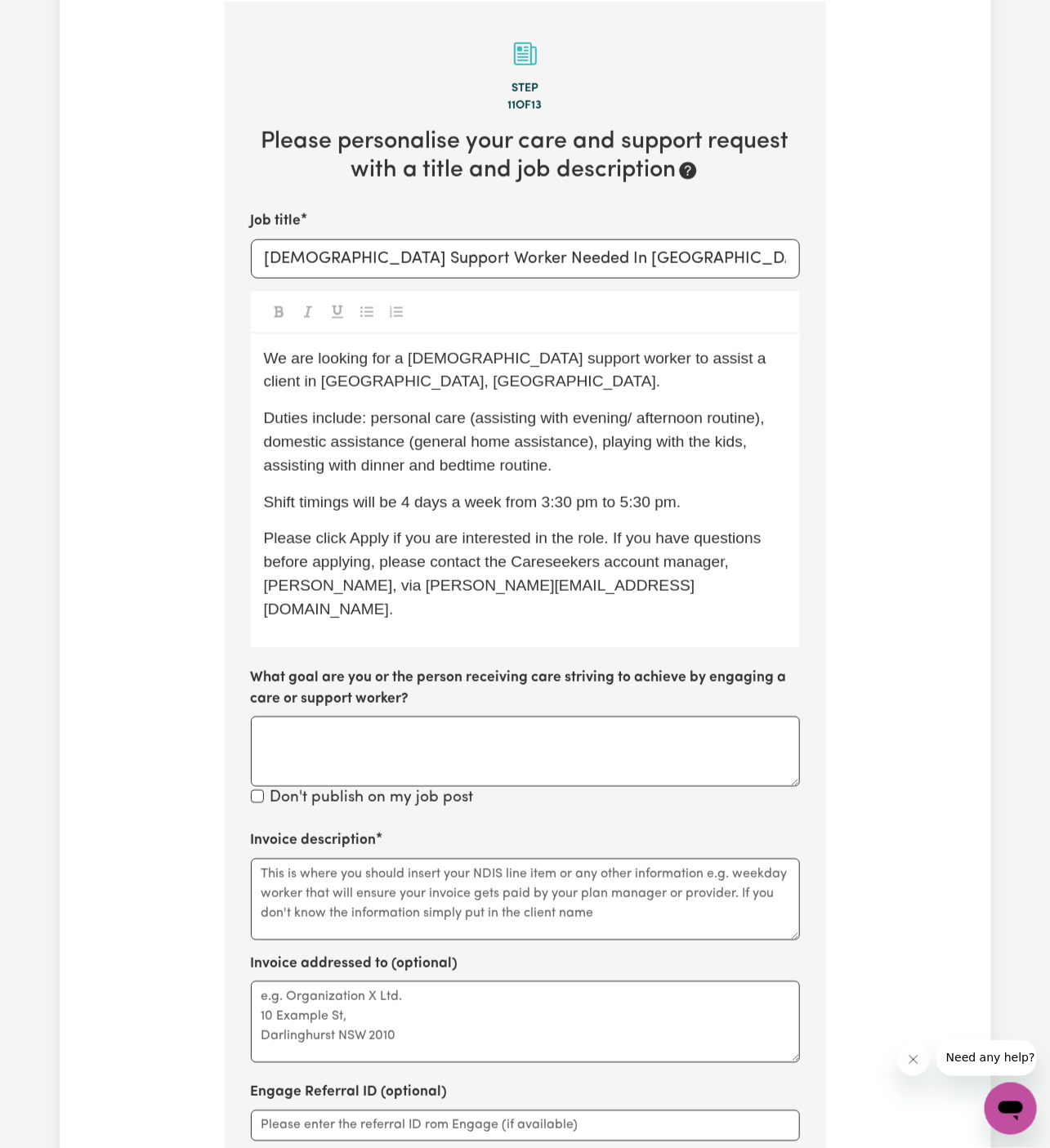
click at [601, 422] on span "Duties include: personal care (assisting with evening/ afternoon routine), dome…" at bounding box center [516, 441] width 506 height 64
click at [409, 440] on span "Duties include: personal care (assisting with evening/ afternoon routine), dome…" at bounding box center [516, 441] width 506 height 64
click at [421, 443] on span "Duties include: personal care (assisting with evening/ afternoon routine), dome…" at bounding box center [516, 441] width 506 height 64
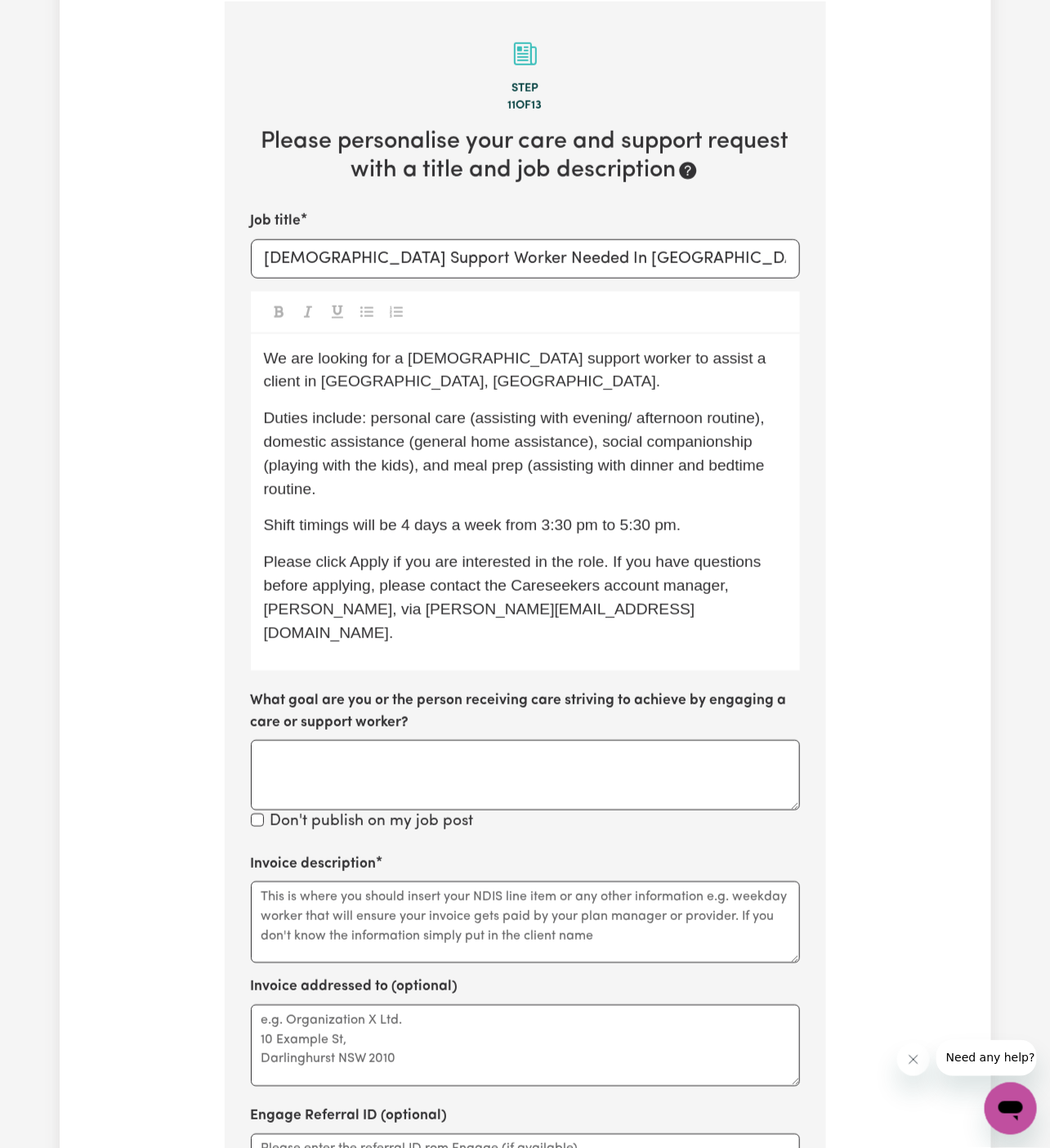
click at [672, 440] on span "Duties include: personal care (assisting with evening/ afternoon routine), dome…" at bounding box center [516, 453] width 506 height 88
drag, startPoint x: 700, startPoint y: 445, endPoint x: 714, endPoint y: 450, distance: 14.9
click at [714, 450] on p "Duties include: personal care (assisting with evening/ afternoon routine), dome…" at bounding box center [525, 454] width 523 height 94
drag, startPoint x: 680, startPoint y: 443, endPoint x: 682, endPoint y: 472, distance: 29.1
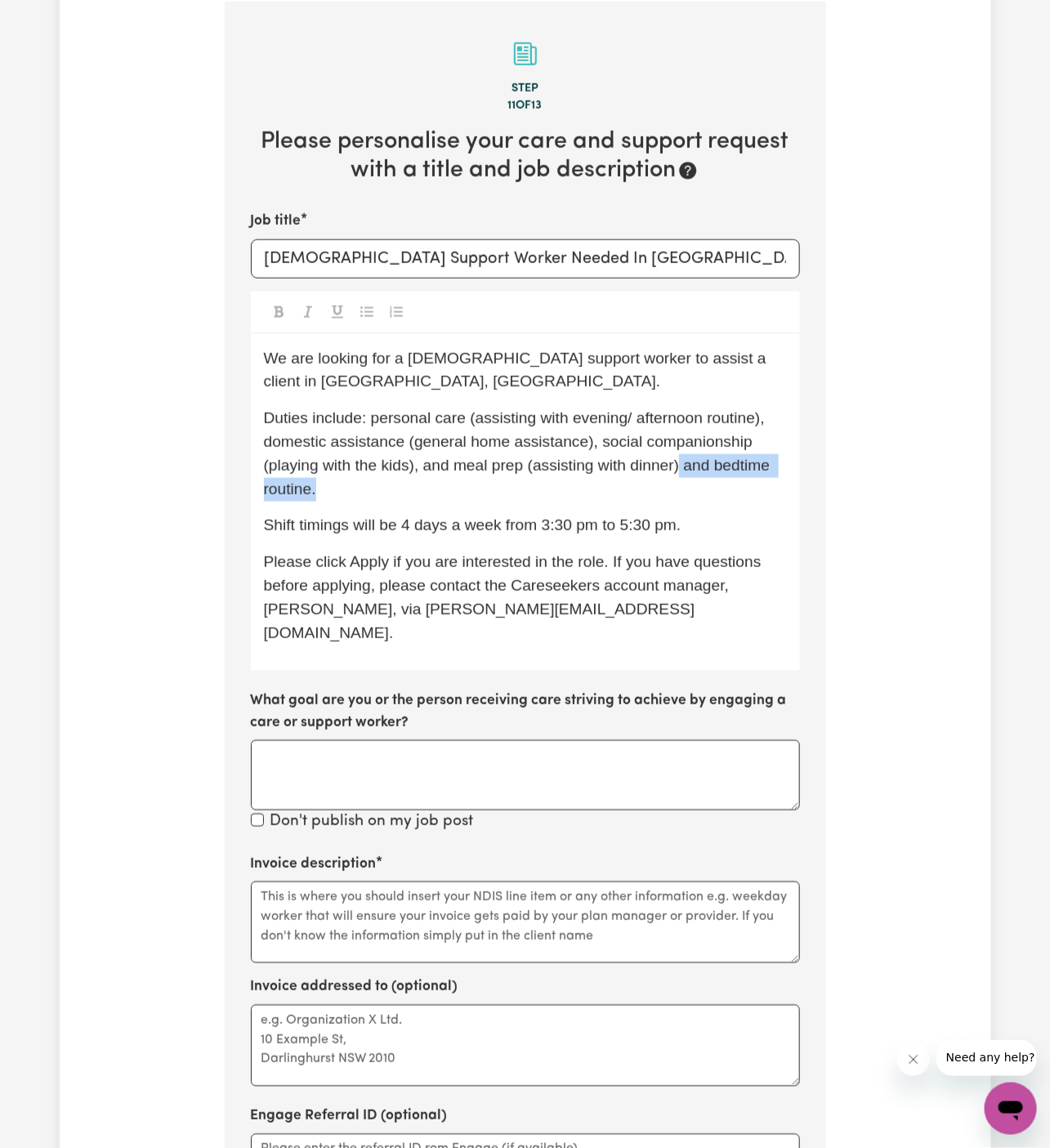
click at [682, 474] on p "Duties include: personal care (assisting with evening/ afternoon routine), dome…" at bounding box center [525, 454] width 523 height 94
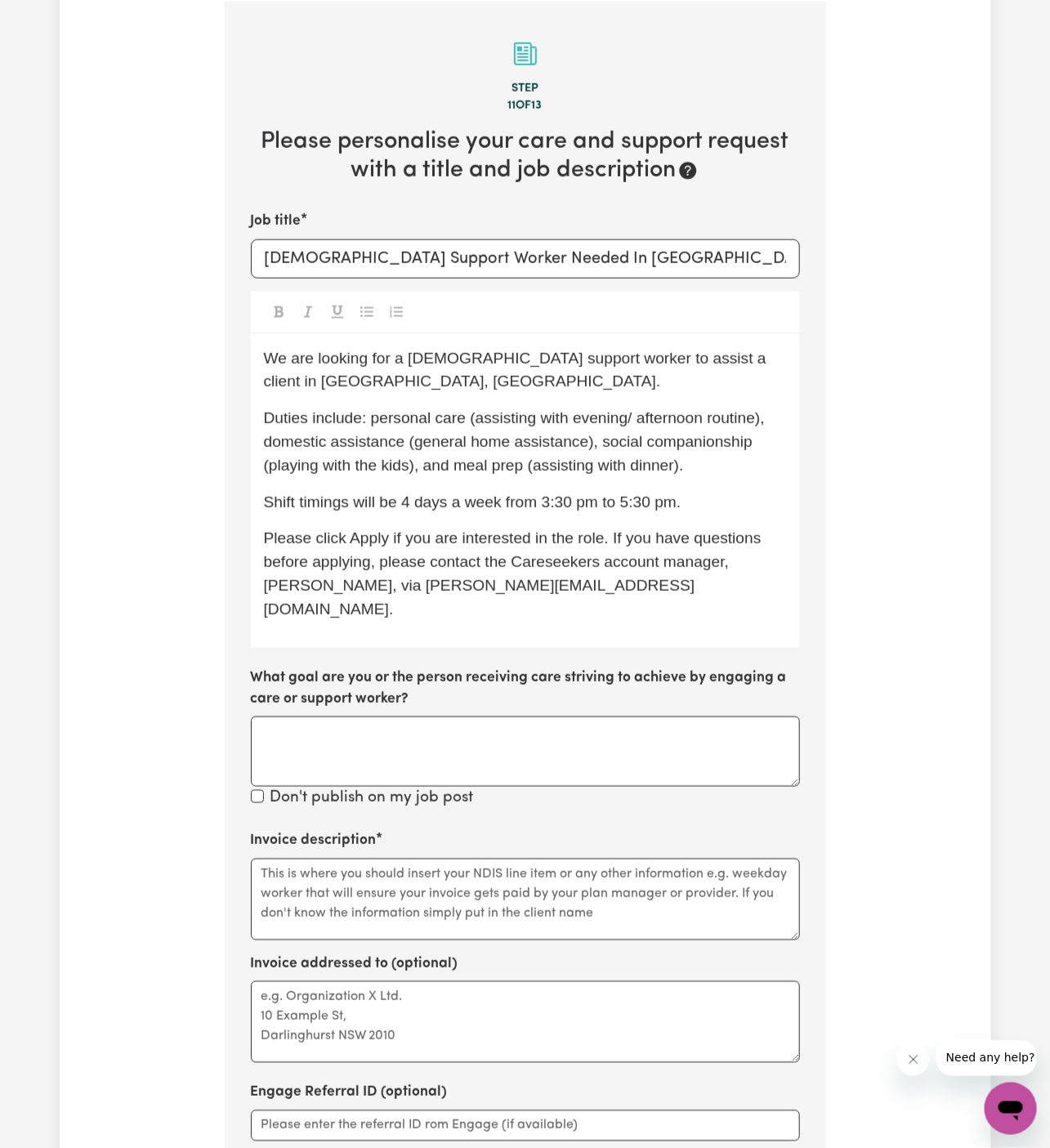
click at [594, 409] on span "Duties include: personal care (assisting with evening/ afternoon routine), dome…" at bounding box center [516, 441] width 506 height 64
click at [655, 450] on p "Duties include: personal care (assisting with evening/ afternoon routine), dome…" at bounding box center [525, 441] width 523 height 70
click at [674, 450] on p "Duties include: personal care (assisting with evening/ afternoon routine), dome…" at bounding box center [525, 441] width 523 height 70
click at [715, 443] on p "Duties include: personal care (assisting with evening/ afternoon routine), dome…" at bounding box center [525, 441] width 523 height 70
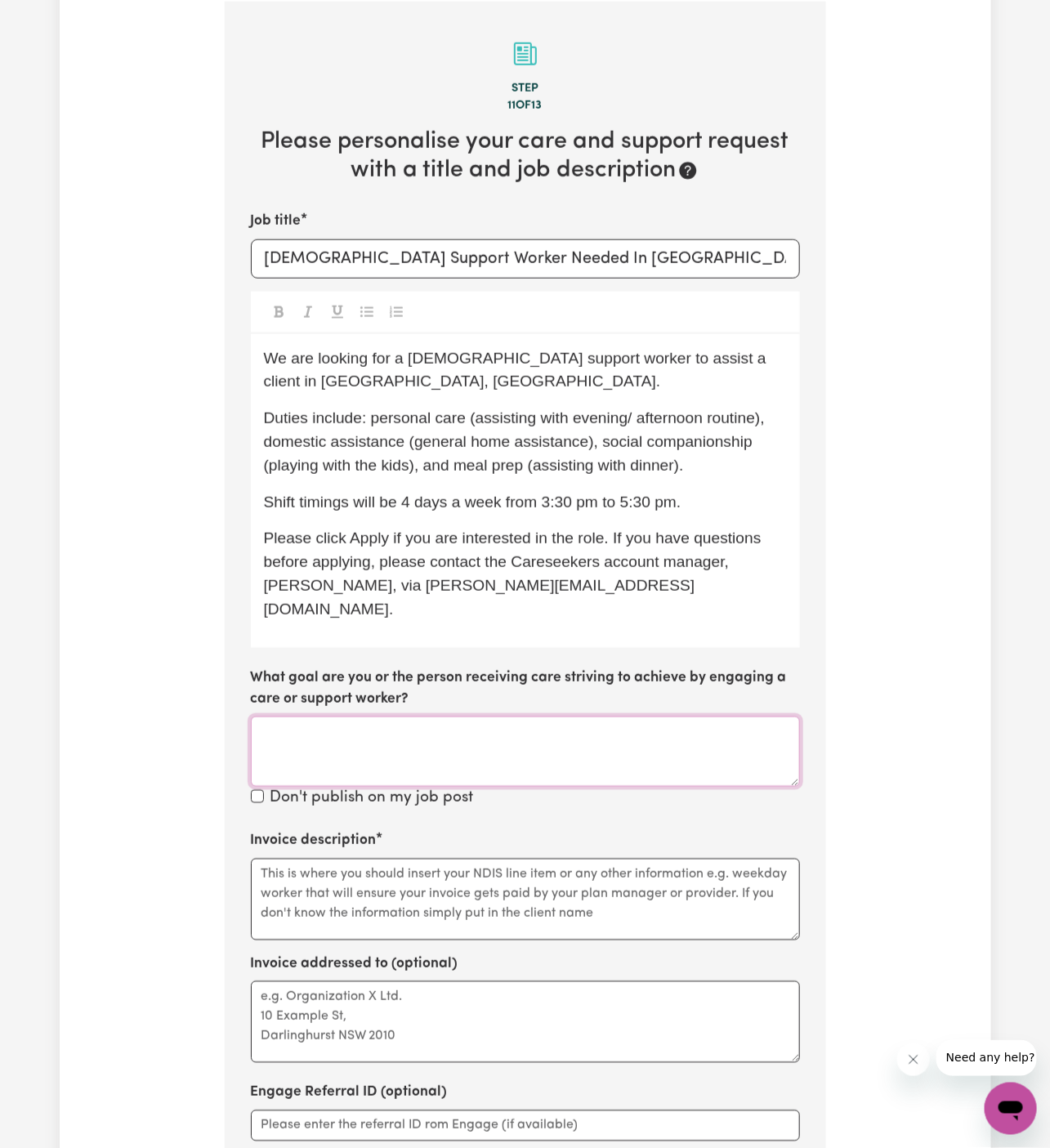
click at [515, 717] on textarea "What goal are you or the person receiving care striving to achieve by engaging …" at bounding box center [525, 751] width 549 height 70
click at [482, 254] on input "Female Support Worker Needed In Dapto NSW" at bounding box center [525, 259] width 549 height 39
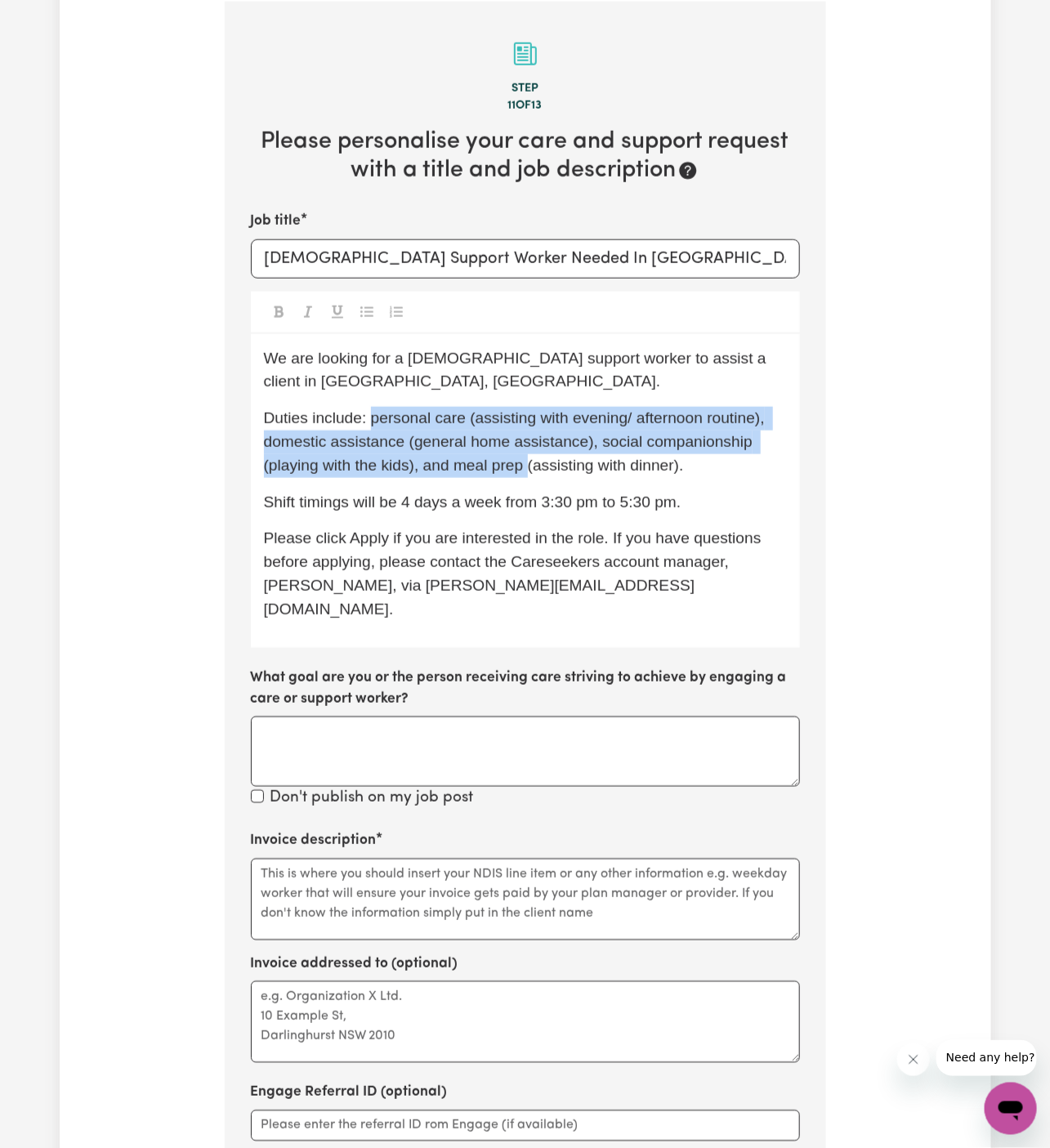
drag, startPoint x: 373, startPoint y: 391, endPoint x: 525, endPoint y: 433, distance: 157.7
click at [525, 434] on span "Duties include: personal care (assisting with evening/ afternoon routine), dome…" at bounding box center [516, 441] width 506 height 64
copy span "personal care (assisting with evening/ afternoon routine), domestic assistance …"
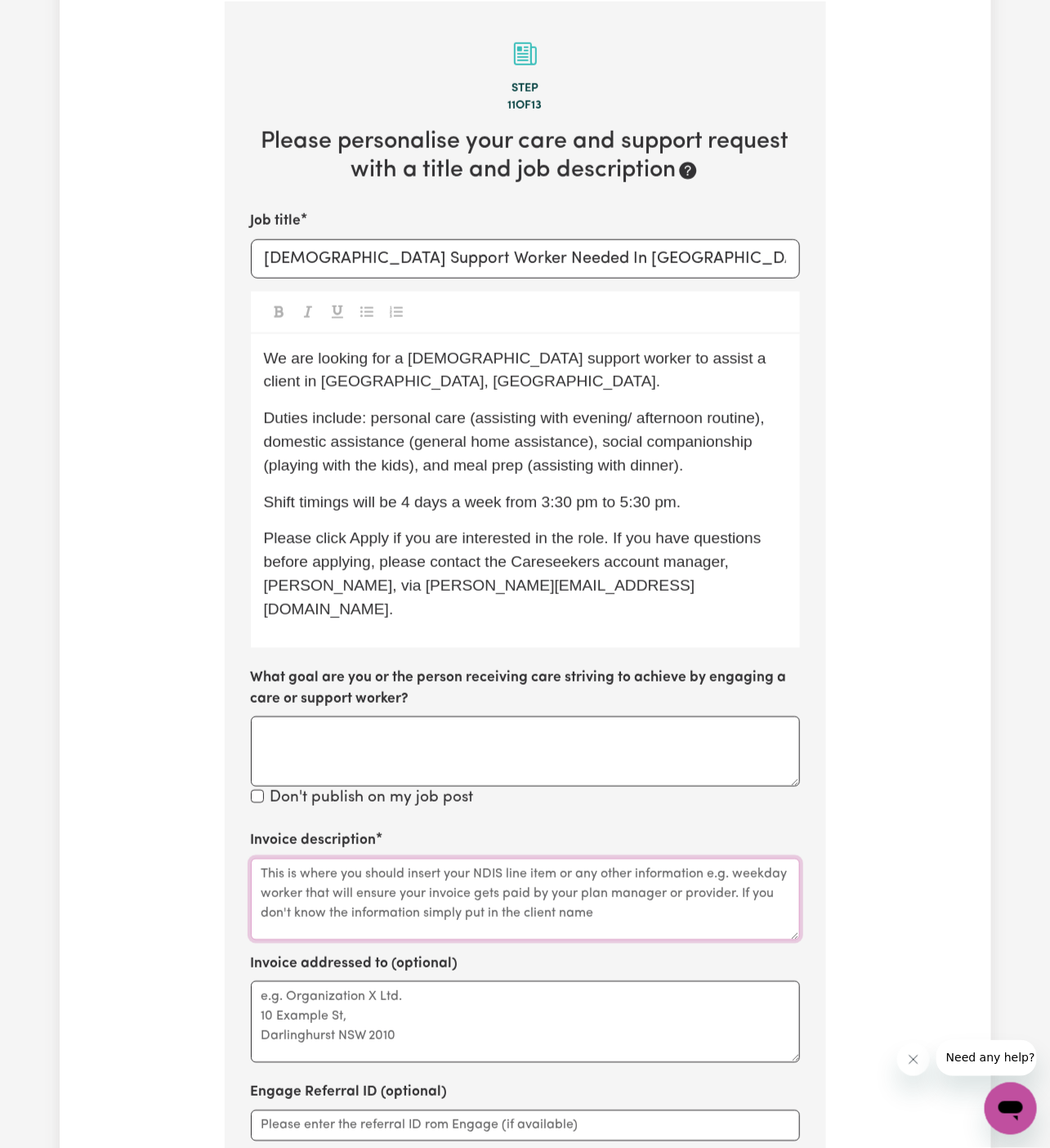
click at [416, 872] on textarea "Invoice description" at bounding box center [525, 899] width 549 height 82
paste textarea "personal care (assisting with evening/ afternoon routine), domestic assistance …"
drag, startPoint x: 346, startPoint y: 822, endPoint x: 597, endPoint y: 825, distance: 251.0
click at [597, 859] on textarea "personal care (assisting with evening/ afternoon routine), domestic assistance …" at bounding box center [525, 899] width 549 height 82
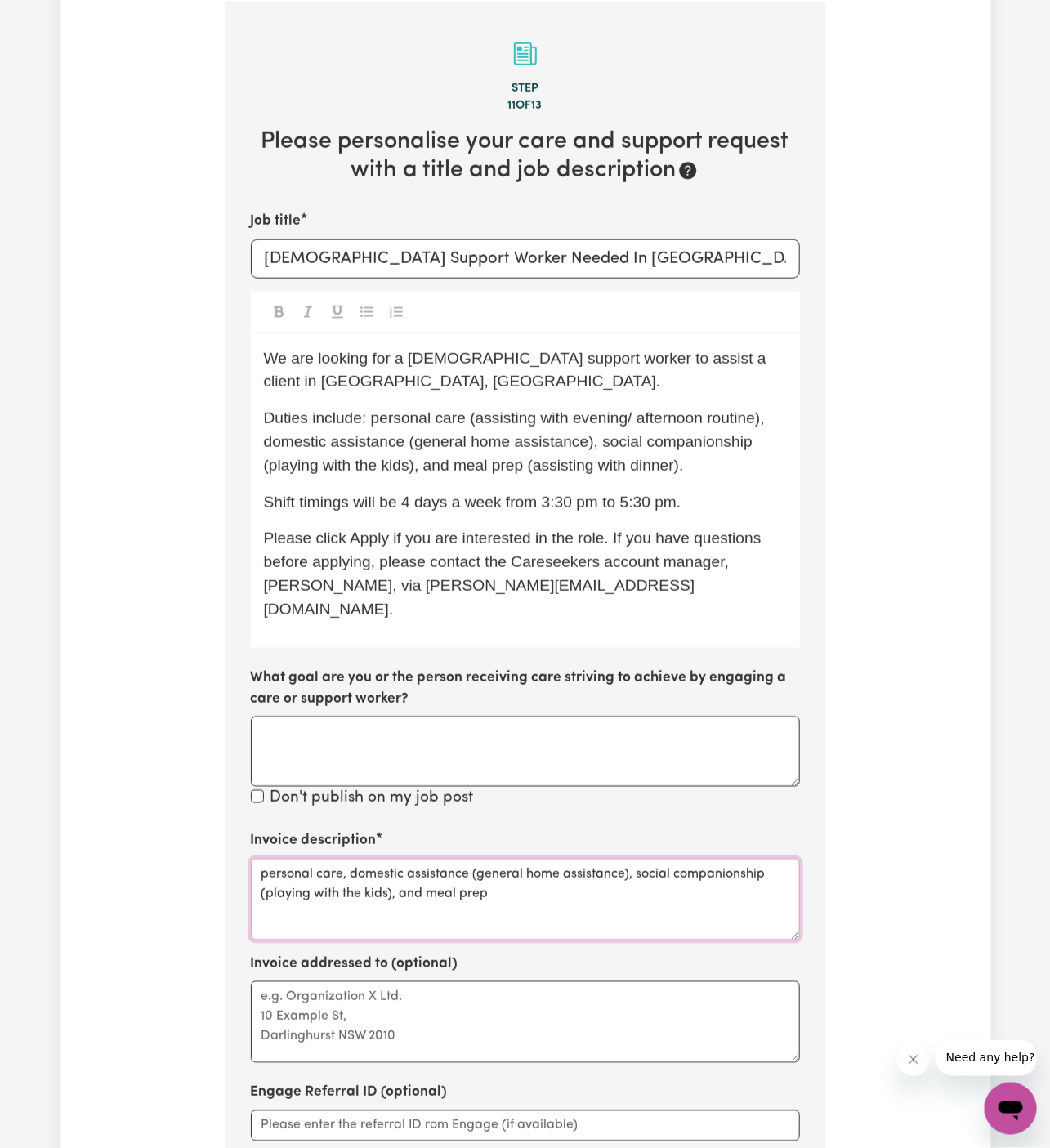
drag, startPoint x: 473, startPoint y: 824, endPoint x: 629, endPoint y: 822, distance: 156.0
click at [629, 859] on textarea "personal care, domestic assistance (general home assistance), social companions…" at bounding box center [525, 899] width 549 height 82
drag, startPoint x: 606, startPoint y: 822, endPoint x: 739, endPoint y: 832, distance: 133.4
click at [739, 859] on textarea "personal care, domestic assistance, social companionship (playing with the kids…" at bounding box center [525, 899] width 549 height 82
type textarea "personal care, domestic assistance, social companionship, and meal prep"
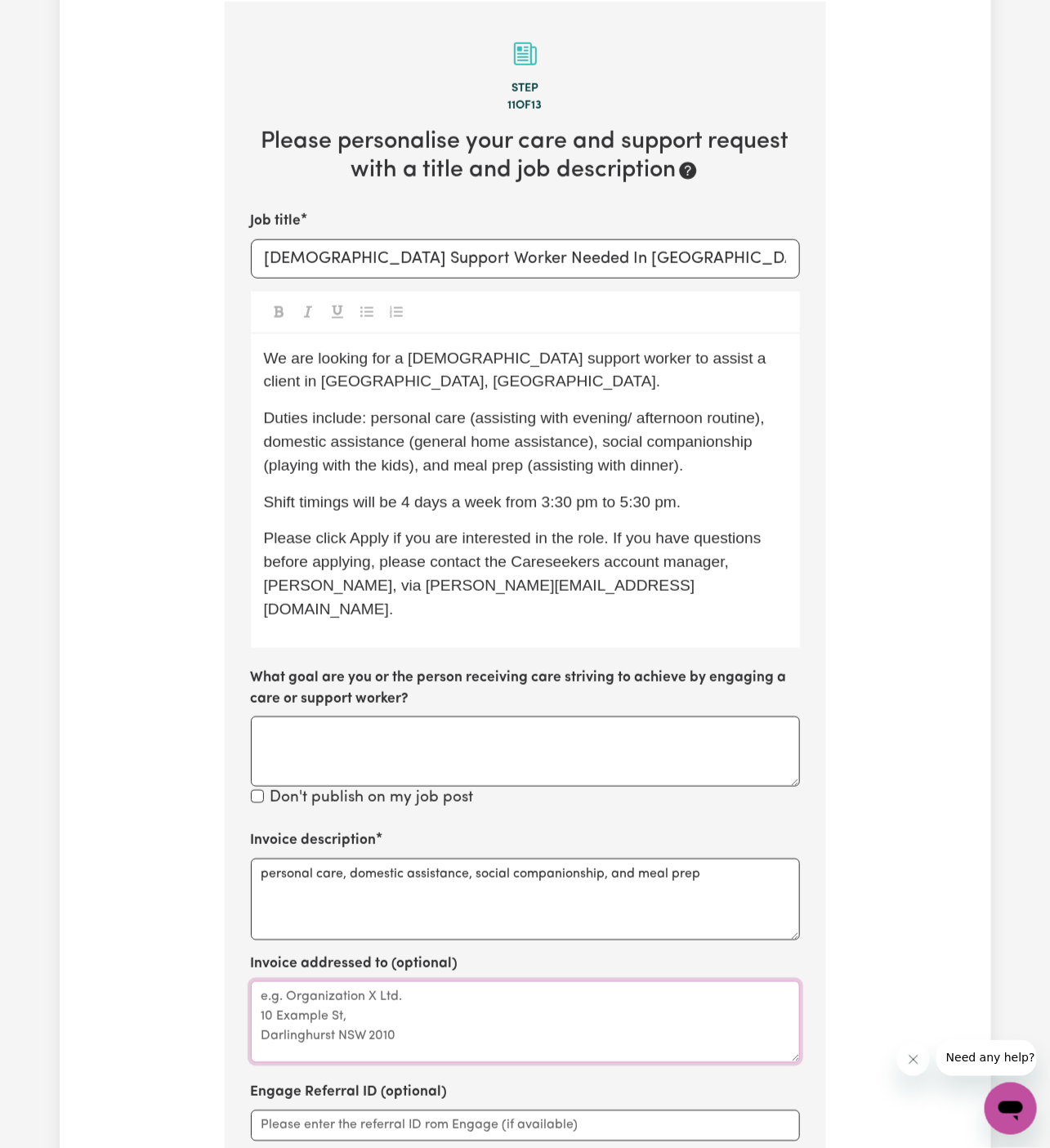
click at [578, 982] on textarea "Invoice addressed to (optional)" at bounding box center [525, 1022] width 549 height 82
click at [486, 984] on textarea "Invoice addressed to (optional)" at bounding box center [525, 1022] width 549 height 82
paste textarea "Supporting Your Steps"
click at [338, 982] on textarea "c/o Supporting Your Steps" at bounding box center [525, 1022] width 549 height 82
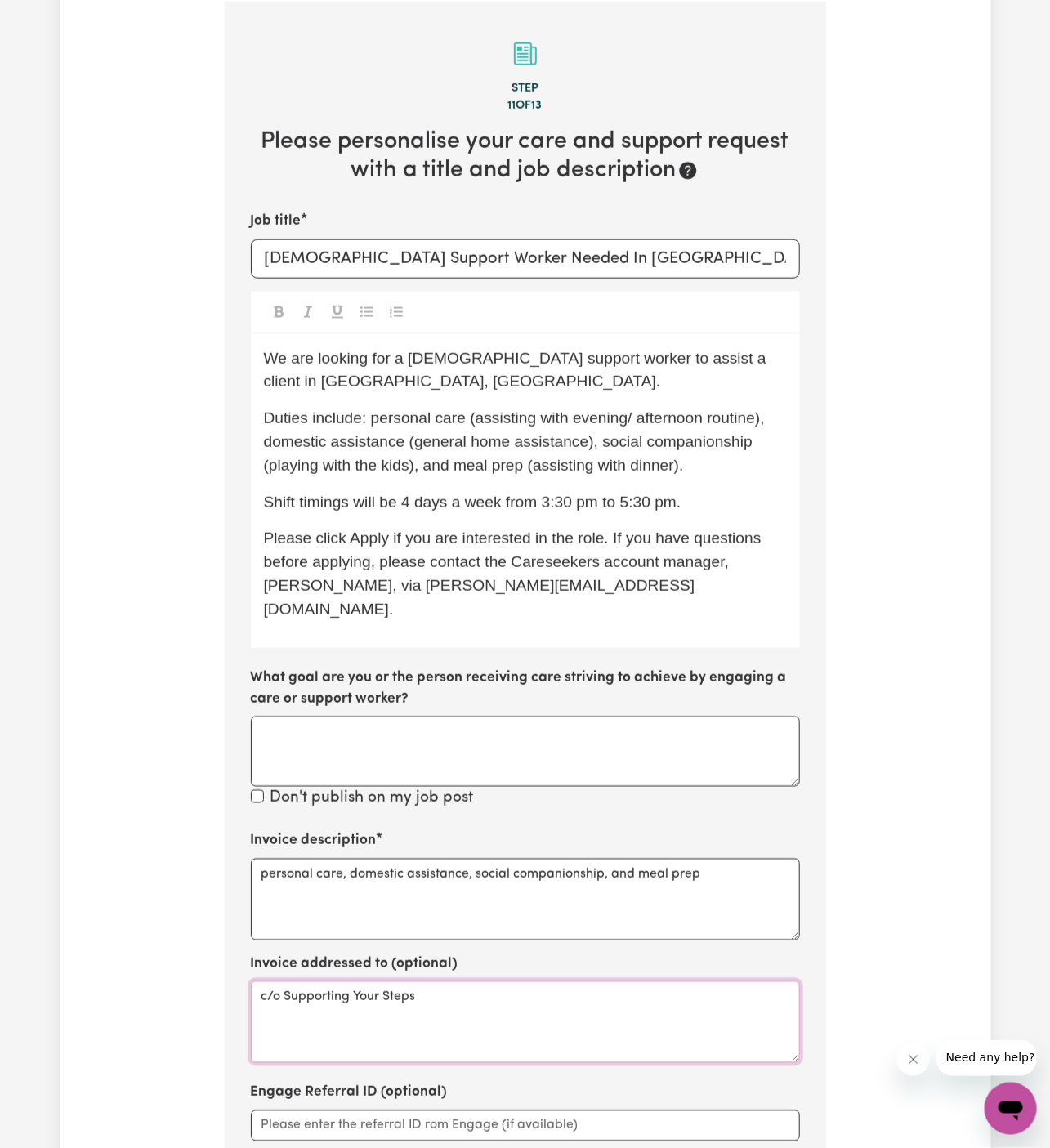
type textarea "c/o Supporting Your Steps"
click at [633, 354] on span "We are looking for a female support worker to assist a client in Dapto, NSW." at bounding box center [517, 369] width 507 height 40
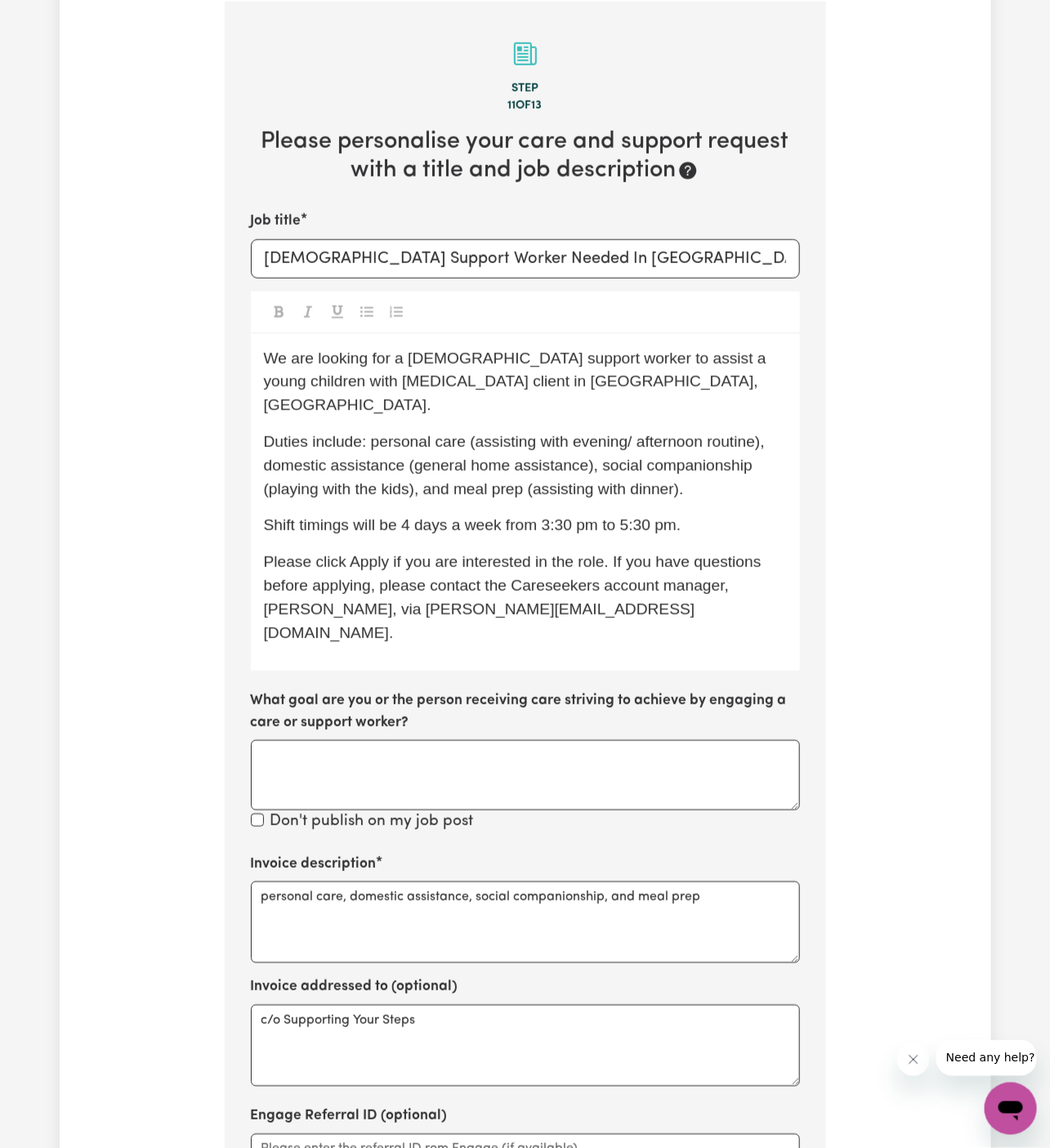
click at [706, 357] on span "We are looking for a female support worker to assist a young children with Auti…" at bounding box center [519, 382] width 511 height 64
click at [716, 362] on span "We are looking for a female support worker to assist a young with Autism client…" at bounding box center [519, 382] width 511 height 64
click at [339, 377] on span "We are looking for a female support worker to assist a young client with Autism…" at bounding box center [519, 382] width 511 height 64
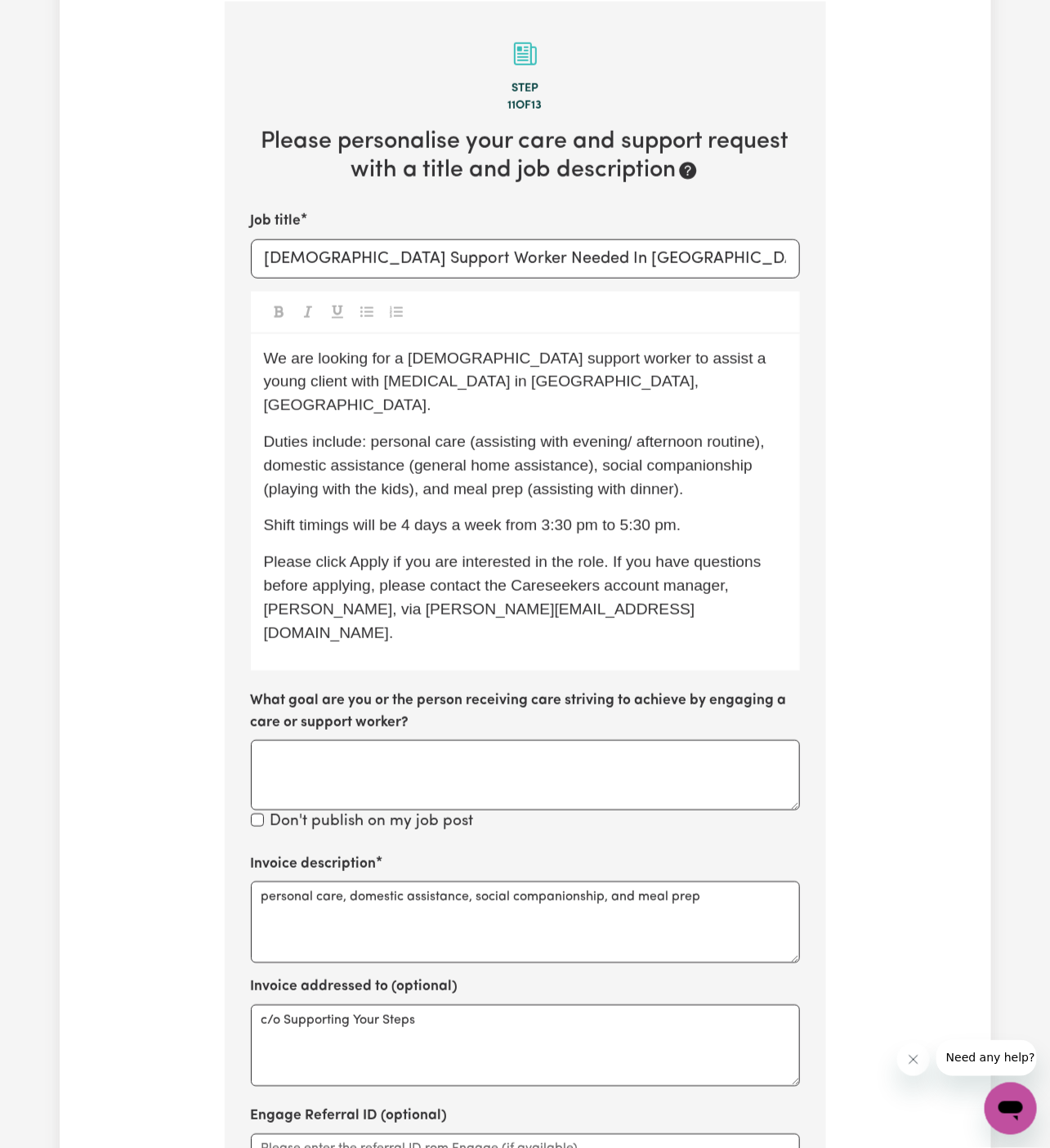
click at [663, 366] on p "We are looking for a female support worker to assist a young client with Autism…" at bounding box center [525, 382] width 523 height 70
click at [453, 379] on p "We are looking for a female support worker to assist a young client with Autism…" at bounding box center [525, 382] width 523 height 70
click at [709, 467] on p "Duties include: personal care (assisting with evening/ afternoon routine), dome…" at bounding box center [525, 465] width 523 height 70
click at [570, 252] on input "Female Support Worker Needed In Dapto NSW" at bounding box center [525, 259] width 549 height 39
type input "Female Support Worker Needed In Dapto, NSW"
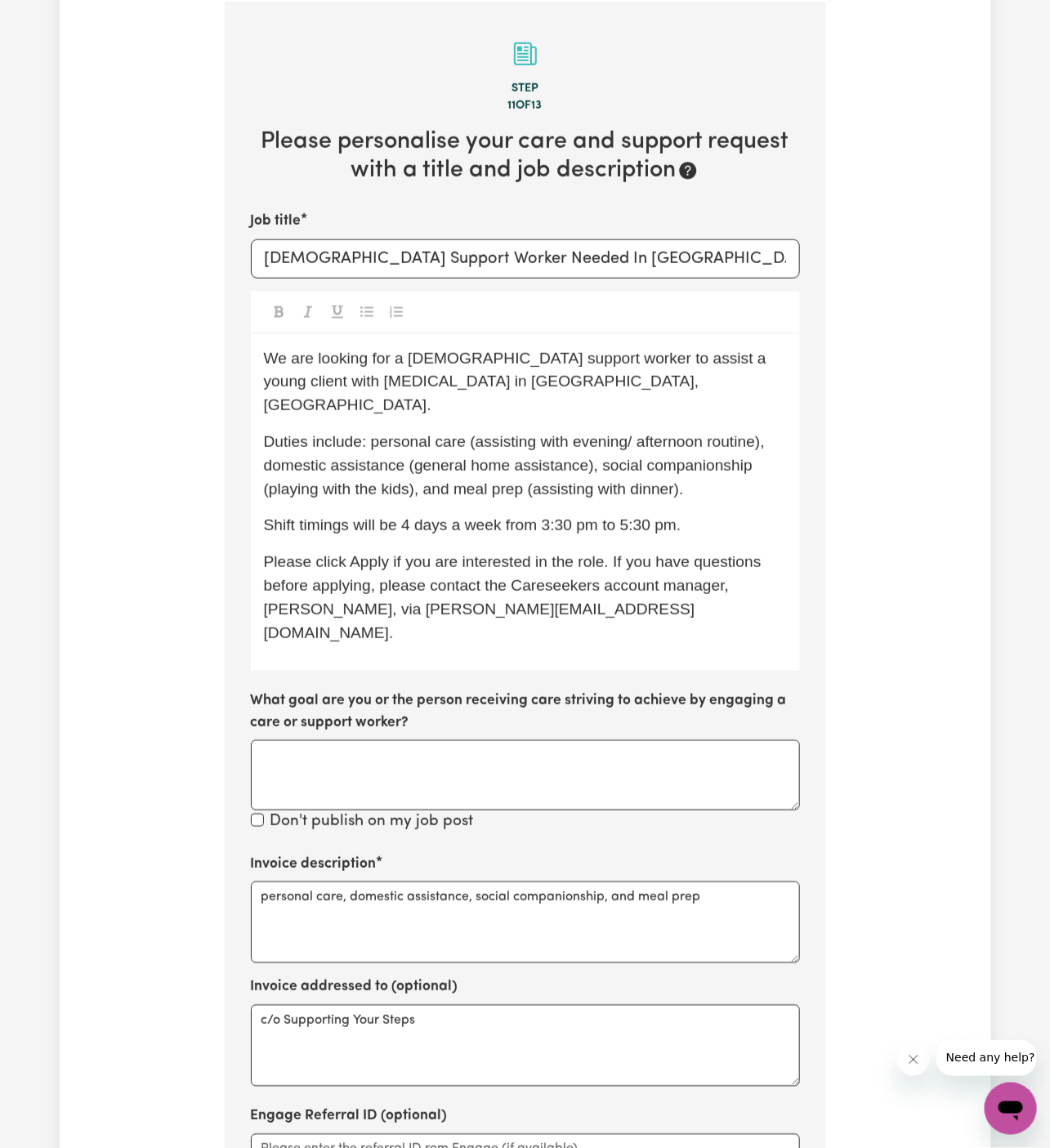
click at [567, 322] on div at bounding box center [525, 312] width 549 height 42
click at [644, 393] on div "We are looking for a female support worker to assist a young client with Autism…" at bounding box center [525, 503] width 549 height 337
click at [713, 456] on p "Duties include: personal care (assisting with evening/ afternoon routine), dome…" at bounding box center [525, 465] width 523 height 70
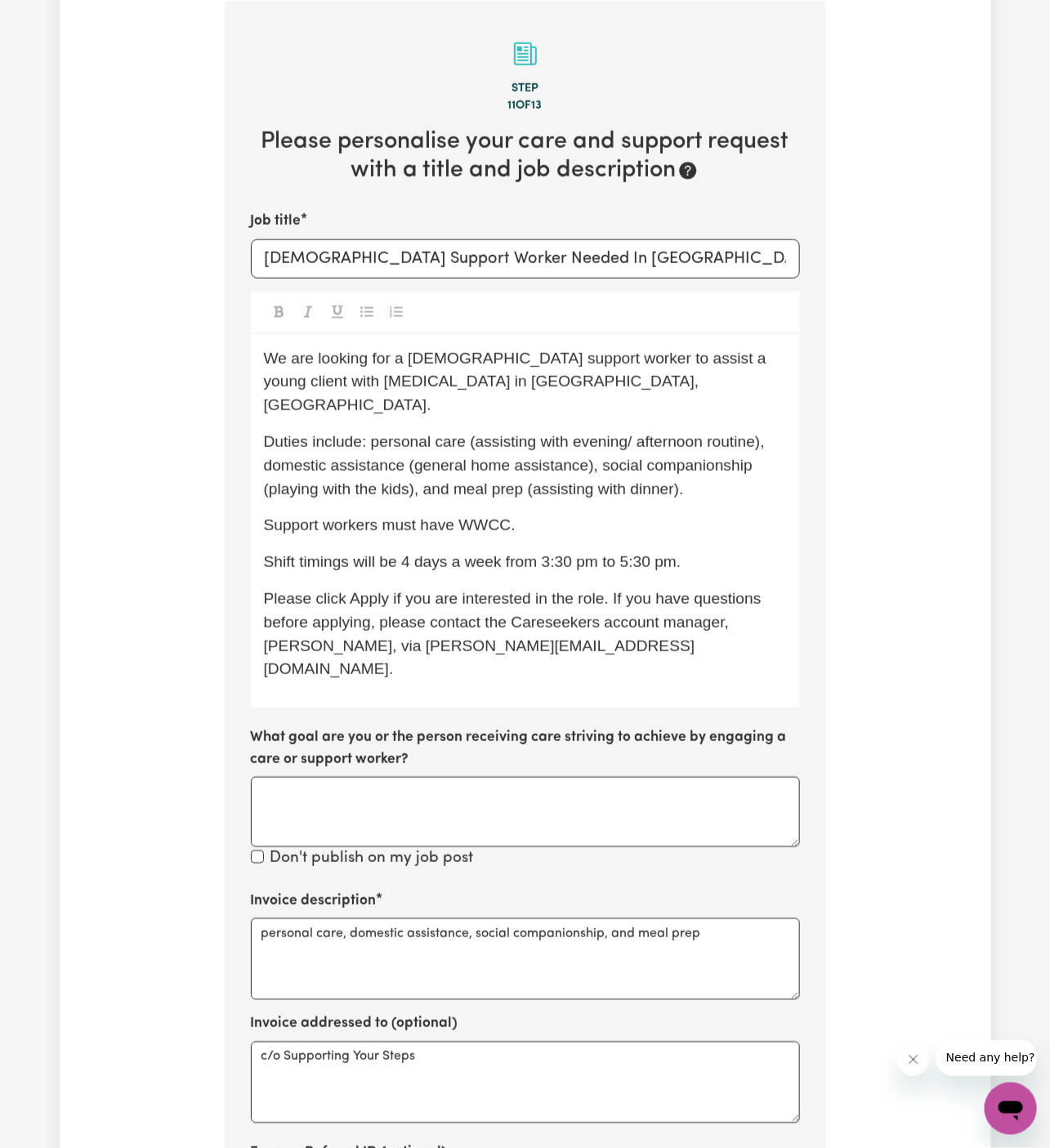
click at [491, 517] on span "Support workers must have WWCC." at bounding box center [389, 525] width 252 height 17
click at [482, 517] on span "Support workers must have a WWCC." at bounding box center [396, 525] width 264 height 17
click at [643, 517] on span "Support workers must have a Working With Children C." at bounding box center [455, 525] width 384 height 17
click at [636, 517] on span "Support workers must have a Working With Children C." at bounding box center [455, 525] width 384 height 17
click at [716, 590] on span "Please click Apply if you are interested in the role. If you have questions bef…" at bounding box center [514, 634] width 501 height 88
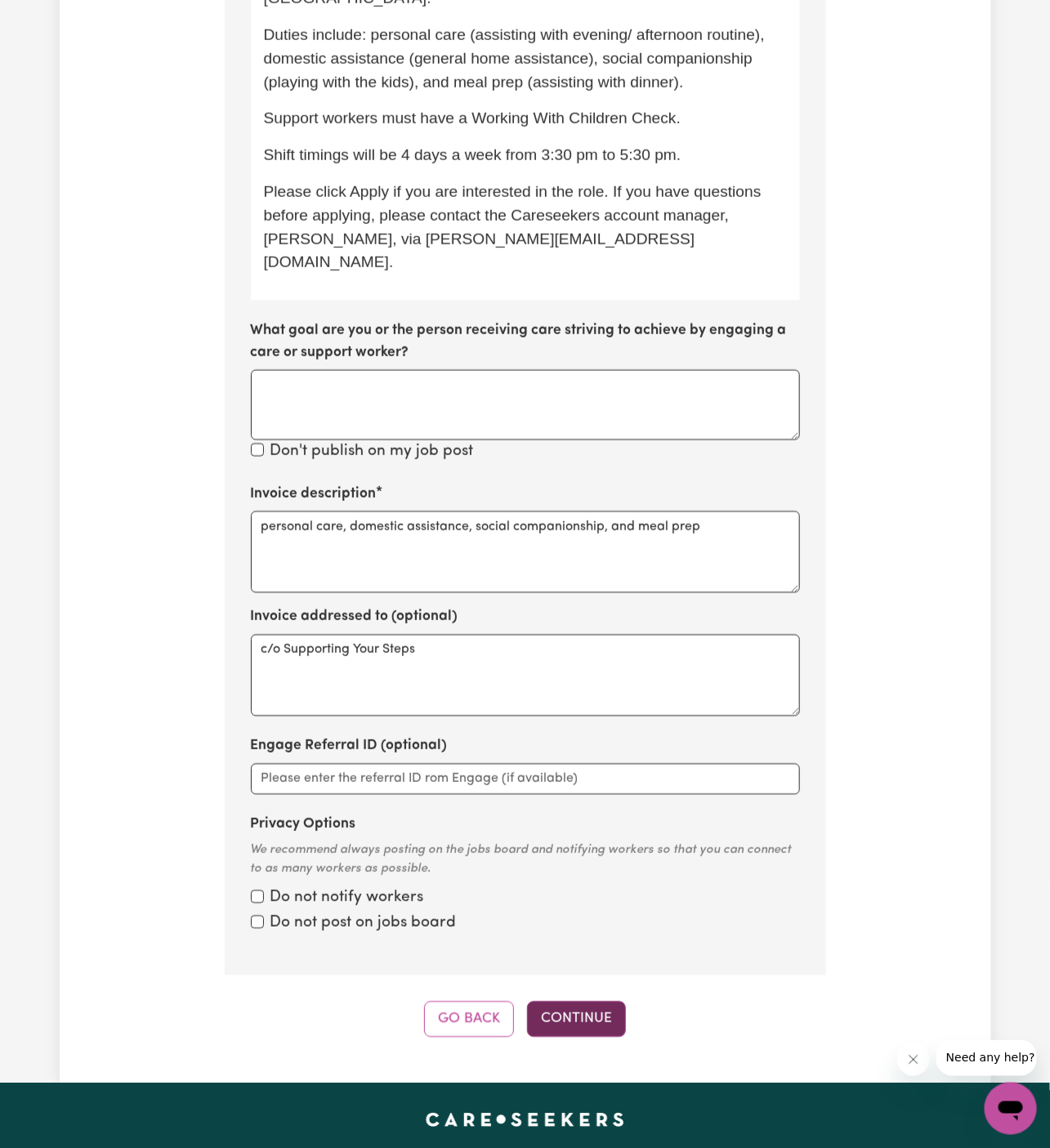
click at [598, 1002] on button "Continue" at bounding box center [577, 1020] width 99 height 36
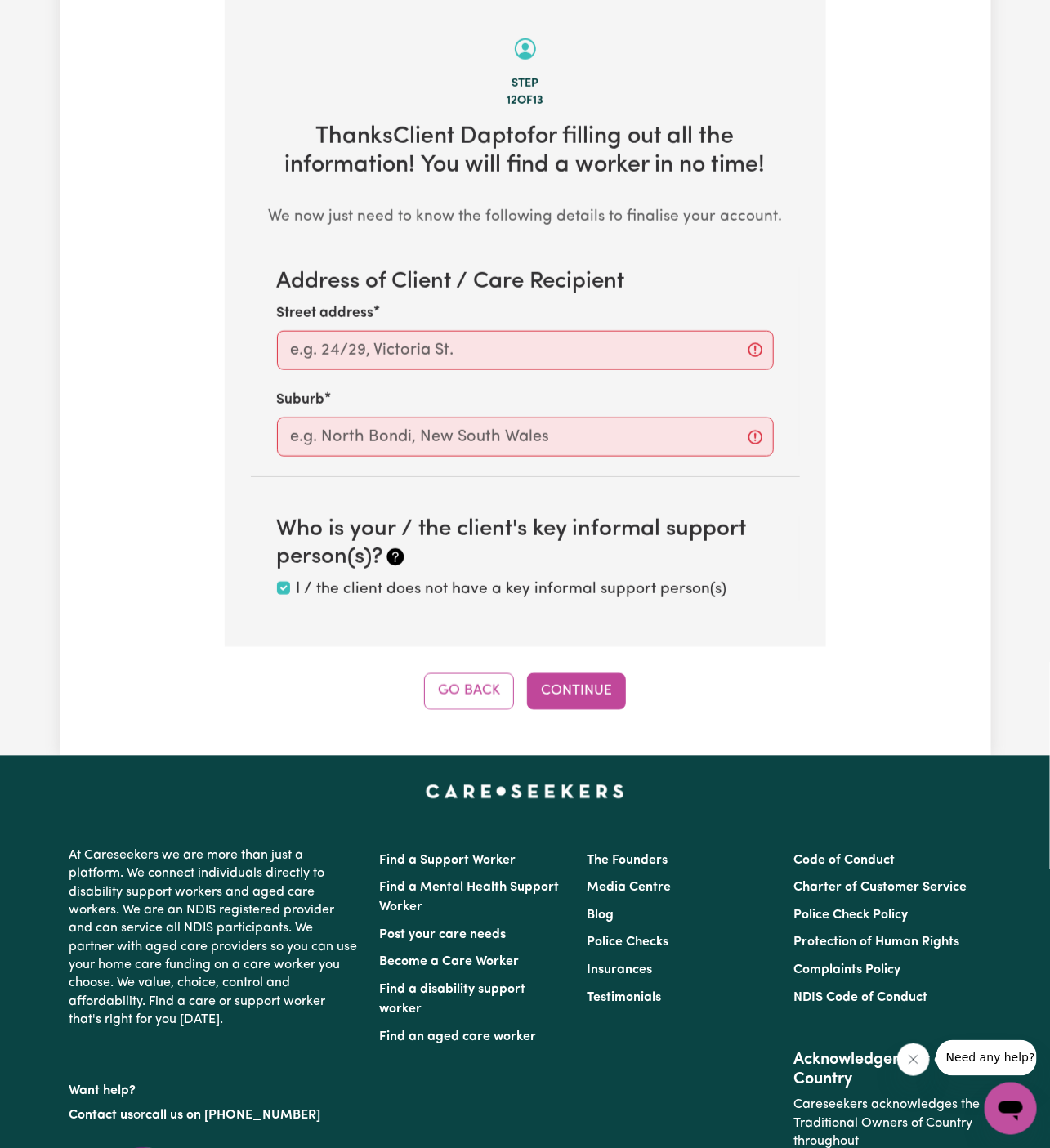
scroll to position [579, 0]
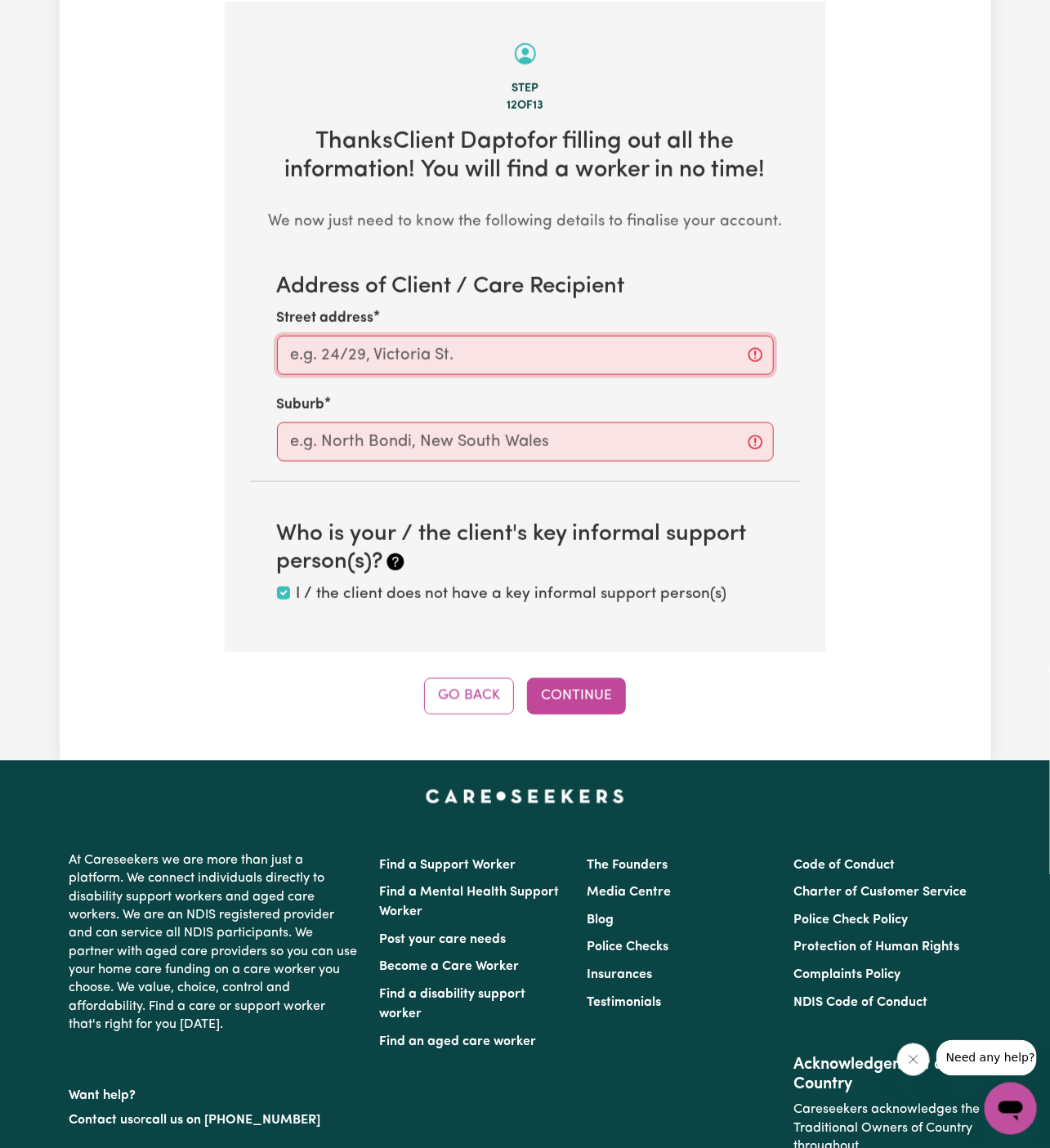
click at [604, 359] on input "Street address" at bounding box center [525, 355] width 496 height 39
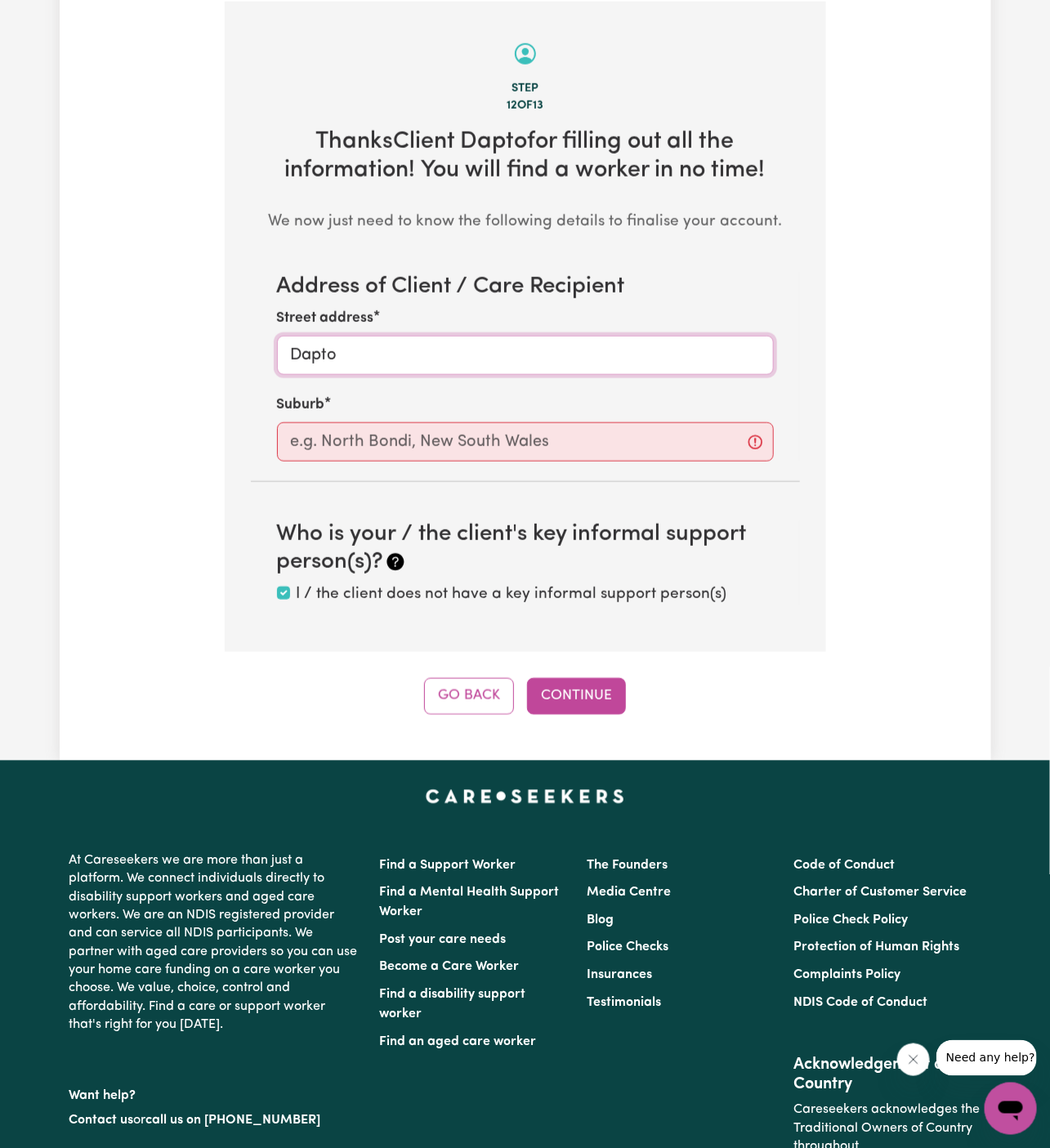
type input "Dapto"
click at [625, 456] on input "text" at bounding box center [525, 441] width 496 height 39
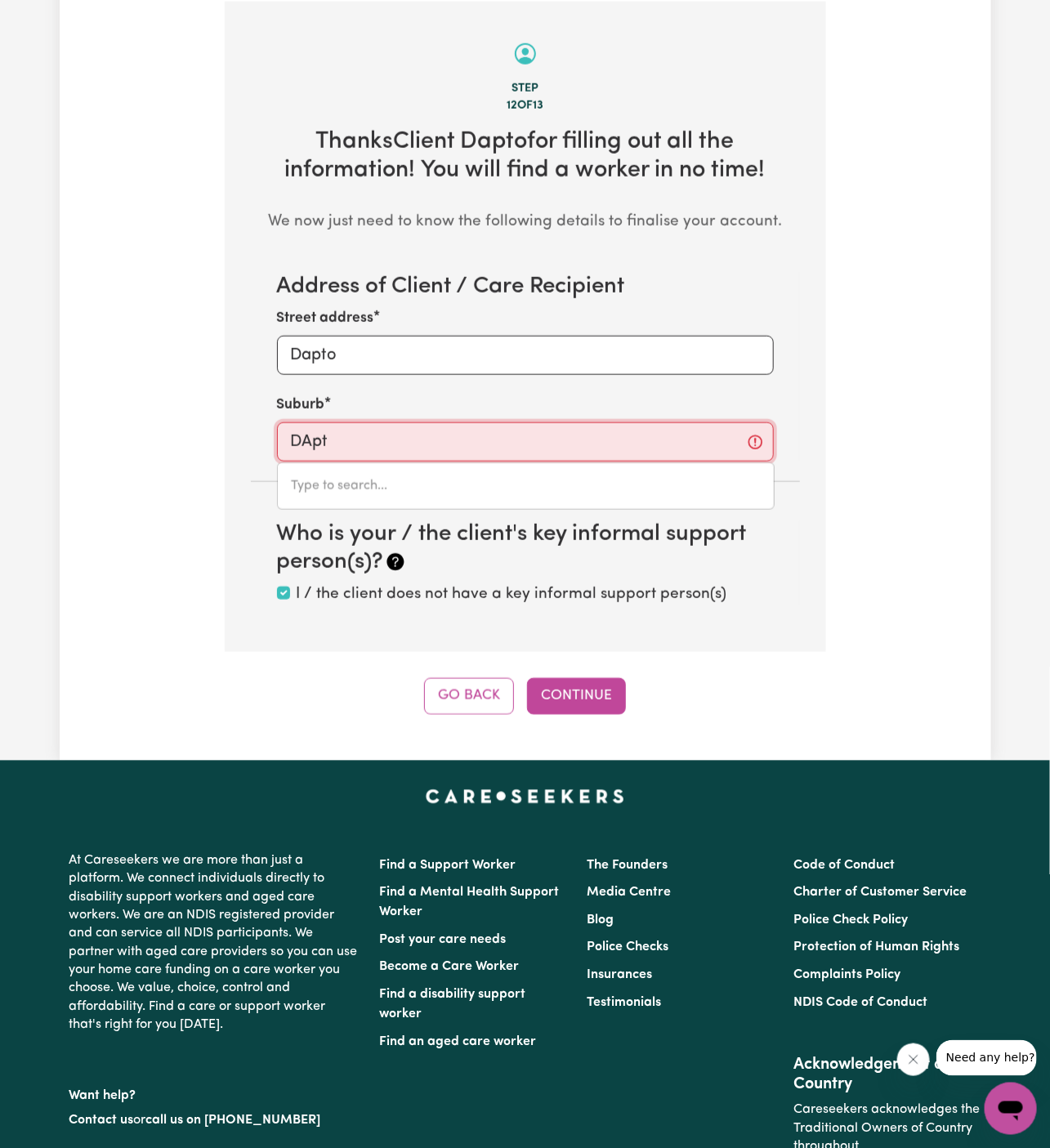
type input "DApto"
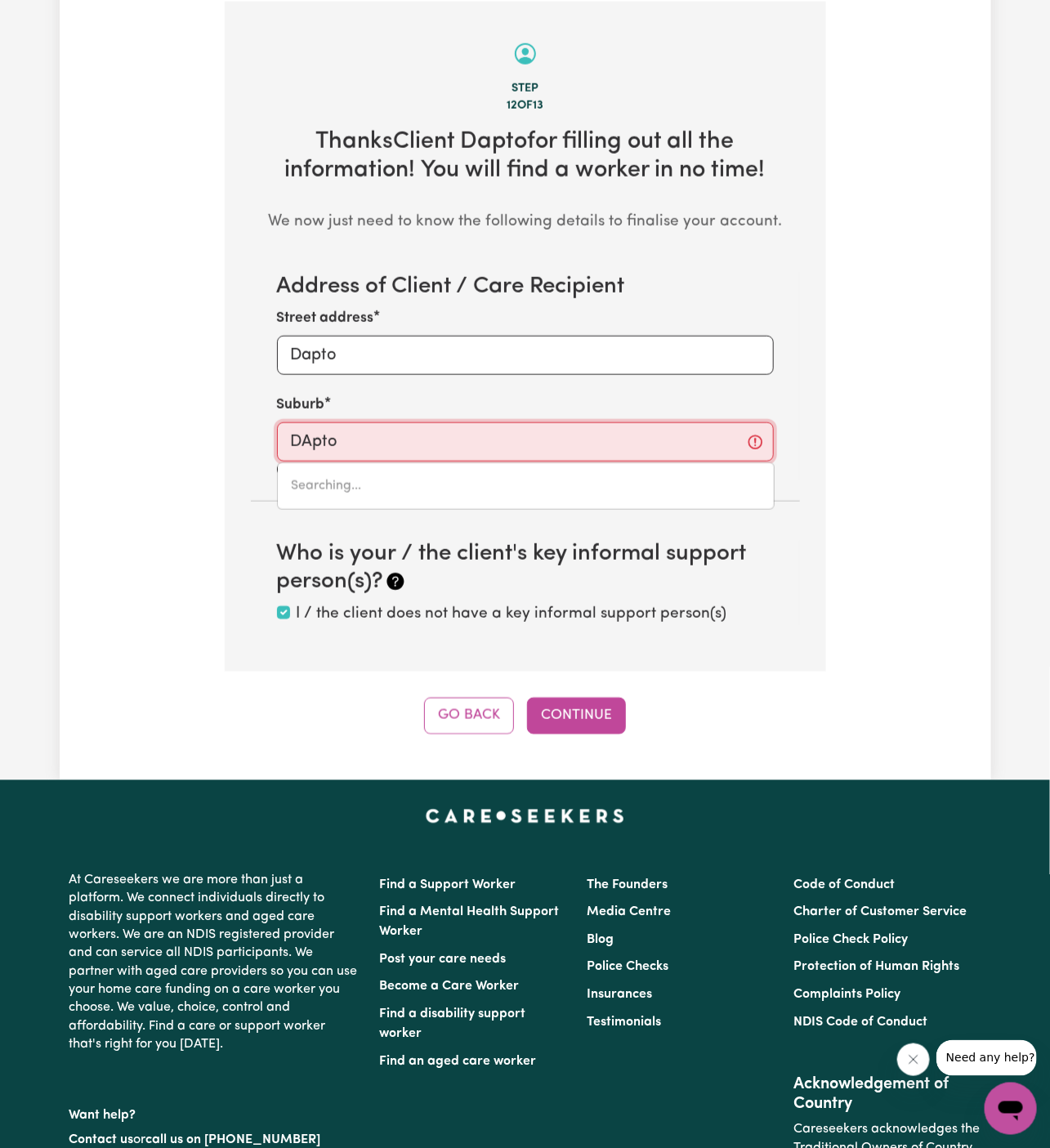
type input "DApto, New South Wales, 2530"
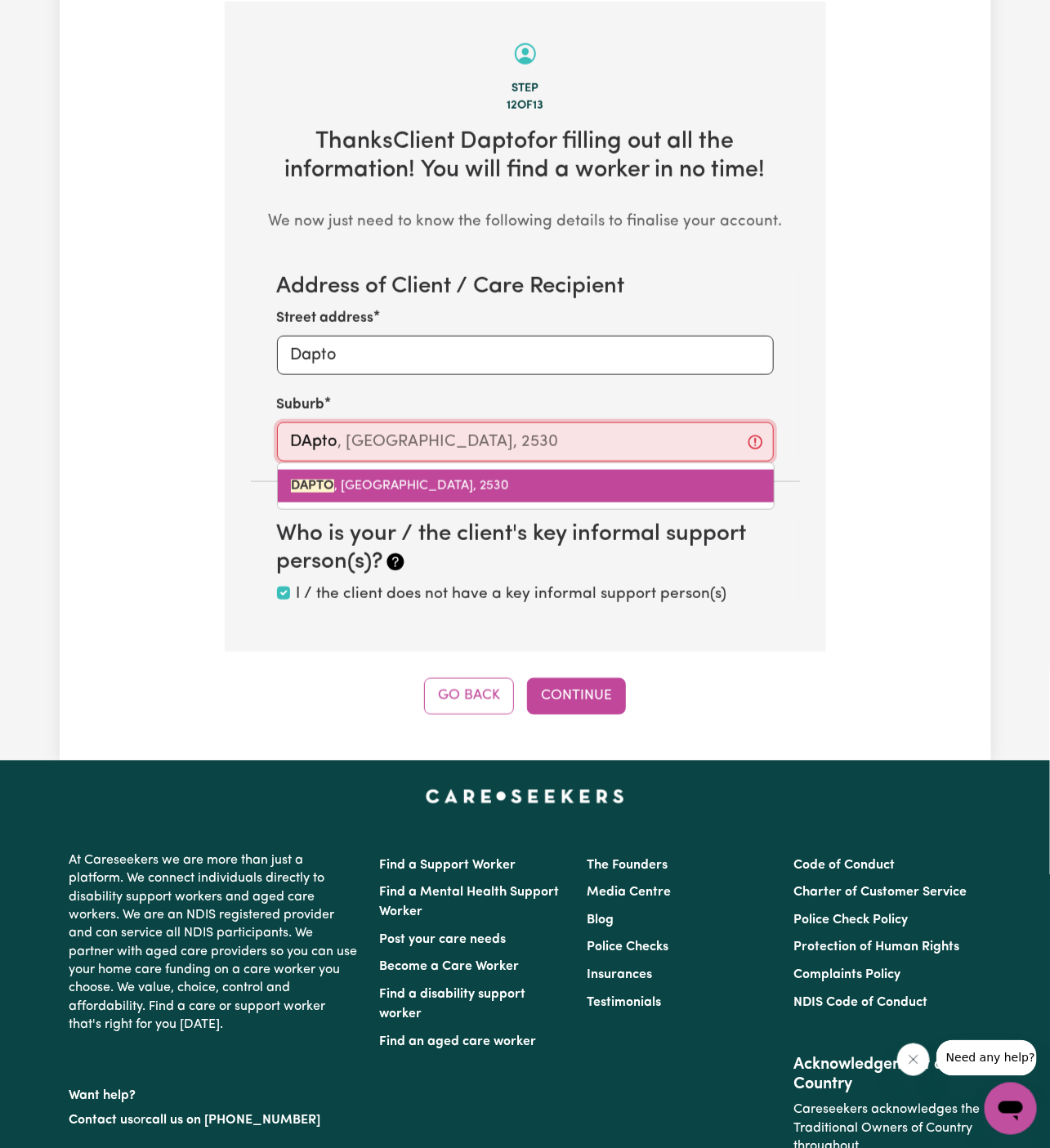
click at [583, 498] on link "DAPTO , New South Wales, 2530" at bounding box center [525, 487] width 496 height 33
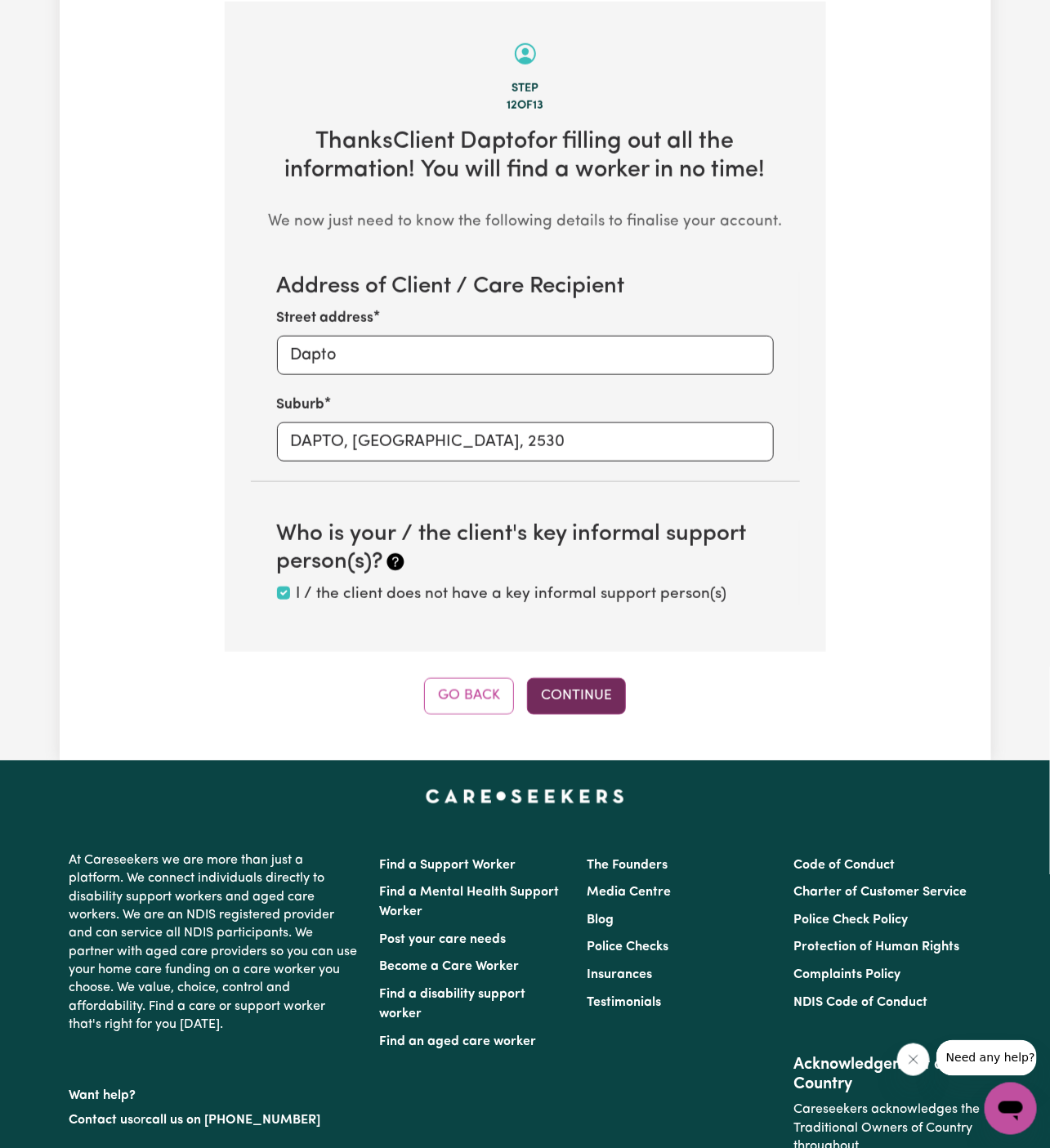
click at [576, 688] on button "Continue" at bounding box center [577, 697] width 99 height 36
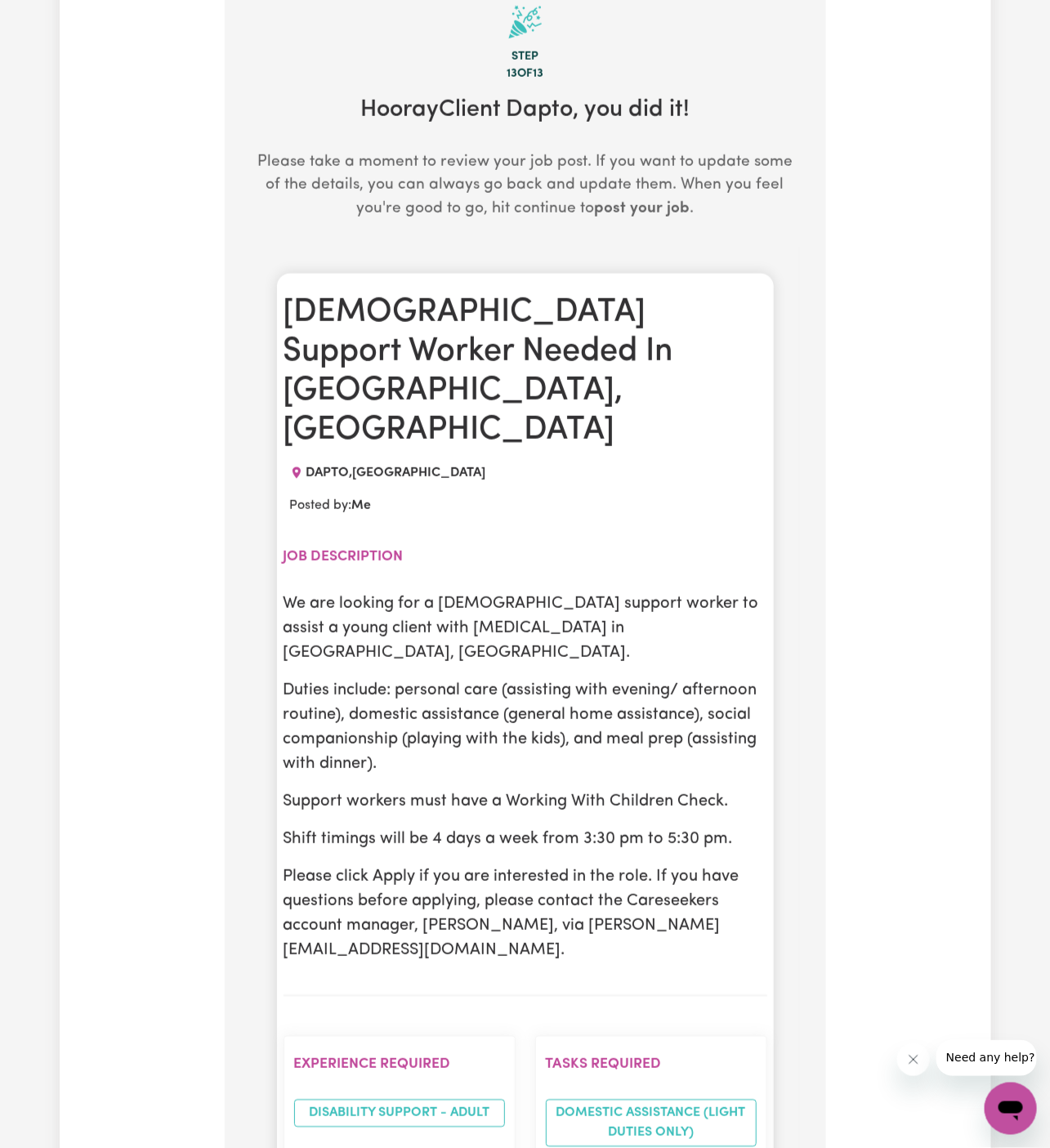
scroll to position [636, 0]
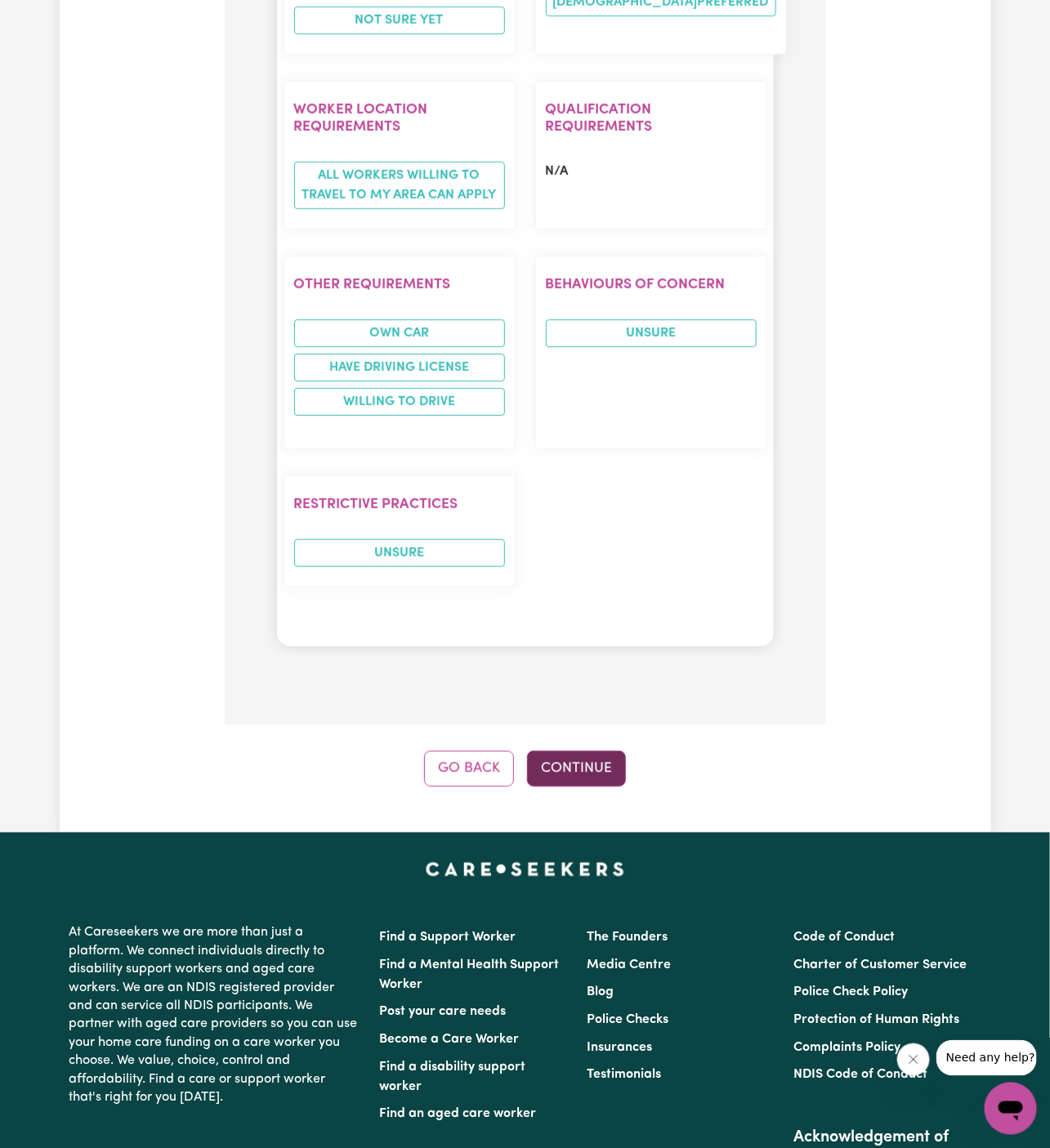
click at [590, 751] on button "Continue" at bounding box center [577, 769] width 99 height 36
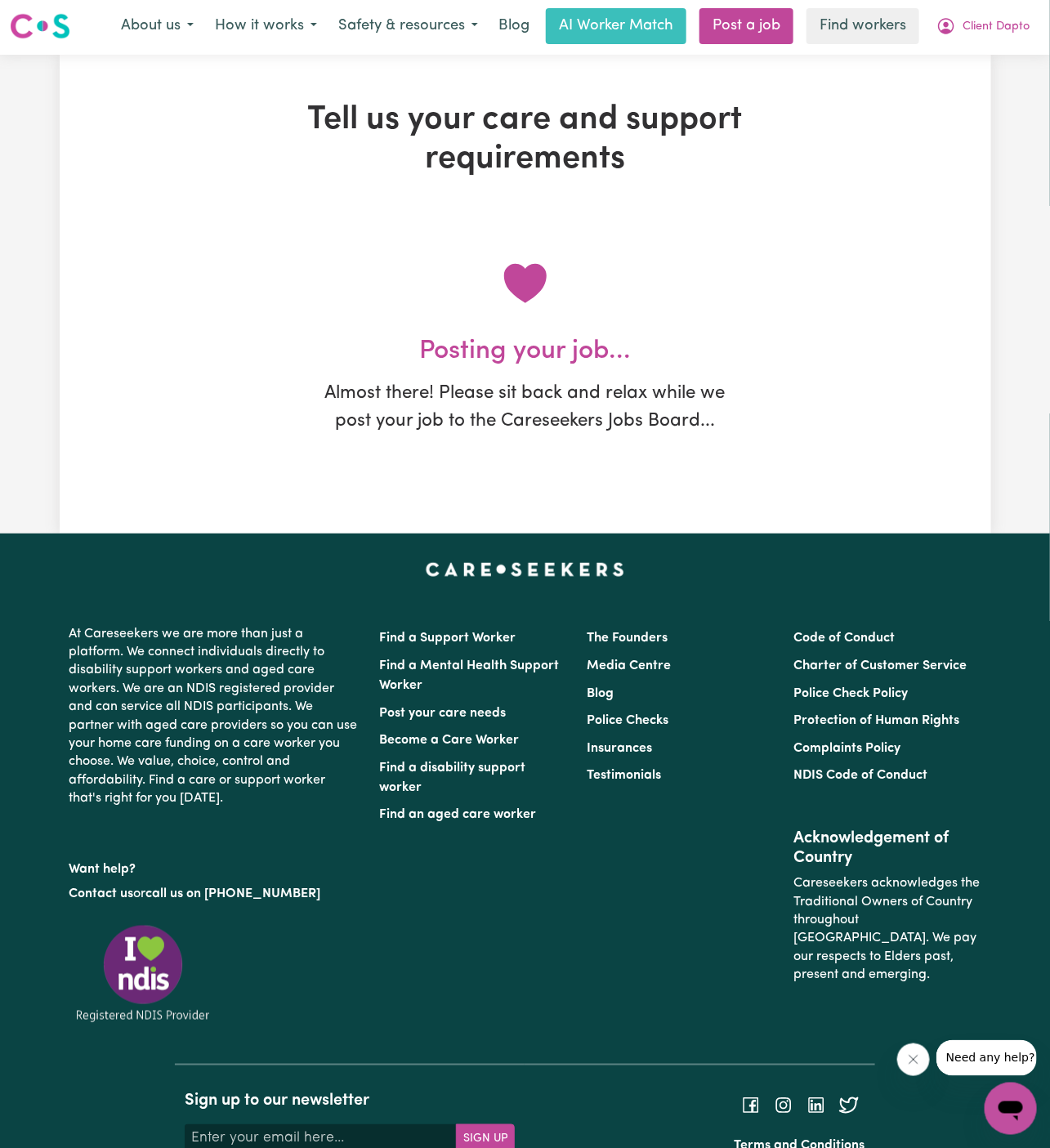
scroll to position [0, 0]
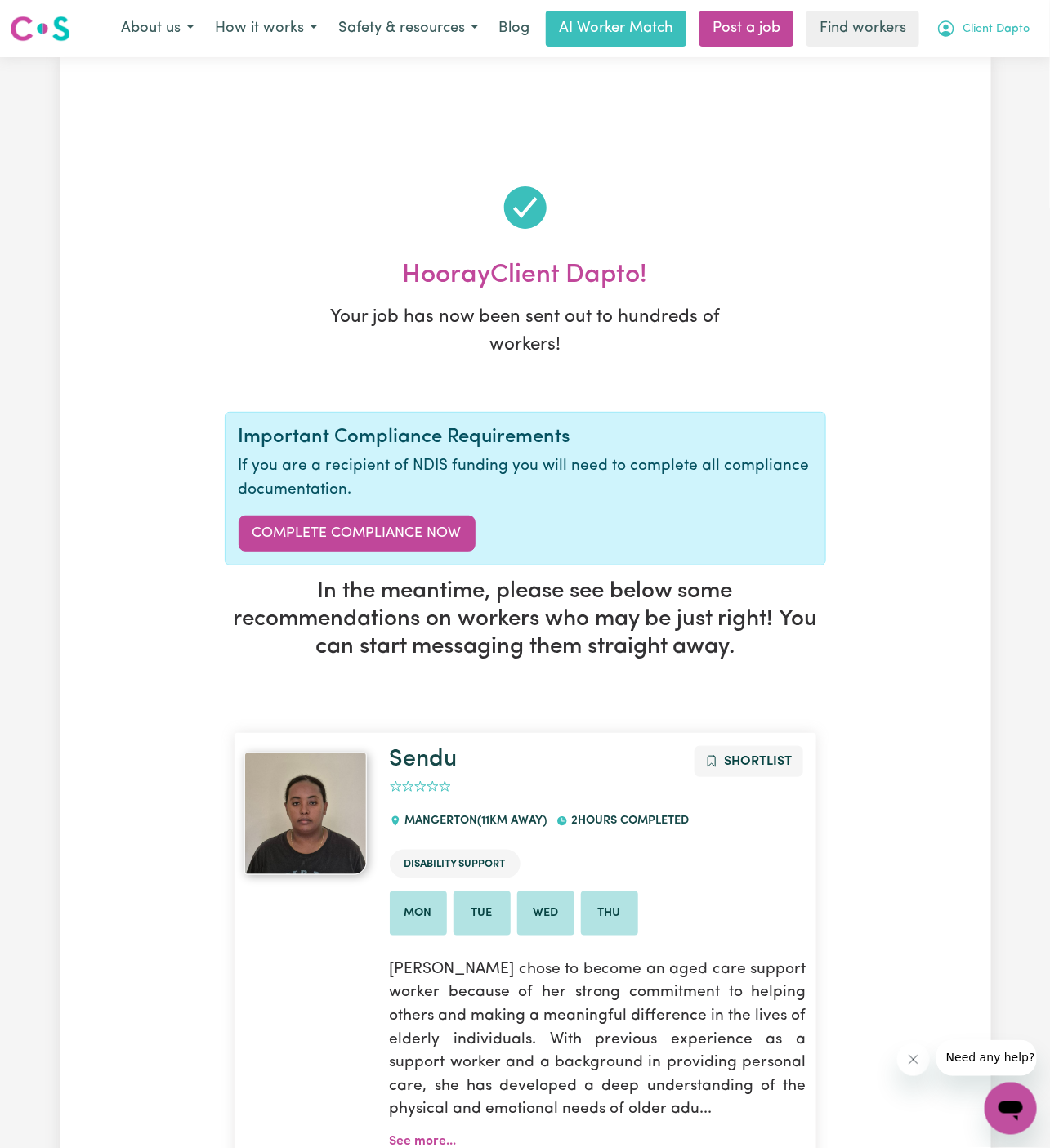
click at [1010, 37] on span "Client Dapto" at bounding box center [995, 30] width 67 height 18
click at [994, 61] on link "My Dashboard" at bounding box center [975, 64] width 129 height 31
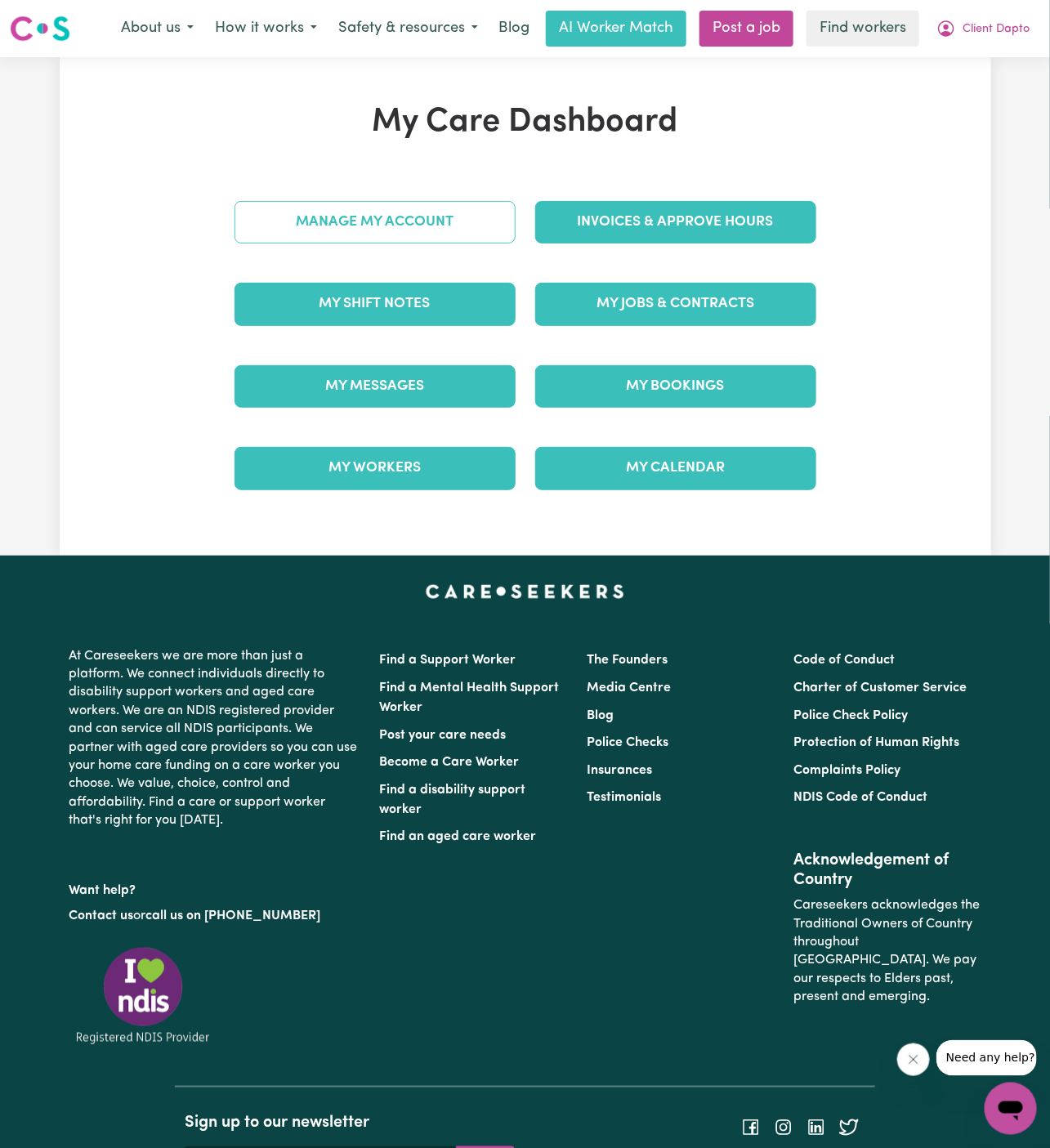
click at [443, 221] on link "Manage My Account" at bounding box center [375, 222] width 281 height 42
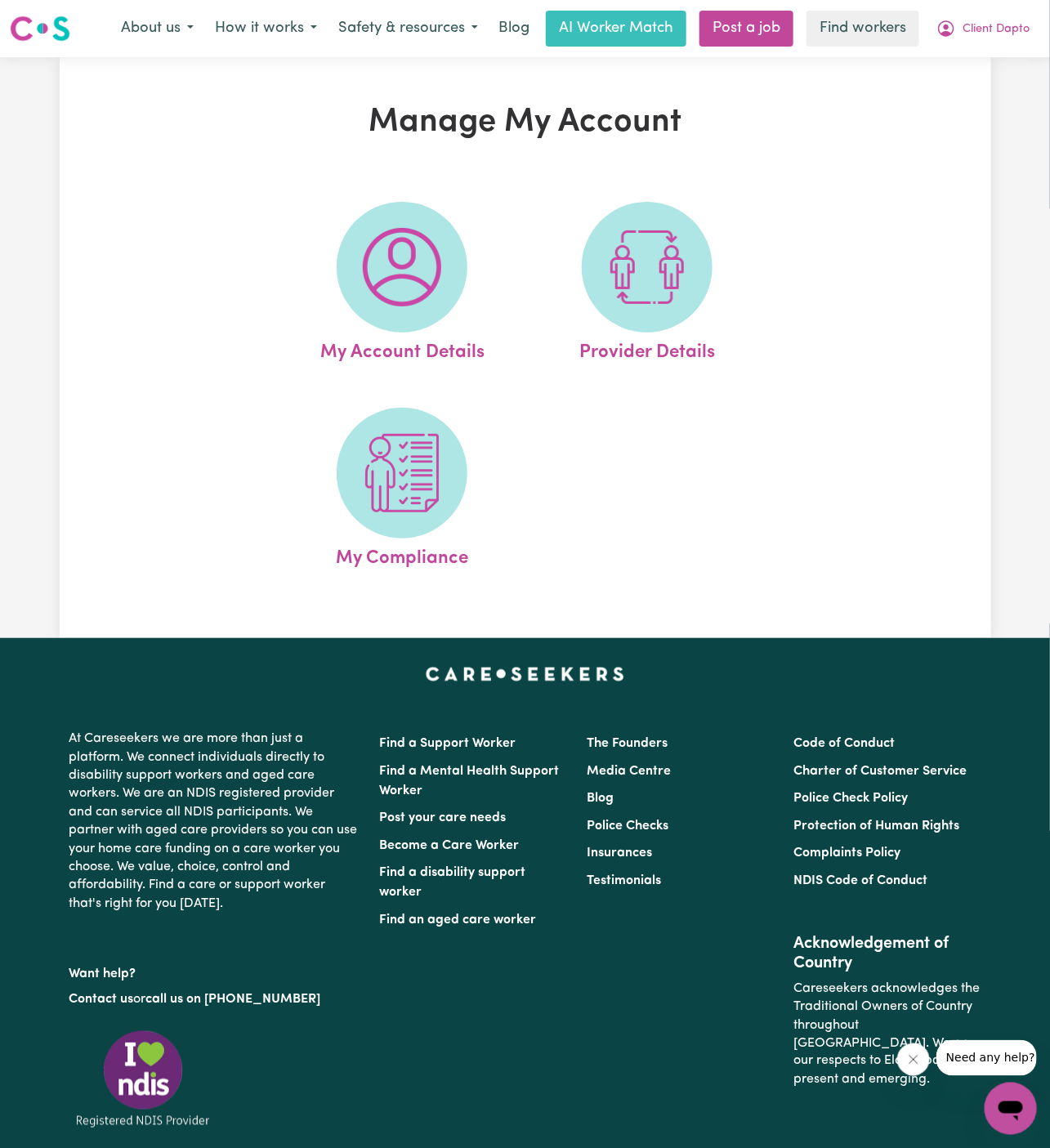
click at [443, 221] on span at bounding box center [401, 267] width 131 height 131
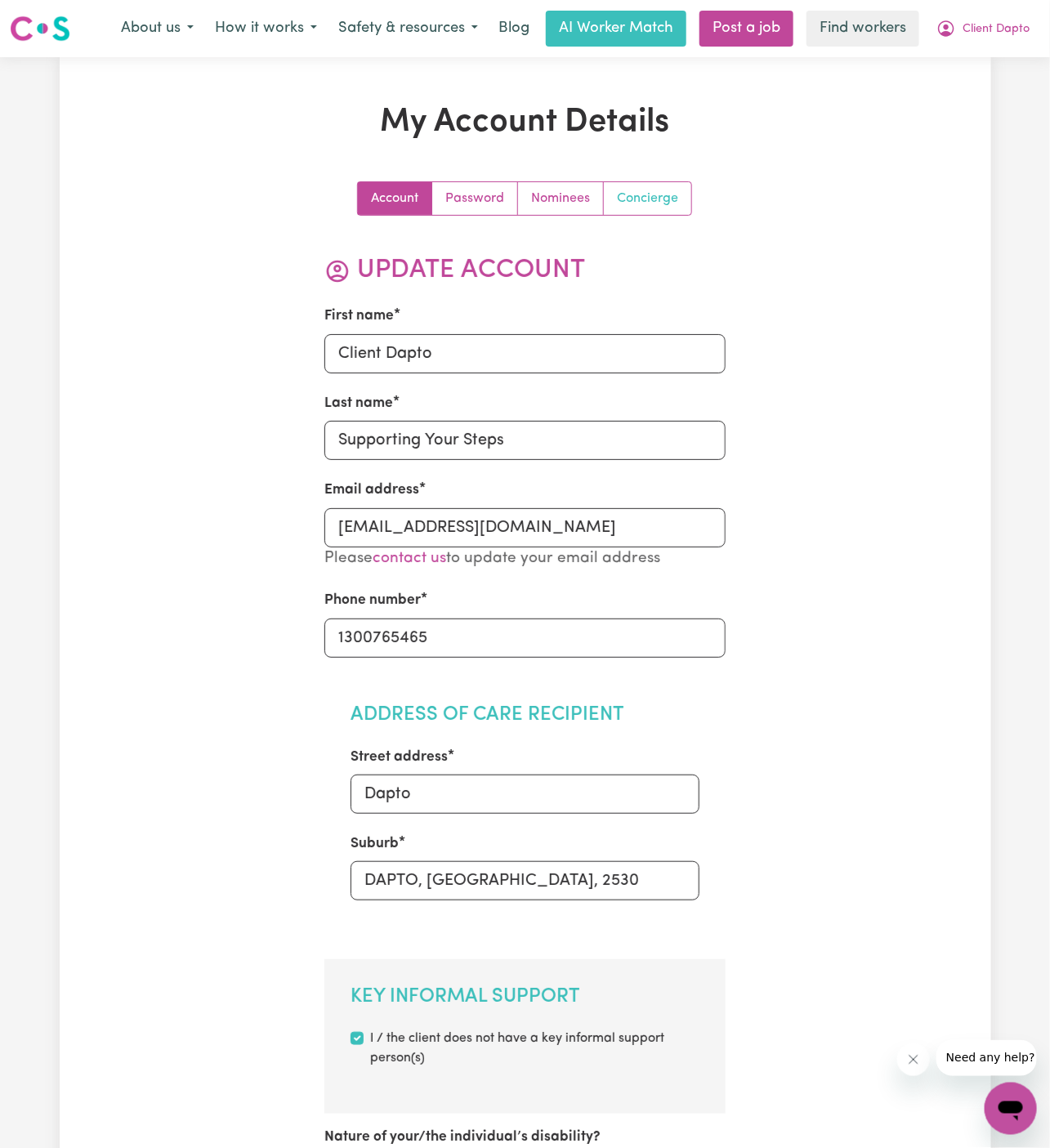
click at [688, 184] on link "Concierge" at bounding box center [648, 199] width 88 height 33
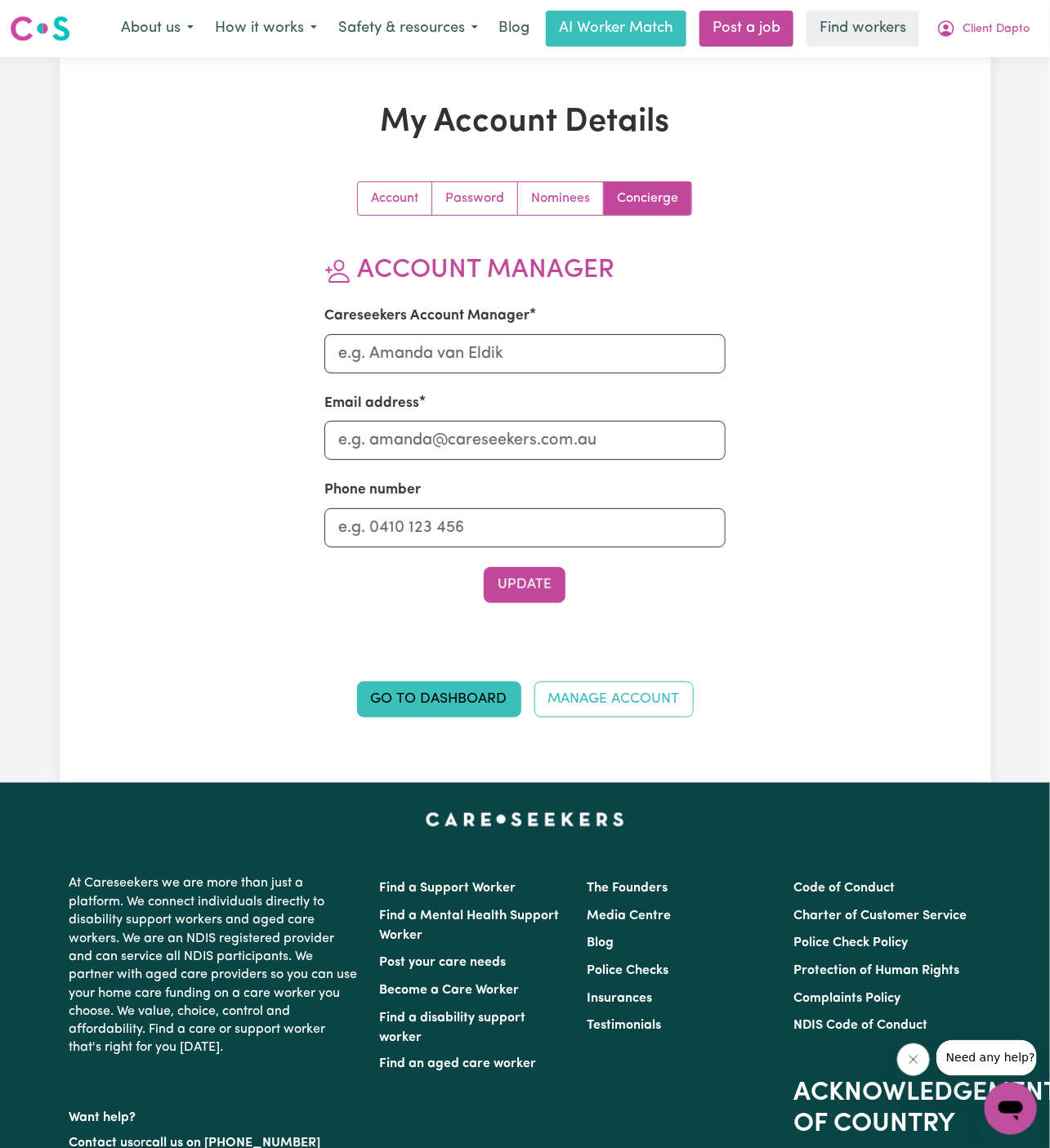
click at [588, 379] on section "Account Manager Careseekers Account Manager Email address Phone number Update" at bounding box center [525, 429] width 401 height 348
click at [604, 360] on input "Careseekers Account Manager" at bounding box center [525, 353] width 401 height 39
click at [601, 426] on input "Email address" at bounding box center [525, 440] width 401 height 39
click at [606, 349] on input "a" at bounding box center [525, 353] width 401 height 39
click at [597, 351] on input "aa" at bounding box center [525, 353] width 401 height 39
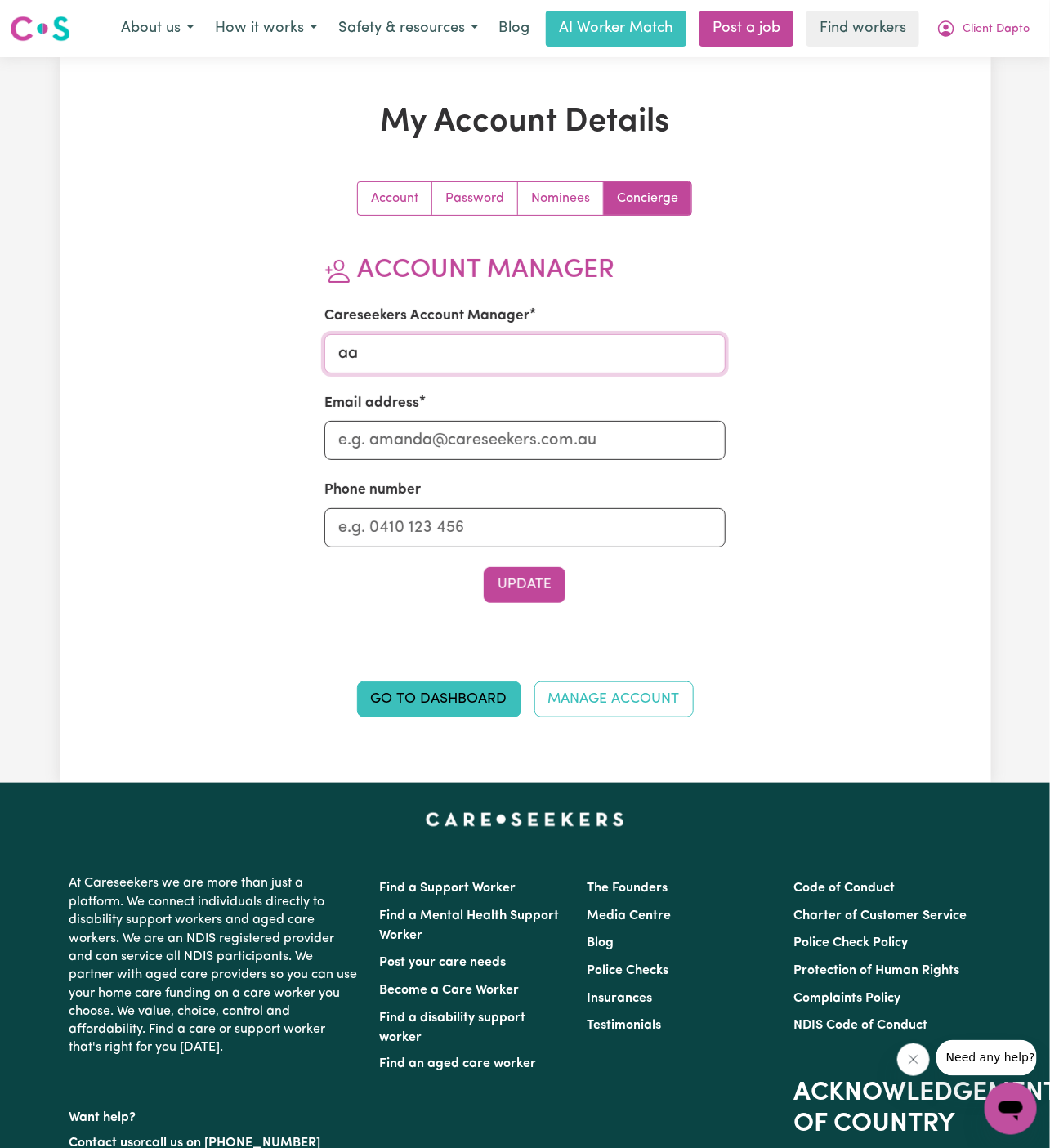
click at [597, 351] on input "aa" at bounding box center [525, 353] width 401 height 39
type input "a"
click at [594, 366] on input "a" at bounding box center [525, 353] width 401 height 39
type input "a"
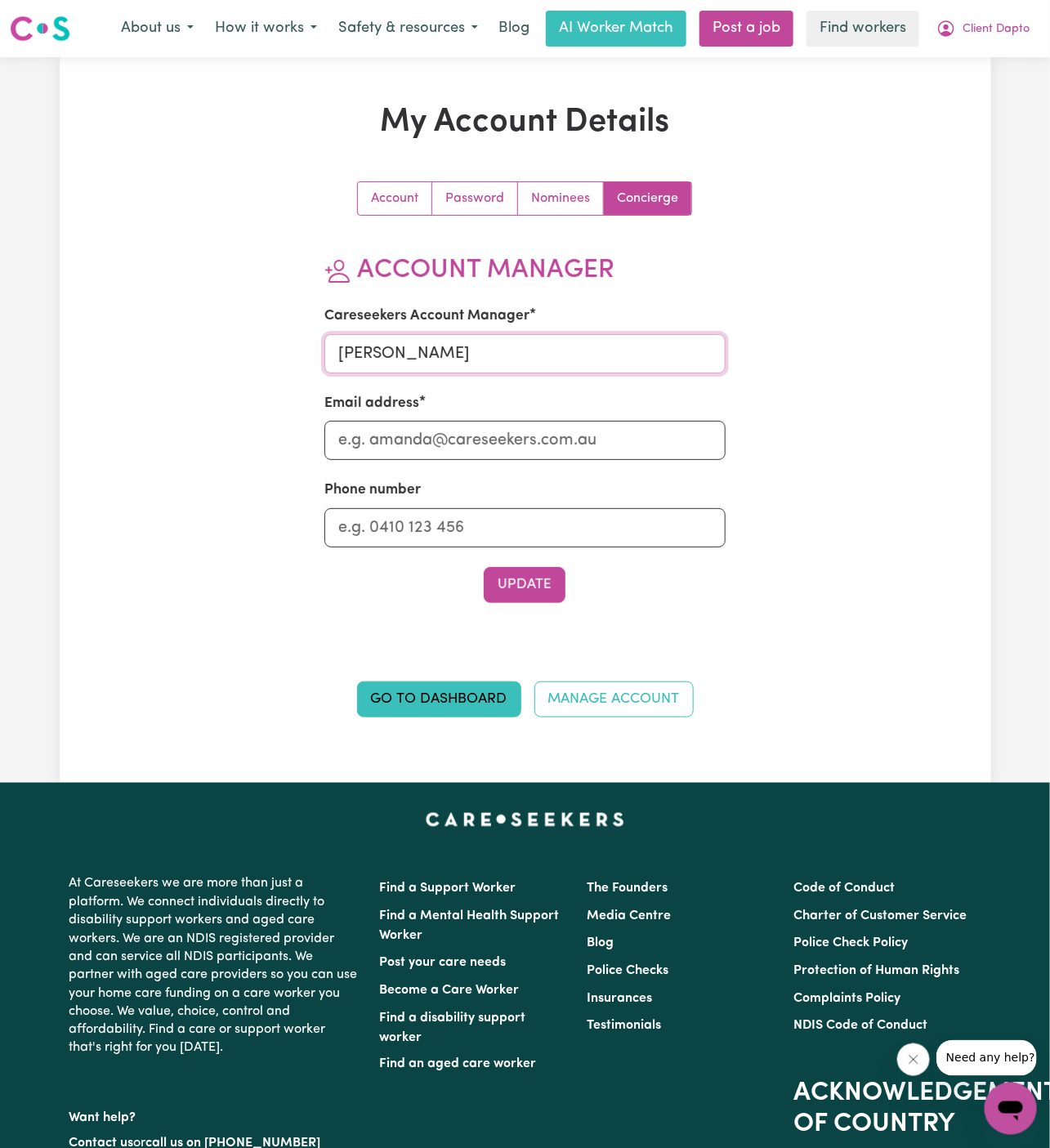
type input "Annie"
click at [521, 463] on section "Account Manager Careseekers Account Manager Annie Email address Phone number Up…" at bounding box center [525, 429] width 401 height 348
click at [525, 443] on input "Email address" at bounding box center [525, 440] width 401 height 39
type input "annie@careseekers.com.au"
click at [510, 526] on input "Phone number" at bounding box center [525, 527] width 401 height 39
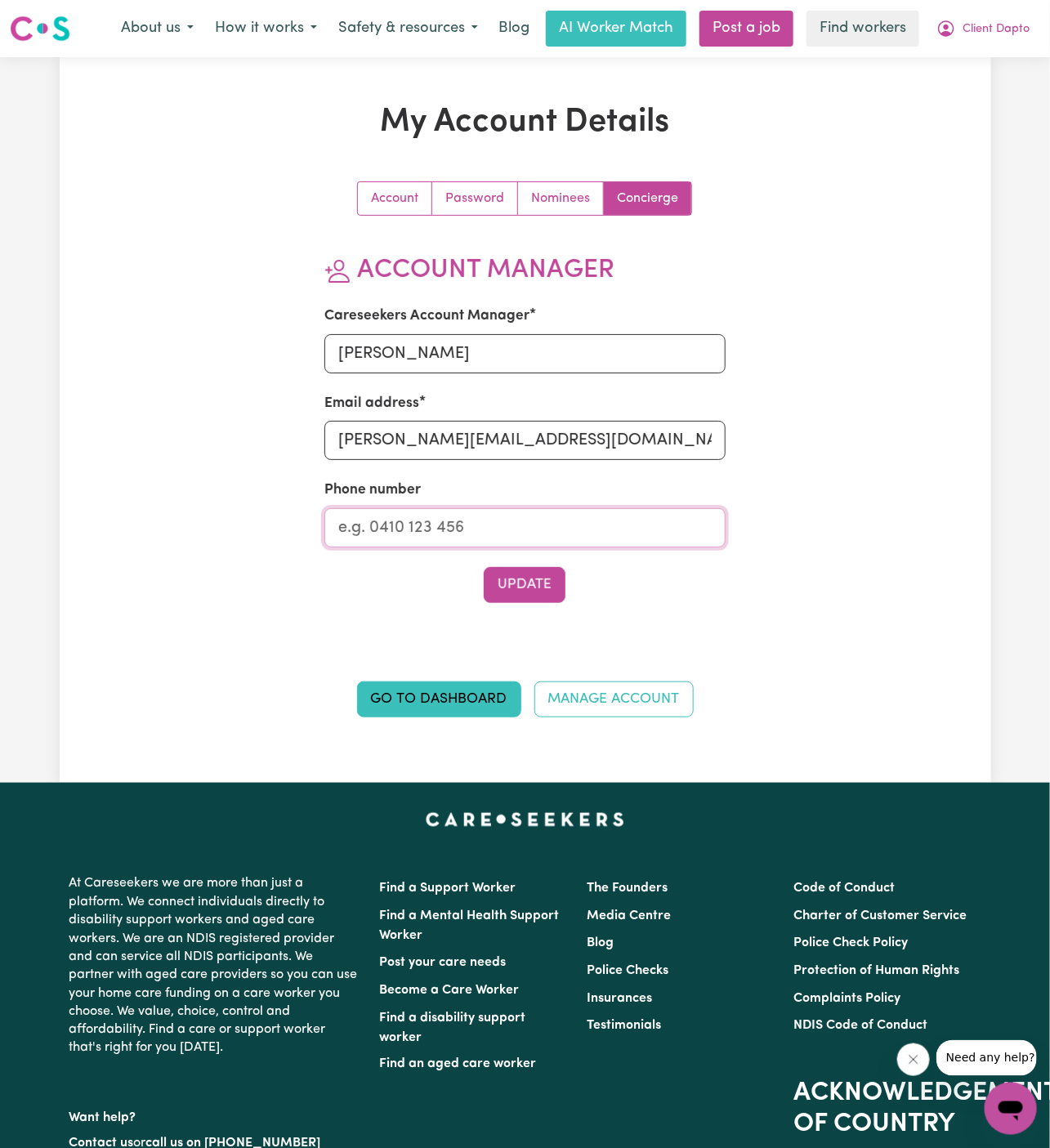
type input "1300765465"
click at [524, 579] on button "Update" at bounding box center [524, 585] width 82 height 36
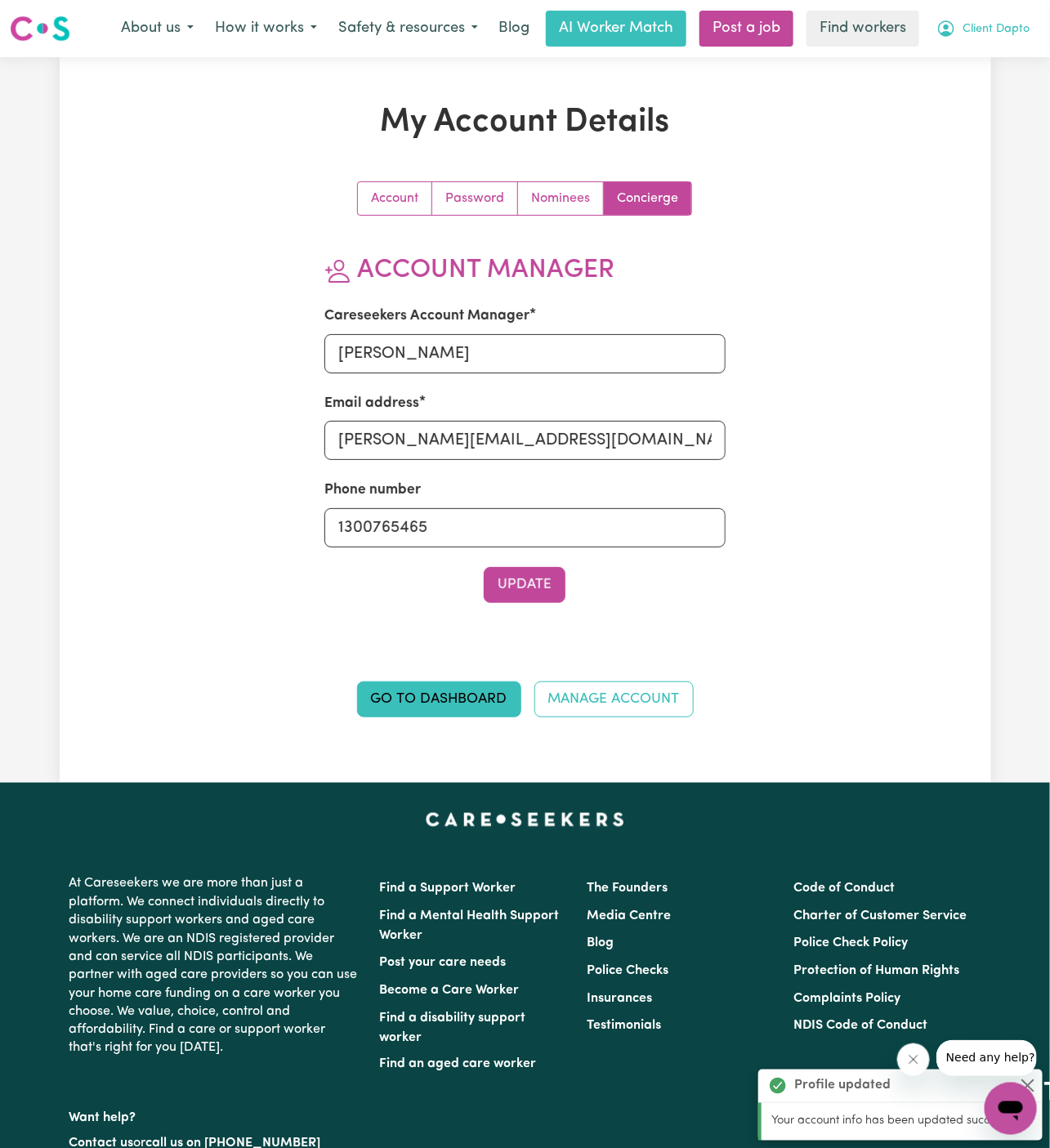
click at [984, 29] on span "Client Dapto" at bounding box center [995, 30] width 67 height 18
click at [1000, 53] on link "My Dashboard" at bounding box center [975, 64] width 129 height 31
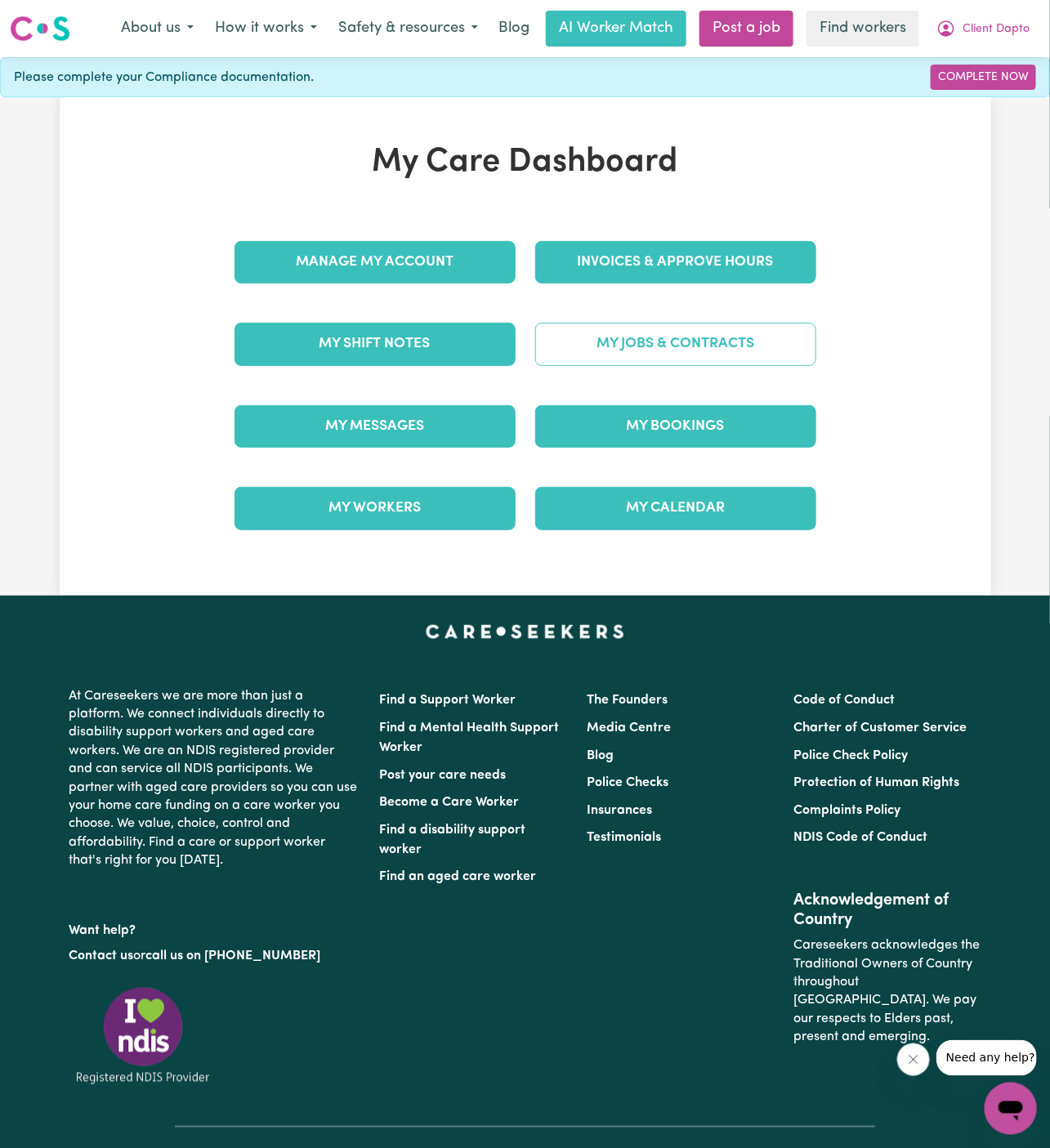
click at [672, 346] on link "My Jobs & Contracts" at bounding box center [676, 344] width 281 height 42
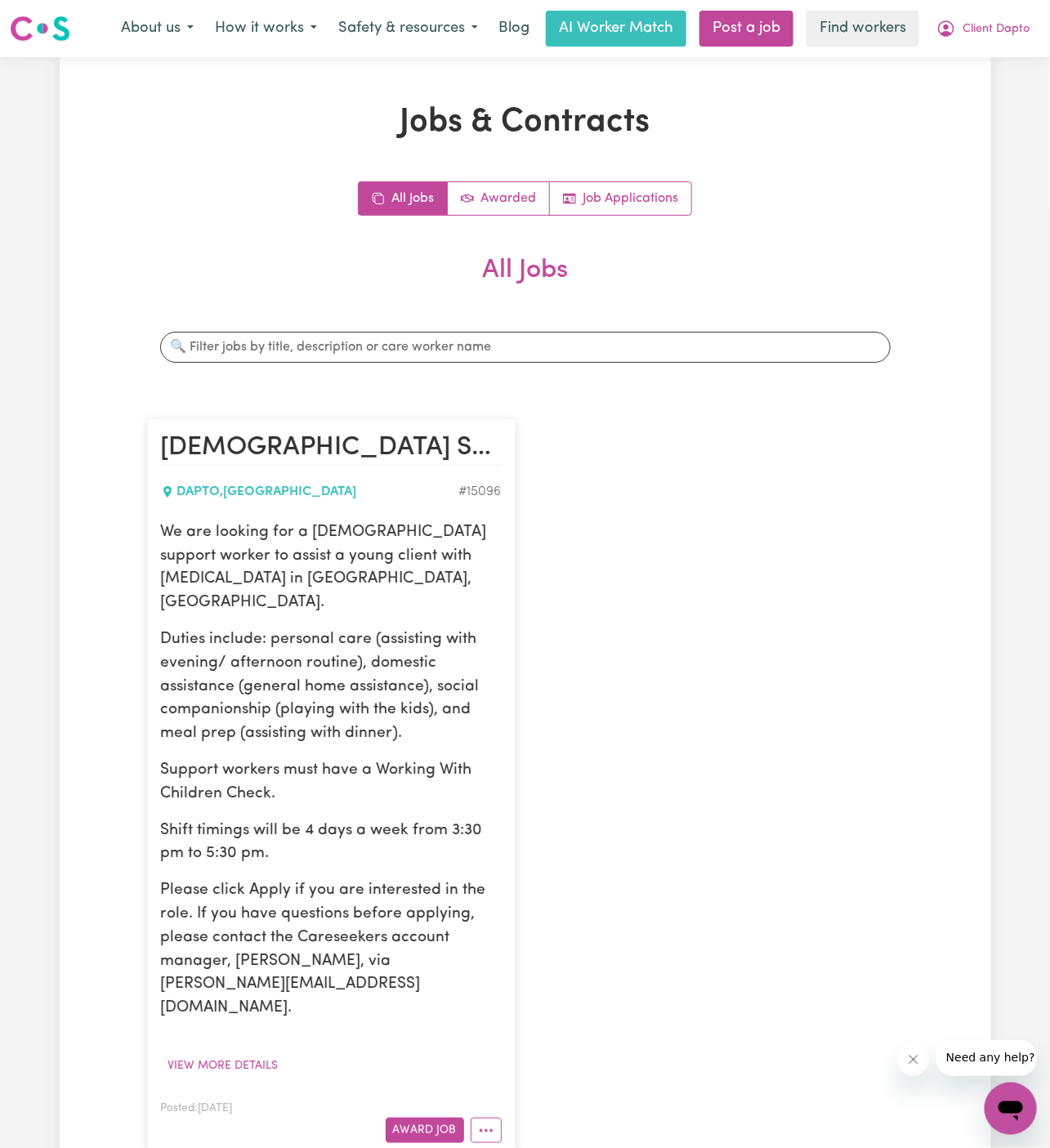
click at [352, 564] on p "We are looking for a female support worker to assist a young client with Autism…" at bounding box center [331, 569] width 340 height 94
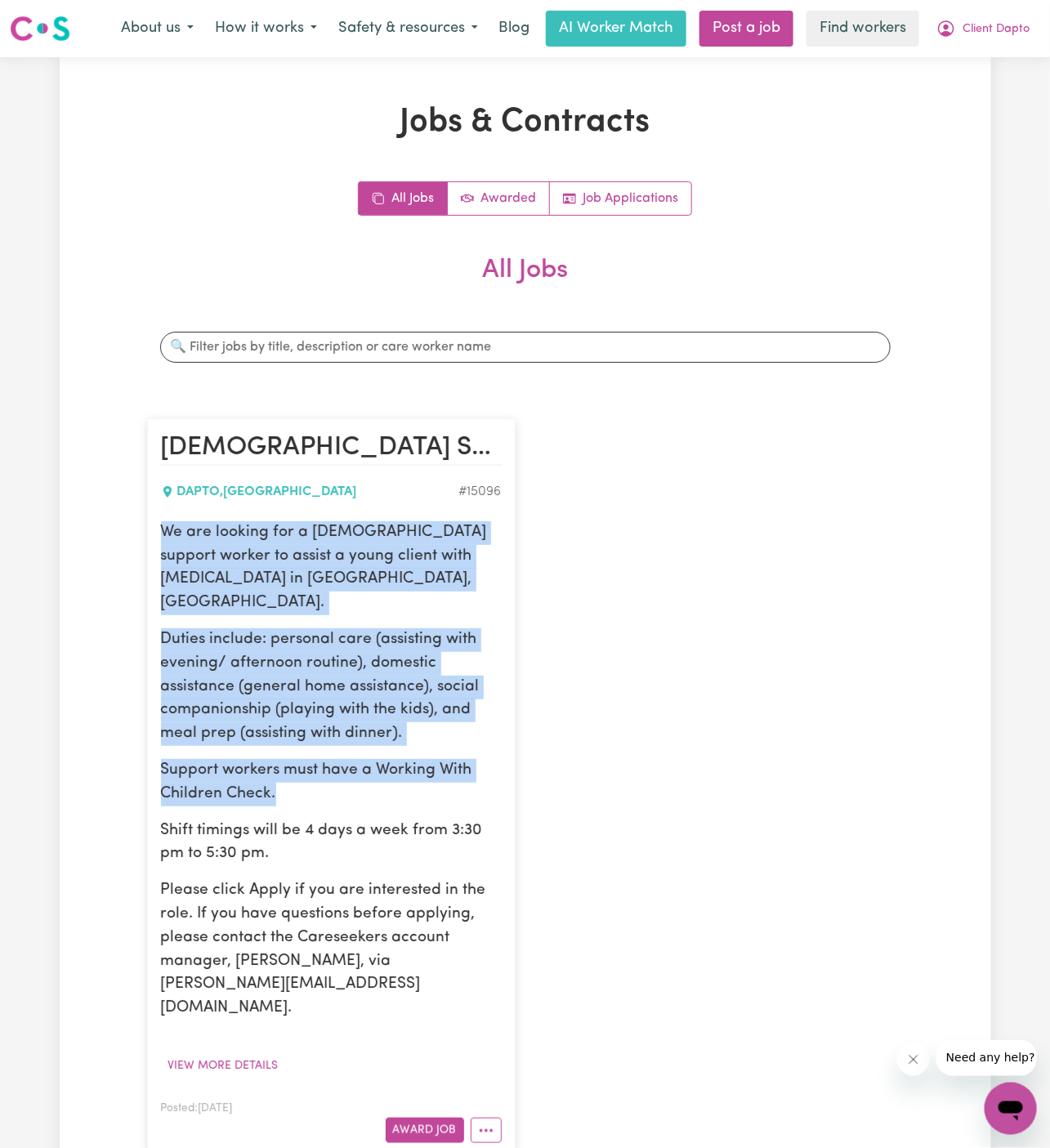
drag, startPoint x: 164, startPoint y: 526, endPoint x: 329, endPoint y: 736, distance: 267.1
click at [329, 736] on div "We are looking for a female support worker to assist a young client with Autism…" at bounding box center [331, 771] width 340 height 499
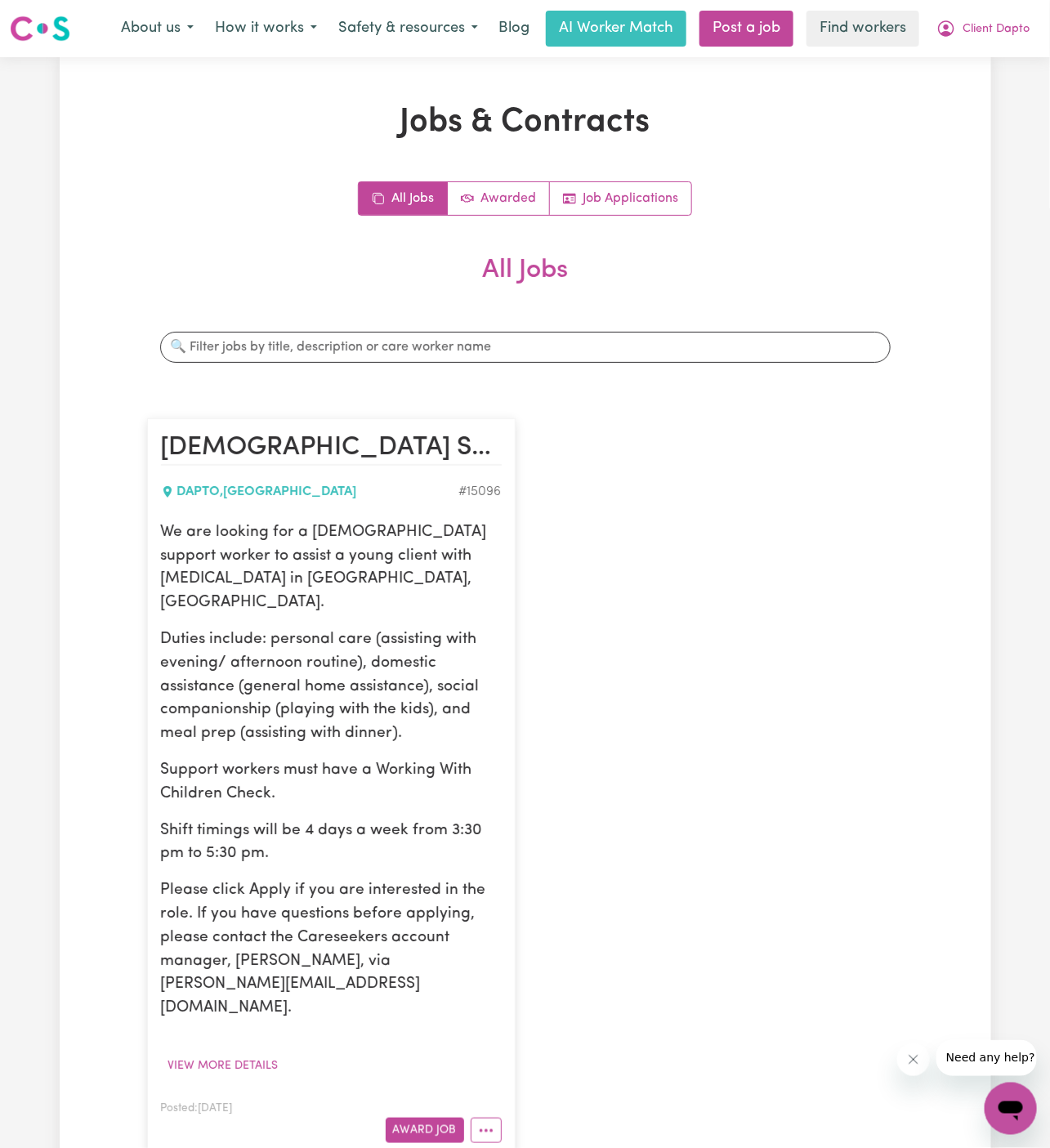
click at [326, 820] on p "Shift timings will be 4 days a week from 3:30 pm to 5:30 pm." at bounding box center [331, 843] width 340 height 47
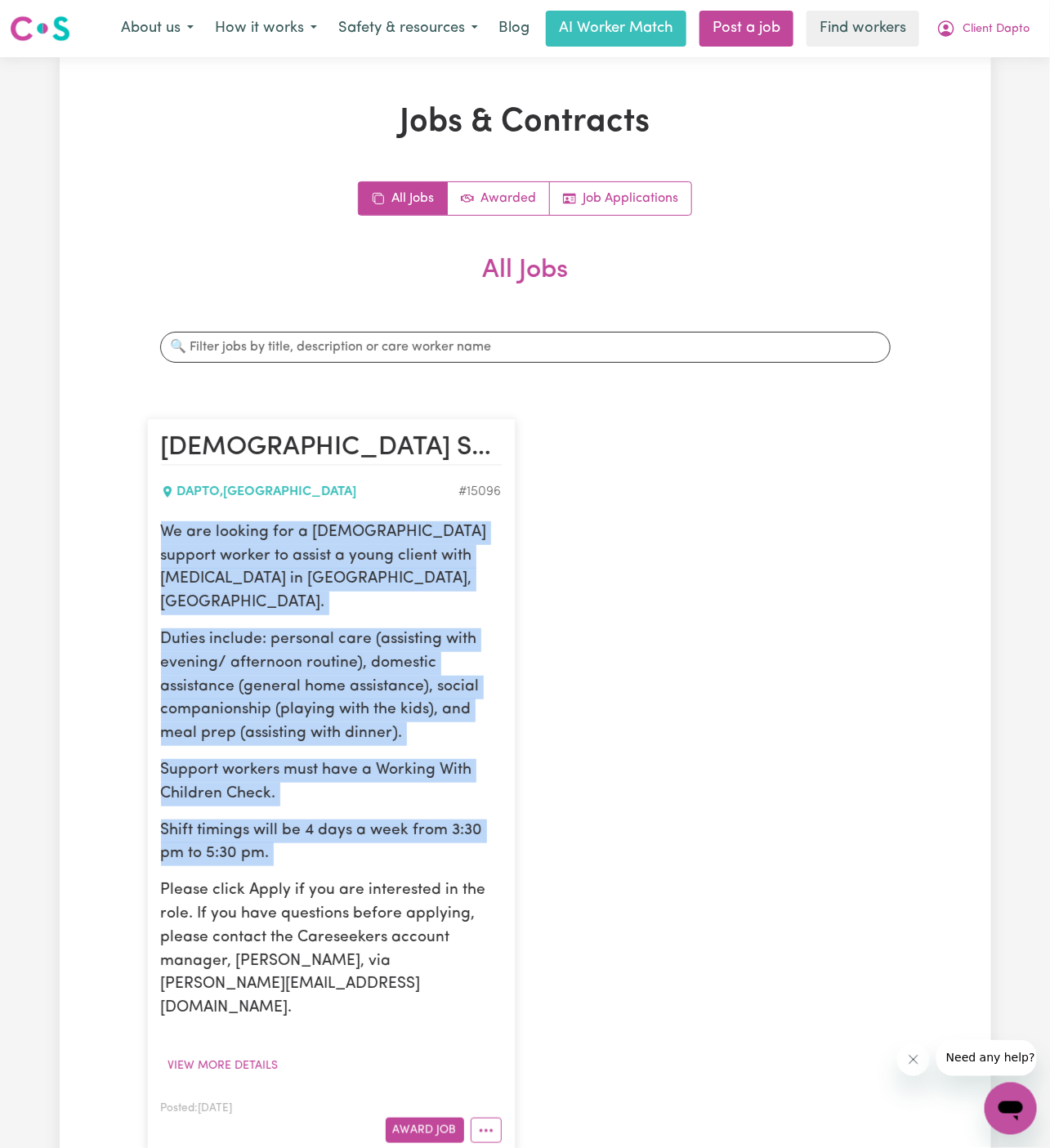
drag, startPoint x: 327, startPoint y: 817, endPoint x: 164, endPoint y: 531, distance: 329.2
click at [164, 531] on div "We are looking for a female support worker to assist a young client with Autism…" at bounding box center [331, 771] width 340 height 499
copy div "We are looking for a female support worker to assist a young client with Autism…"
click at [991, 30] on span "Client Dapto" at bounding box center [995, 30] width 67 height 18
click at [991, 93] on link "Logout" at bounding box center [975, 94] width 129 height 31
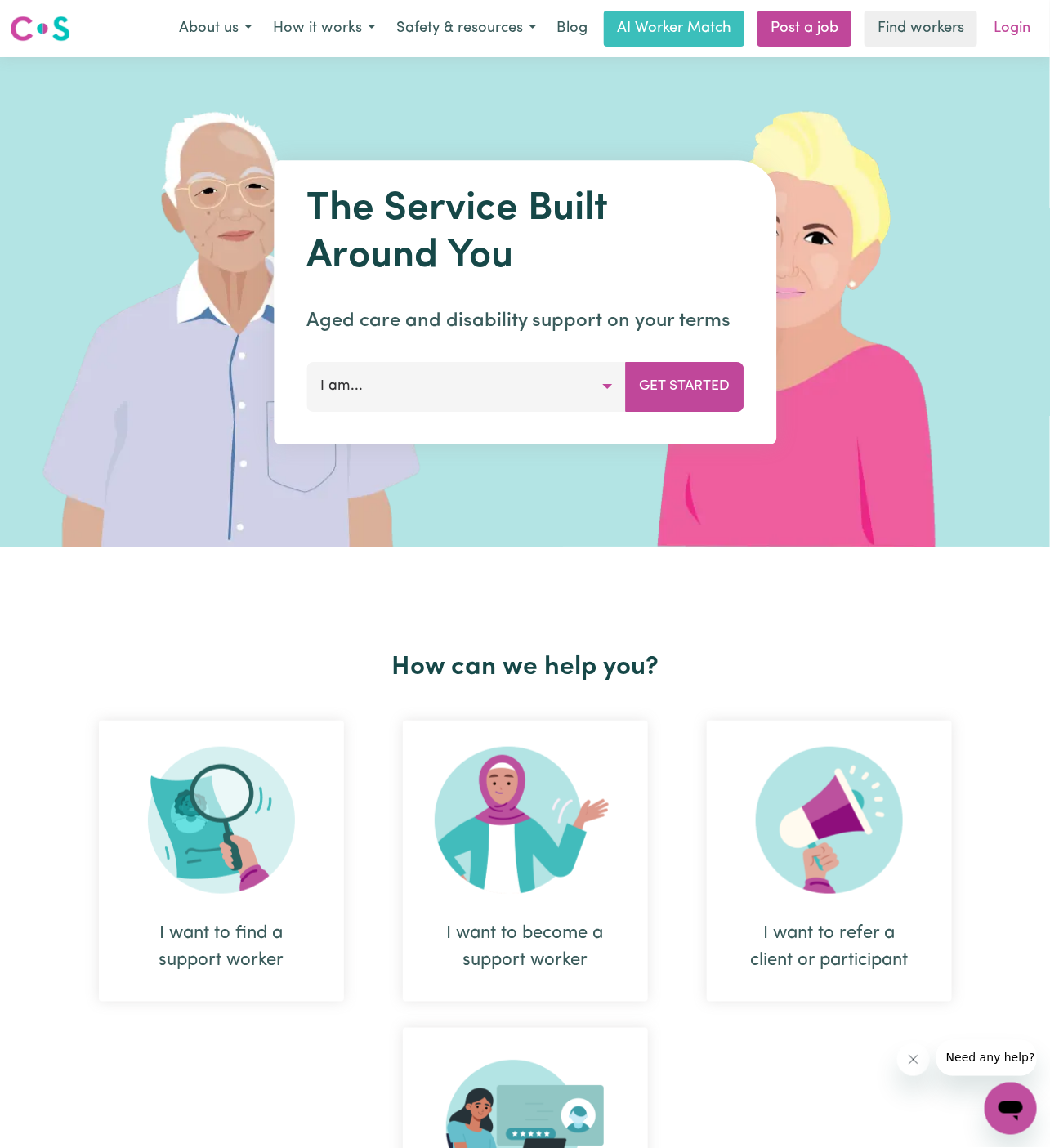
click at [1012, 27] on link "Login" at bounding box center [1012, 29] width 56 height 36
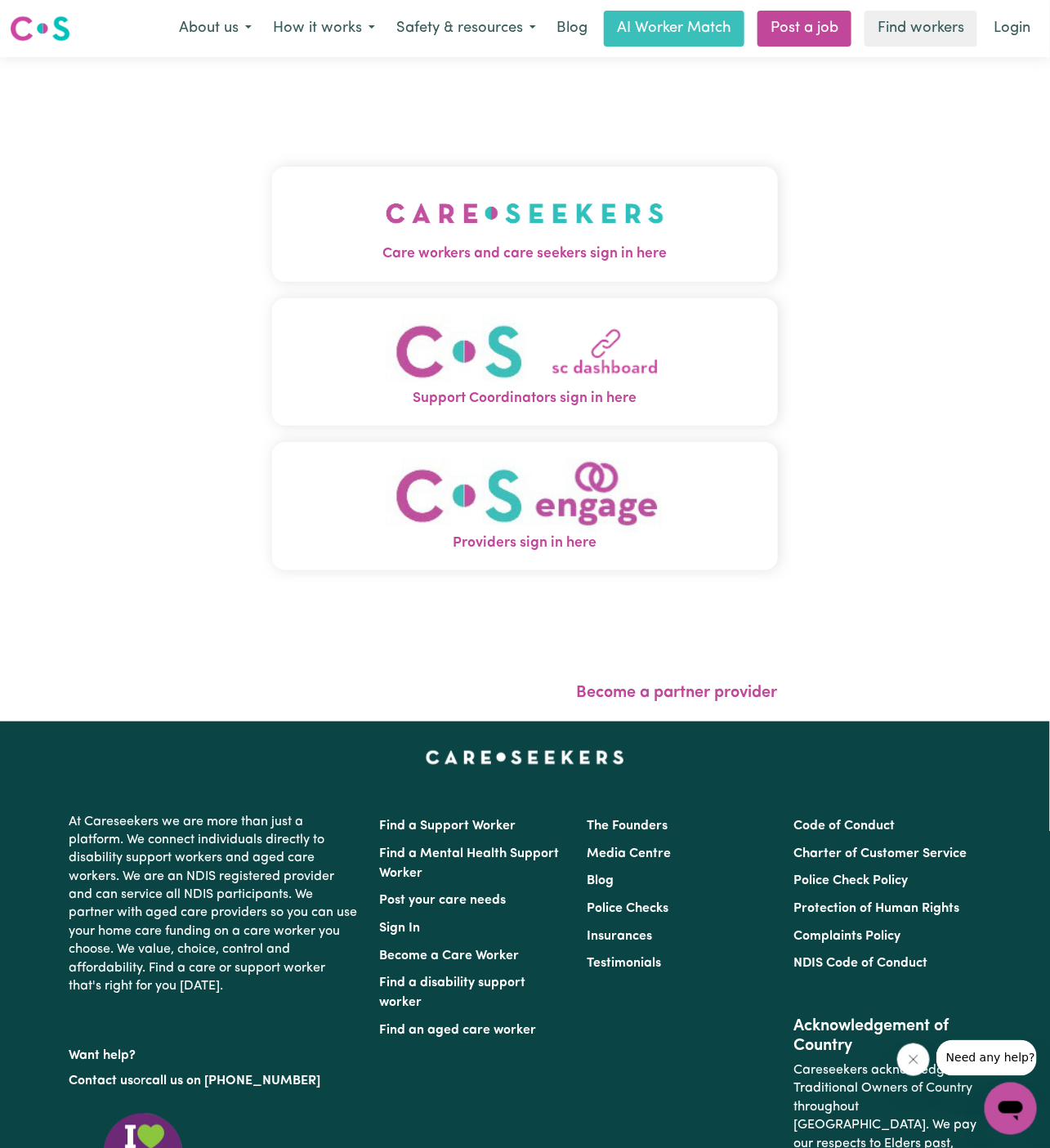
click at [554, 226] on img "Care workers and care seekers sign in here" at bounding box center [525, 213] width 278 height 60
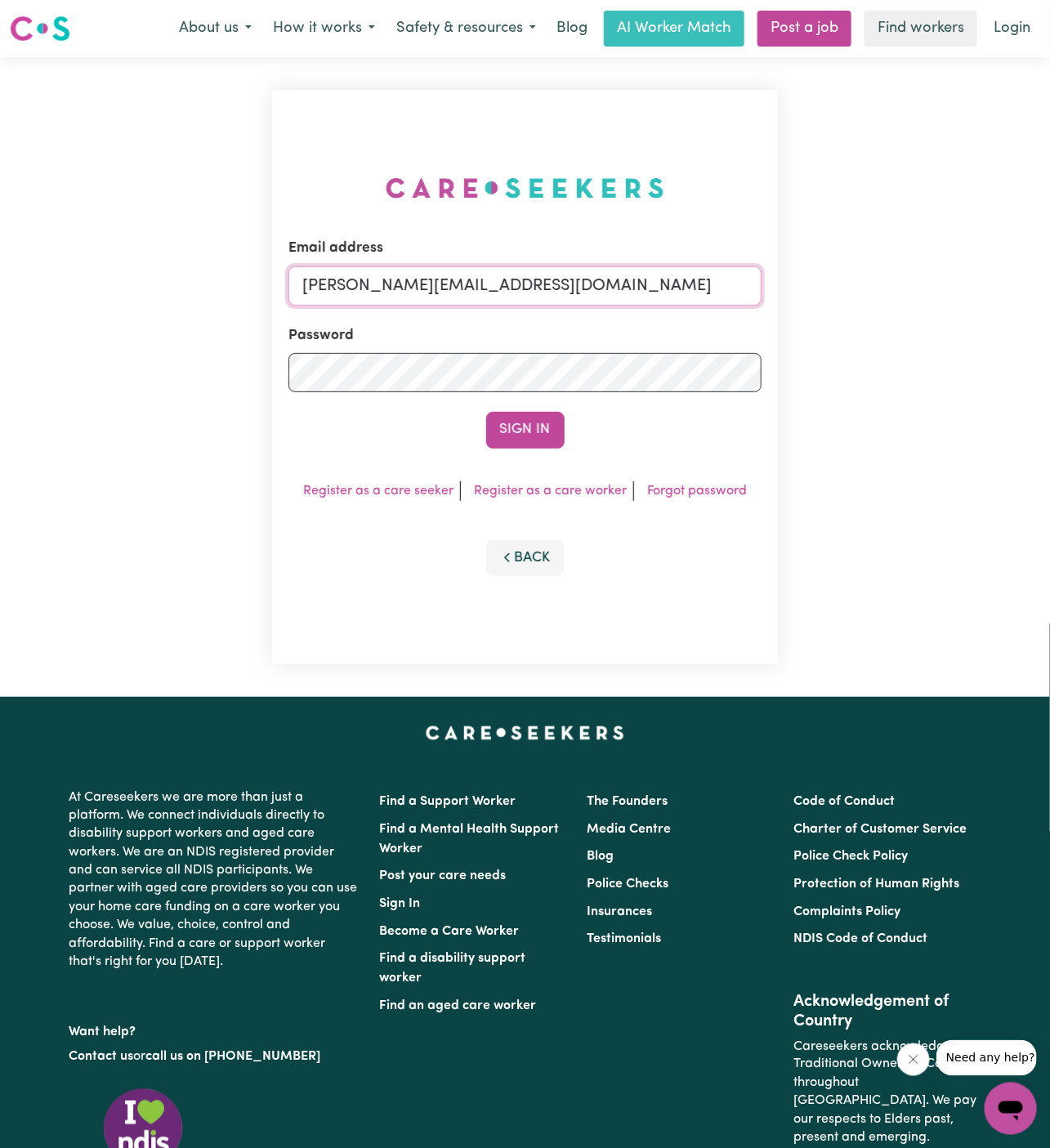
click at [509, 289] on input "dyan@careseekers.com.au" at bounding box center [525, 285] width 473 height 39
drag, startPoint x: 388, startPoint y: 287, endPoint x: 898, endPoint y: 287, distance: 510.0
click at [898, 287] on div "Email address superuser~JoanStIvesKNC@careseekers.com.au Password Sign In Regis…" at bounding box center [525, 377] width 1050 height 640
click at [680, 278] on input "superuser~JoanStIvesKNC@careseekers.com.au" at bounding box center [525, 285] width 473 height 39
drag, startPoint x: 689, startPoint y: 294, endPoint x: 386, endPoint y: 285, distance: 303.1
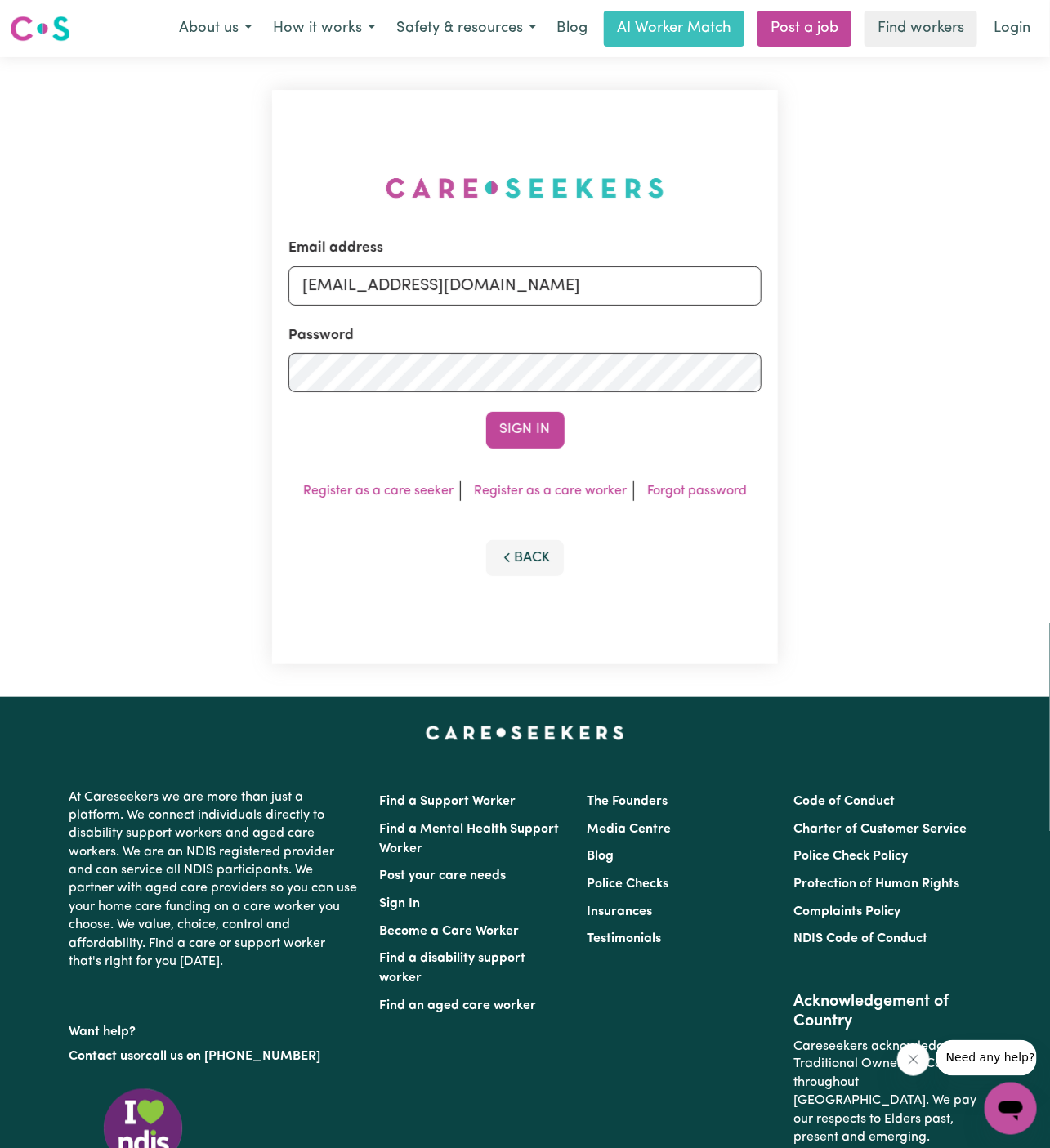
click at [386, 285] on input "superuser~JoanStIvesKNC@careseekers.com.au" at bounding box center [525, 285] width 473 height 39
type input "superuser~stephanieblockKNC@careseekers.com.au"
click at [486, 412] on button "Sign In" at bounding box center [525, 430] width 78 height 36
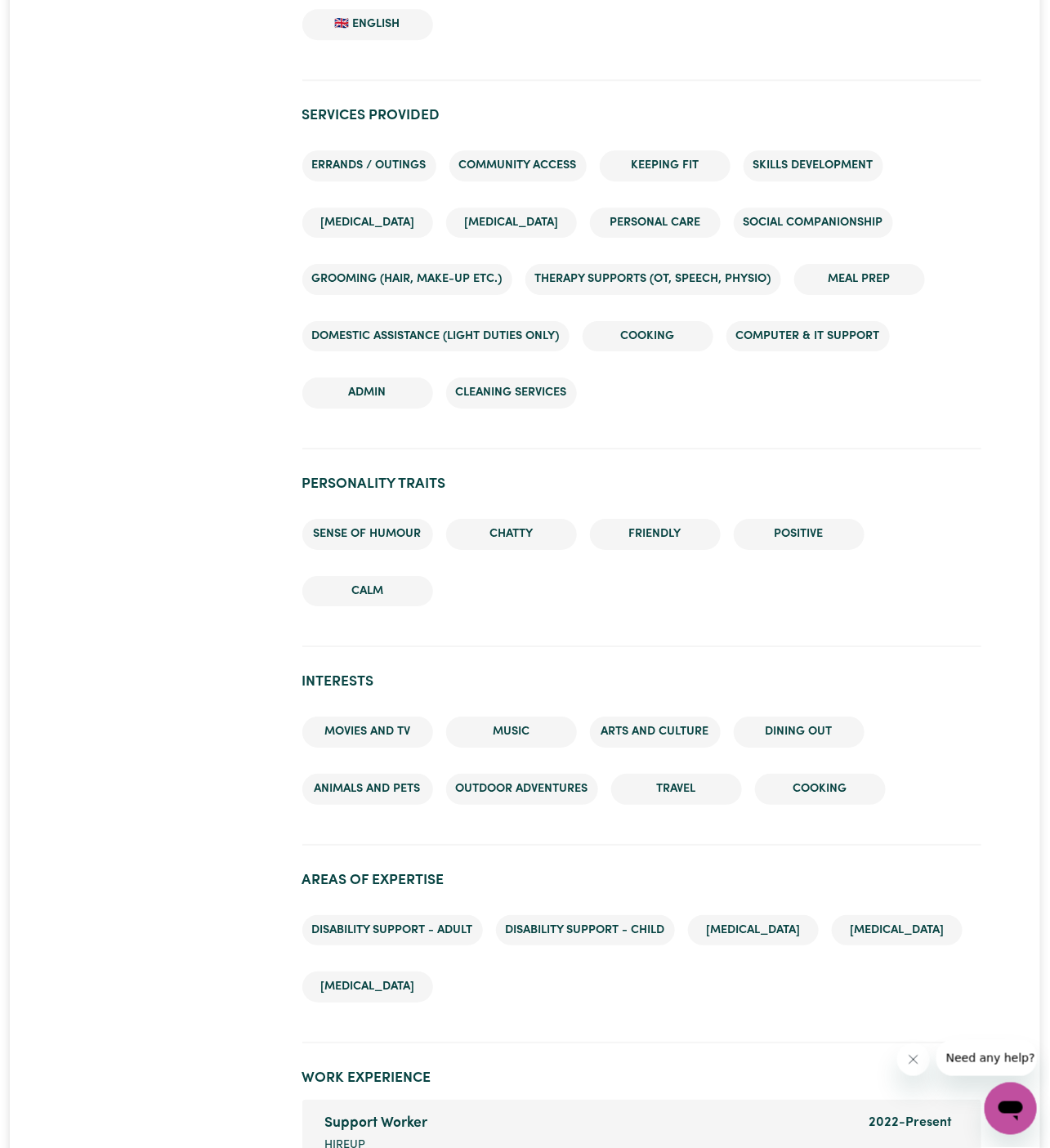
scroll to position [1971, 0]
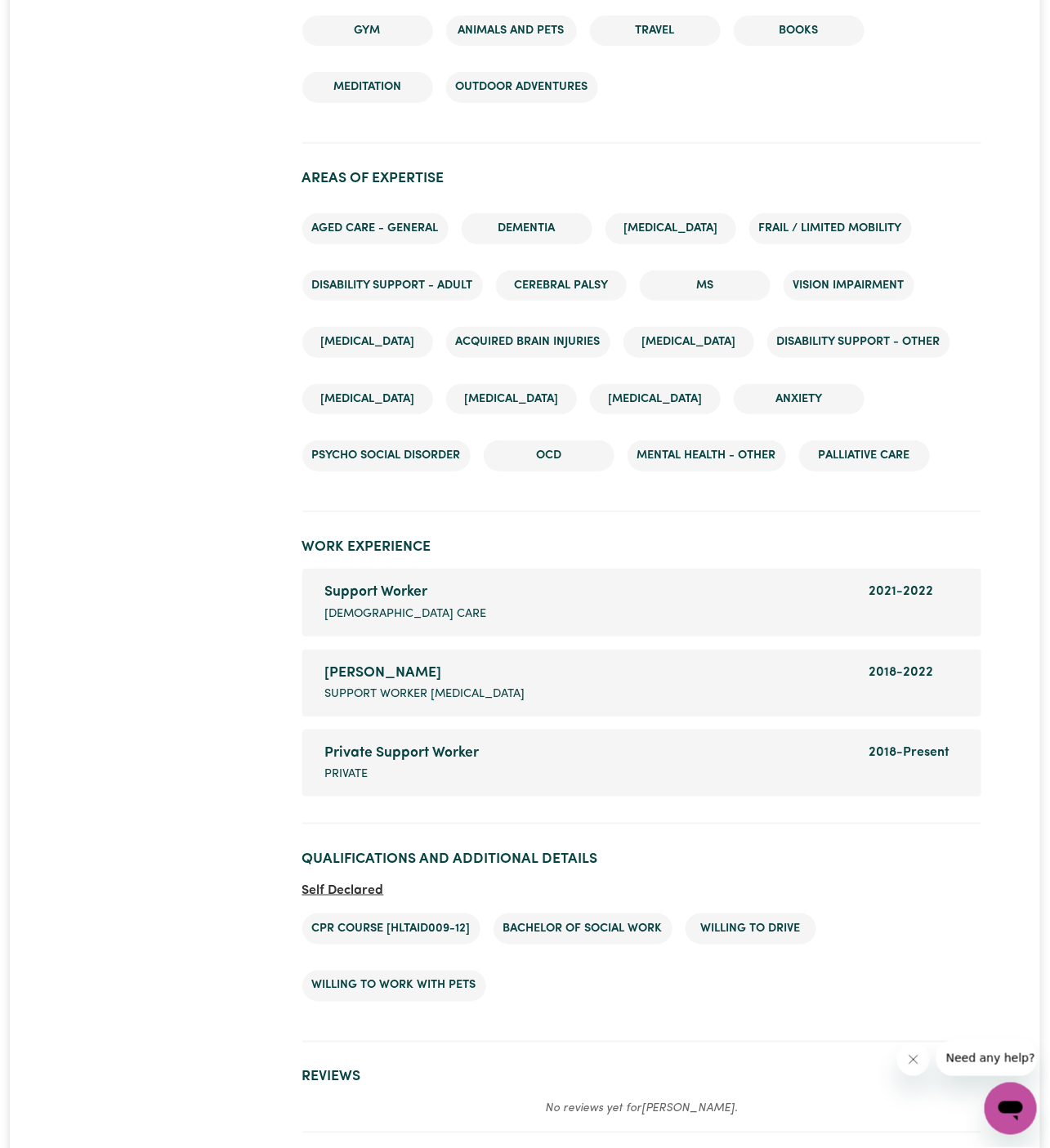
scroll to position [2163, 0]
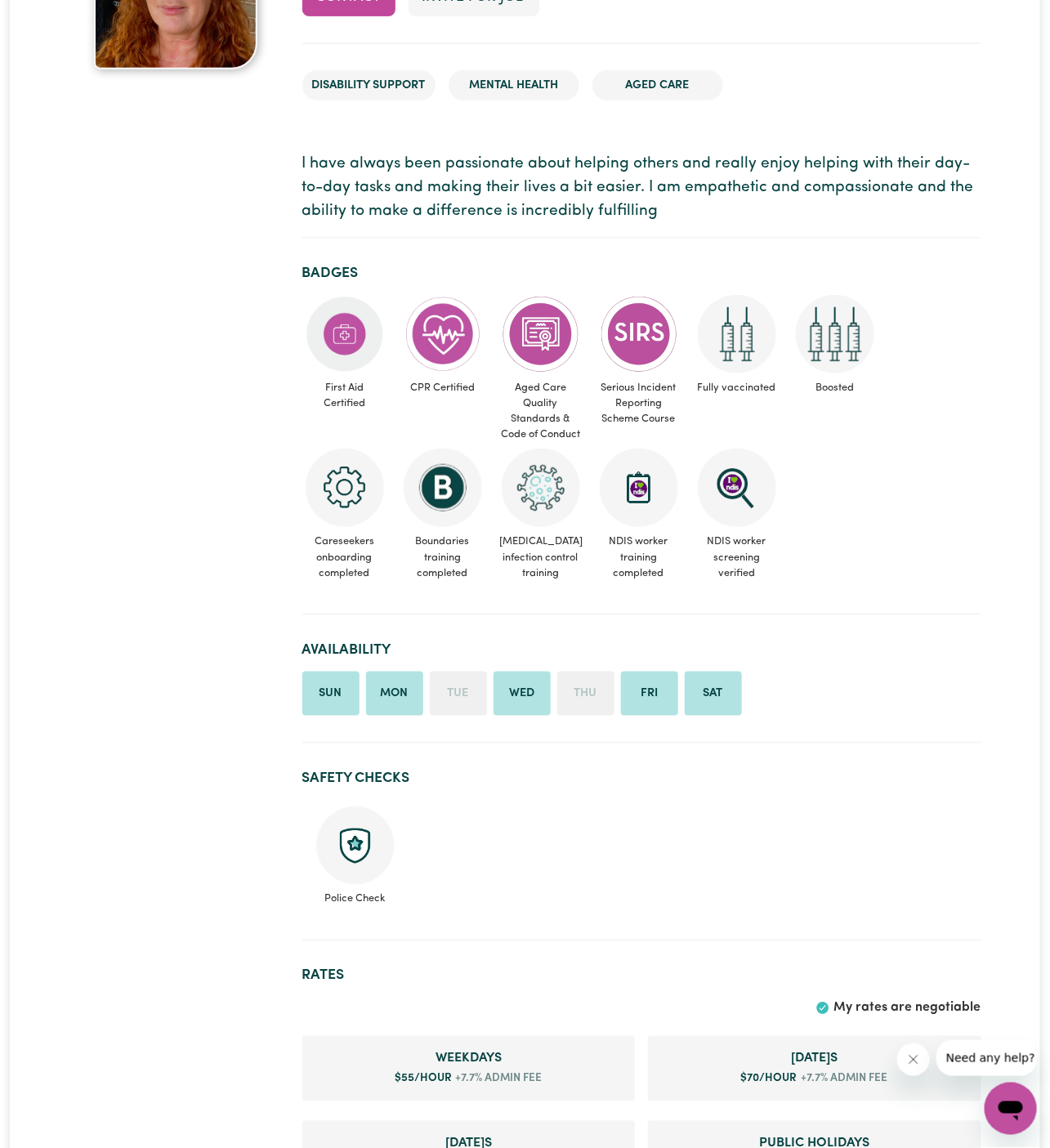
scroll to position [199, 0]
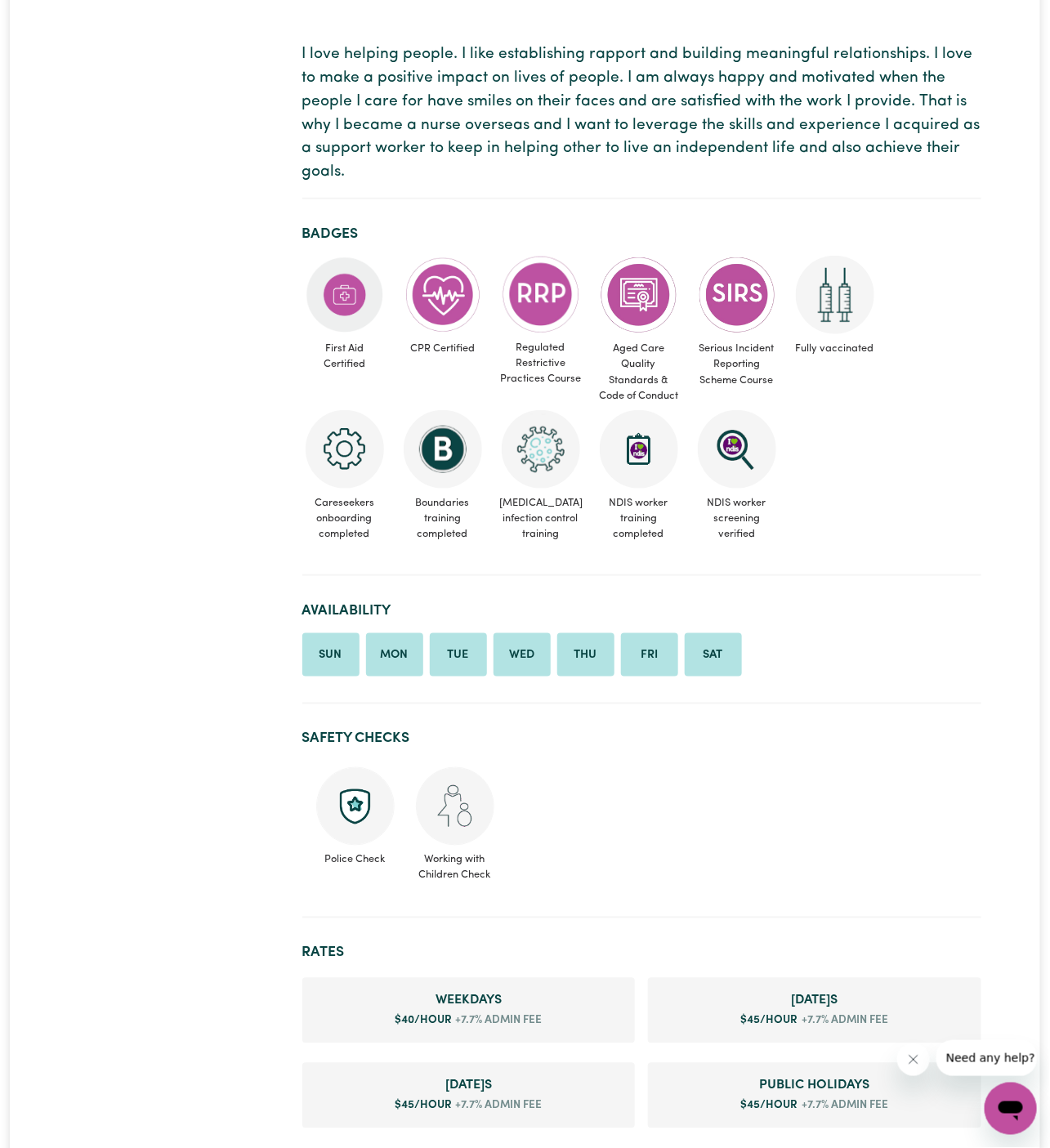
scroll to position [380, 0]
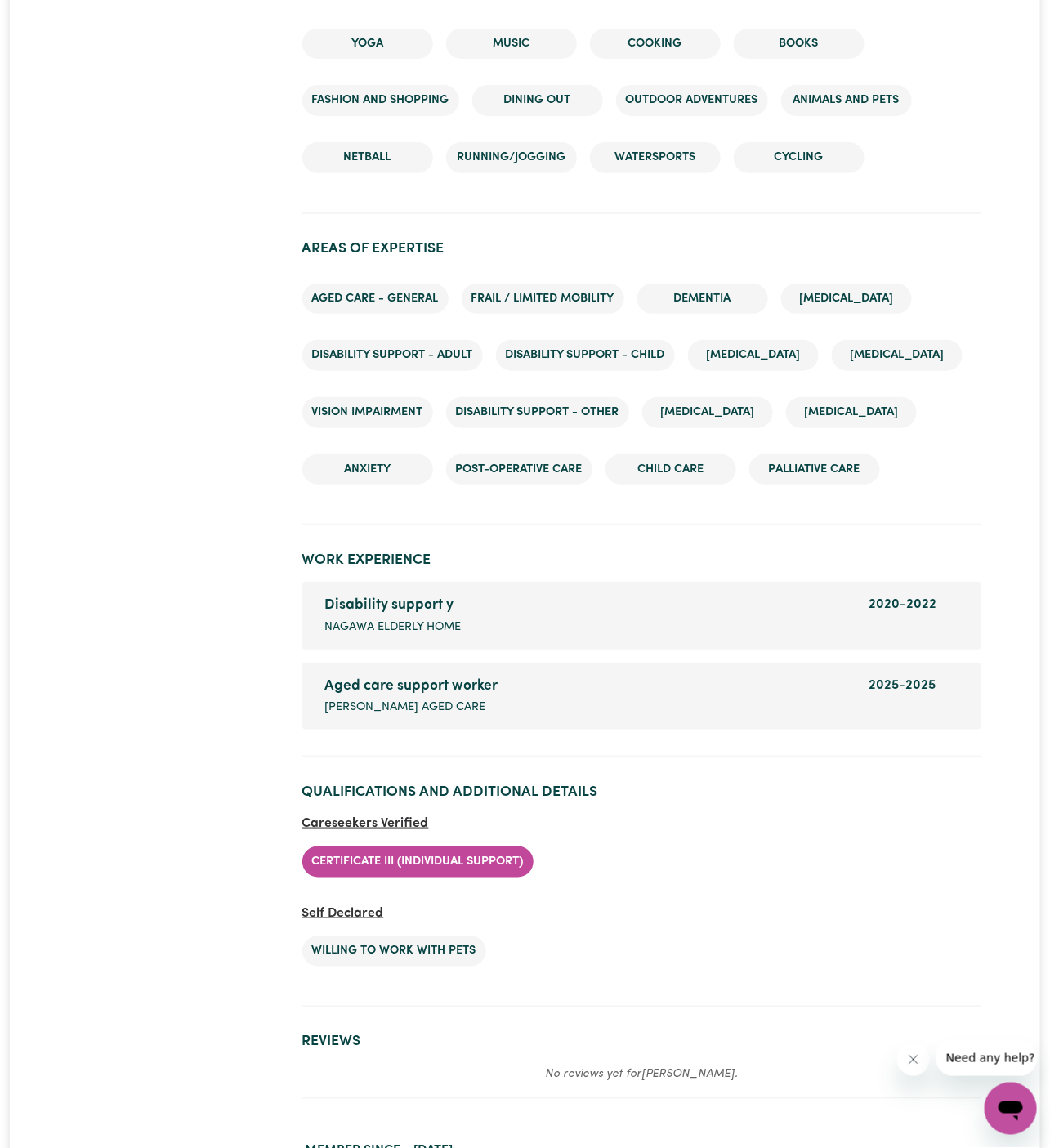
scroll to position [2360, 0]
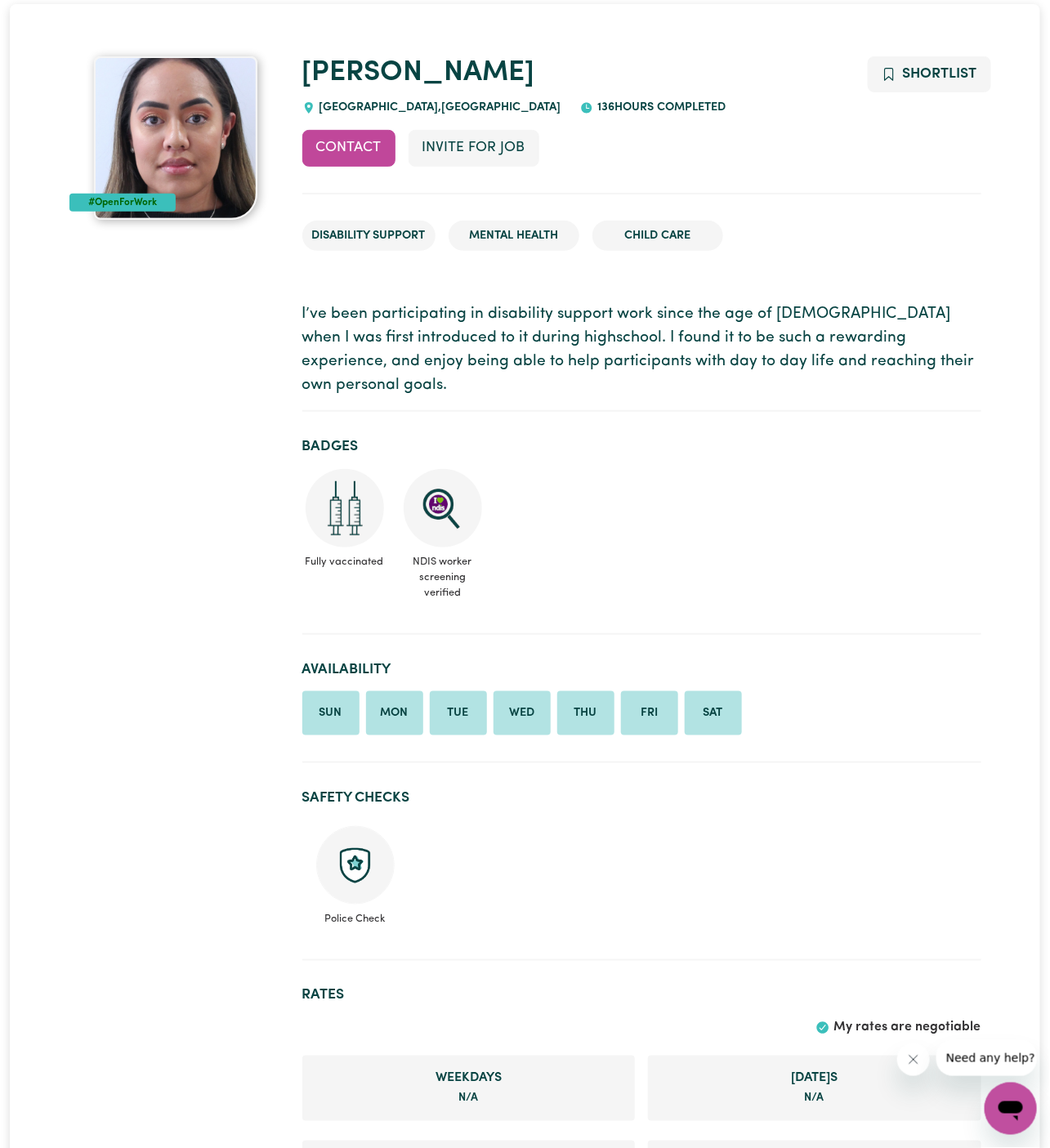
scroll to position [104, 0]
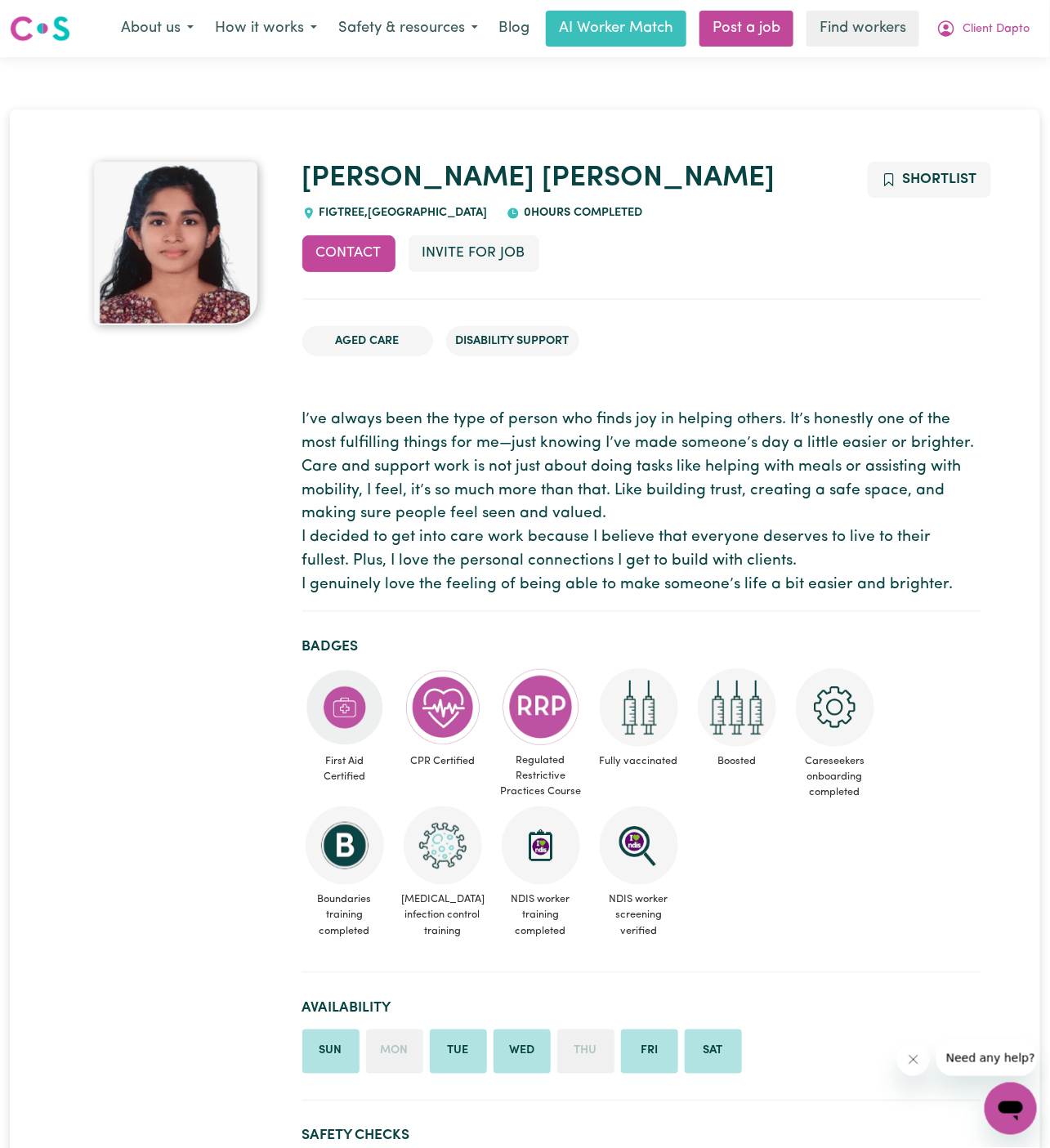
scroll to position [386, 0]
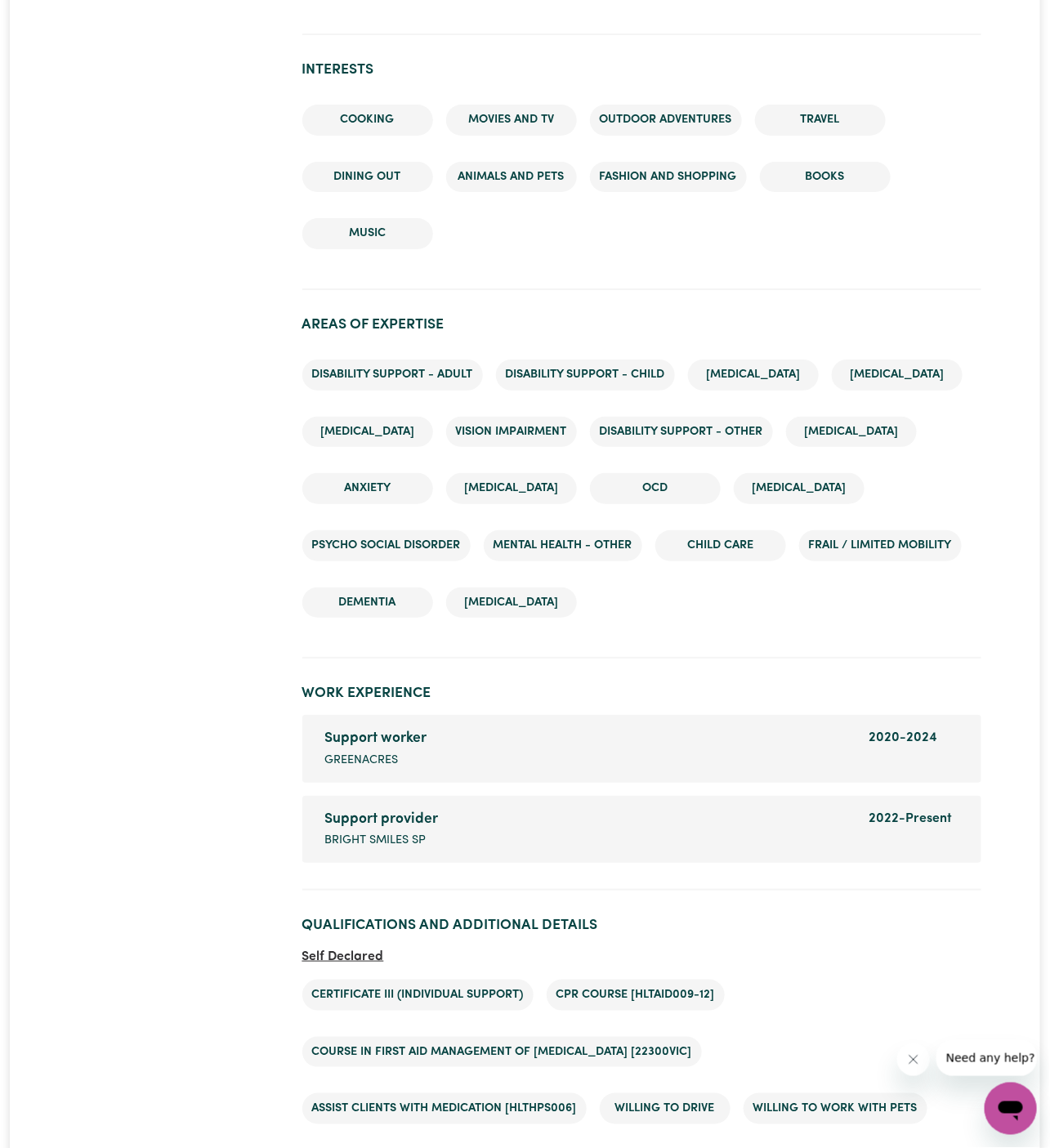
scroll to position [2031, 0]
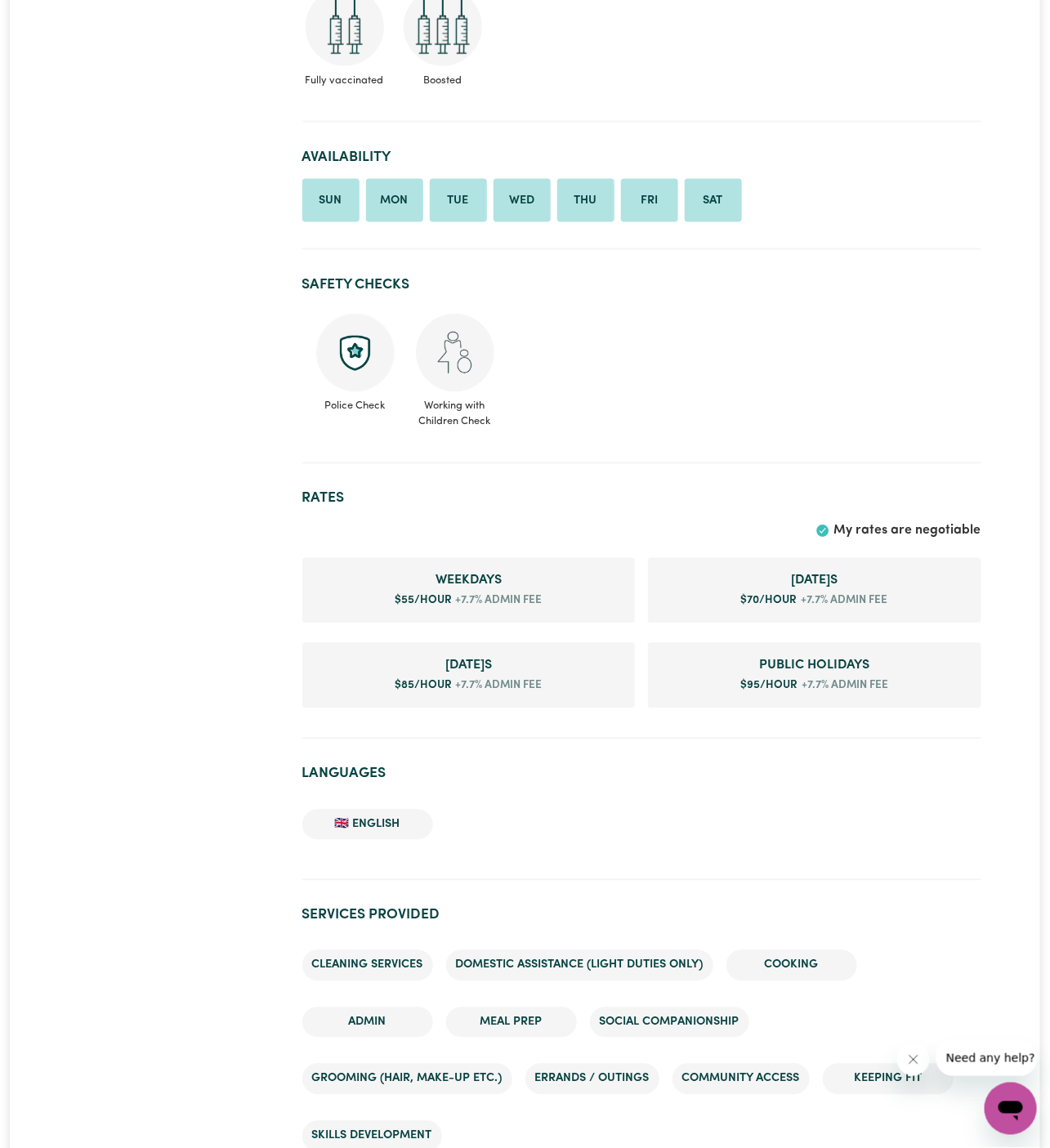
scroll to position [533, 0]
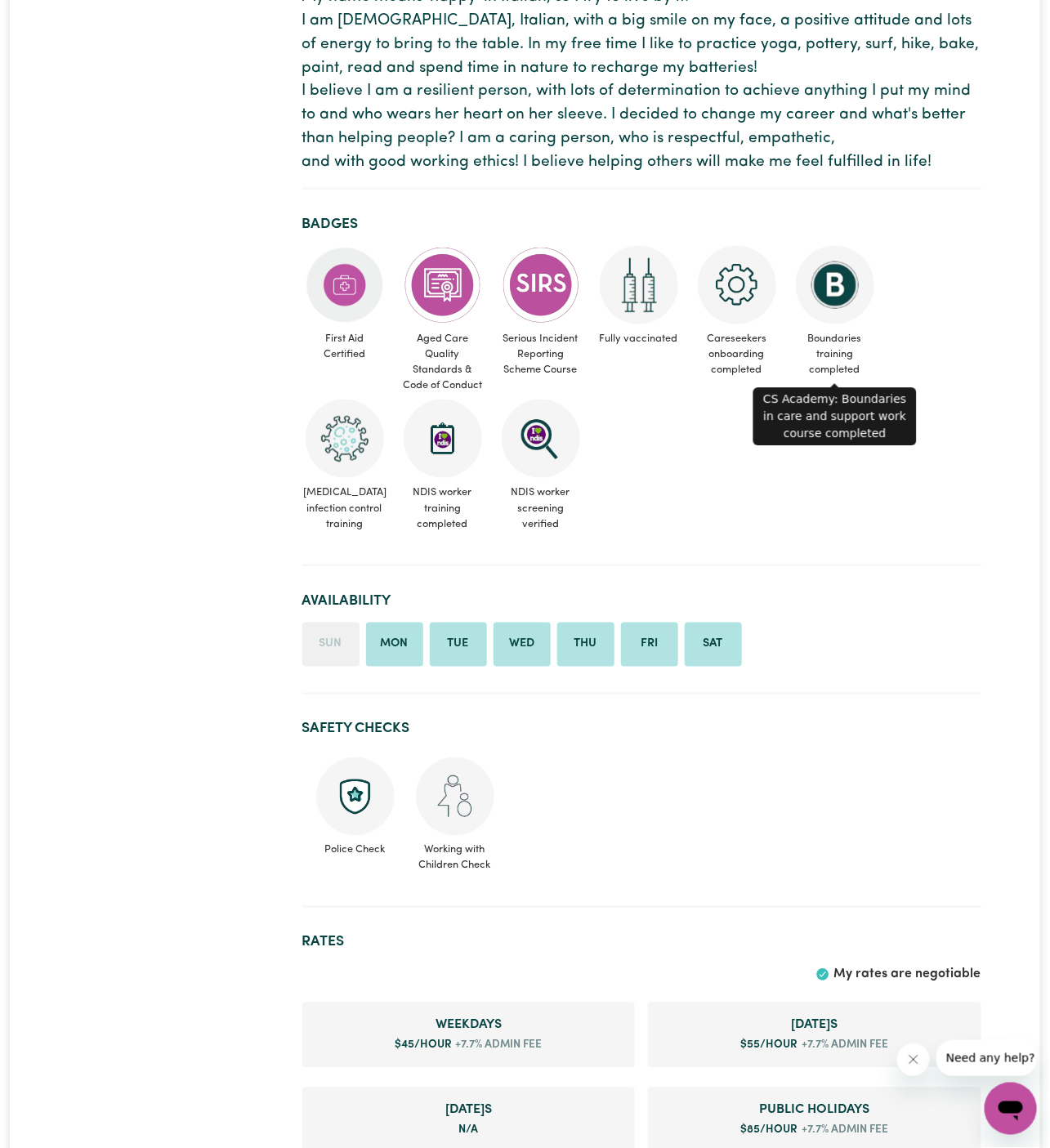
scroll to position [493, 0]
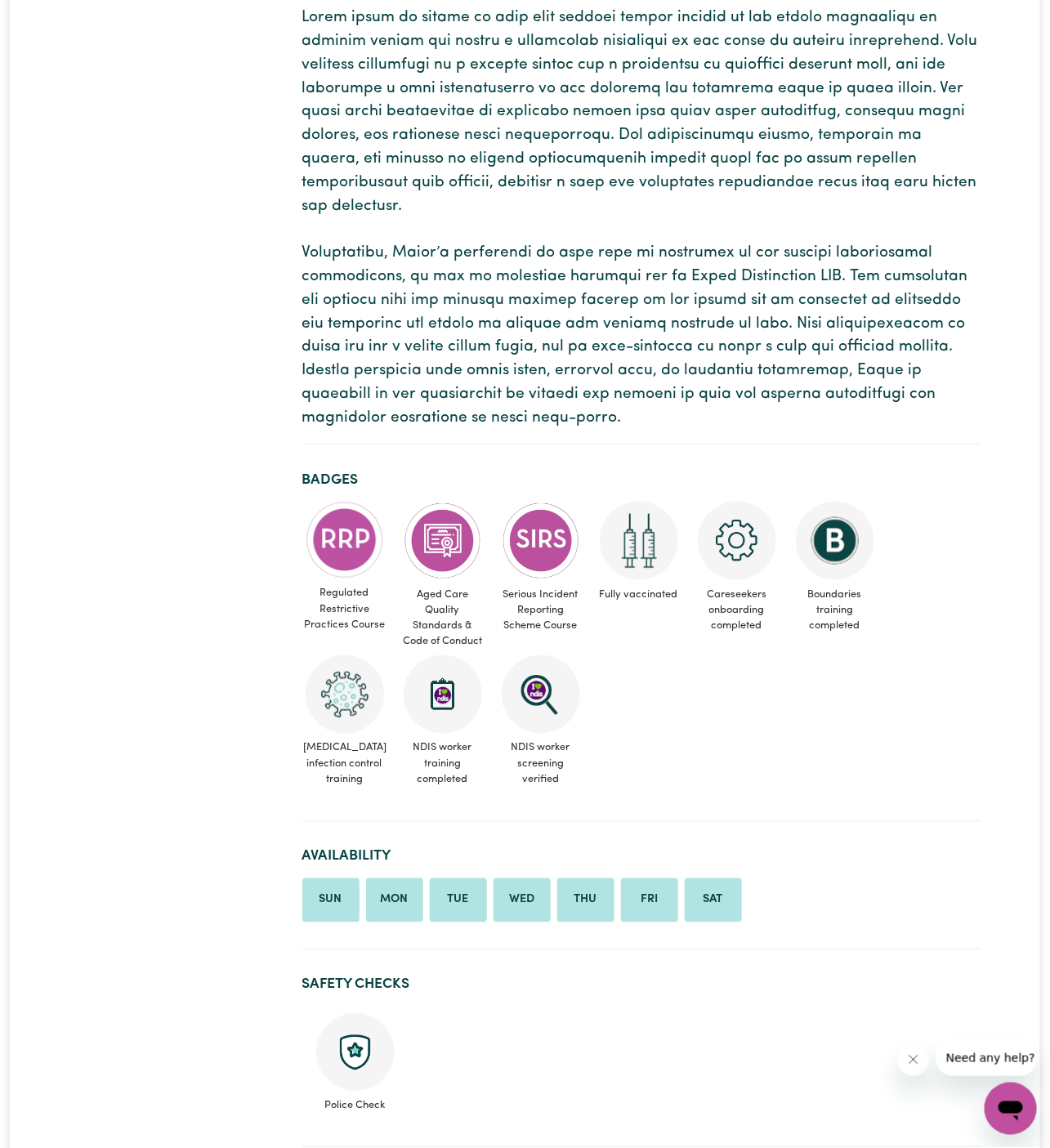
scroll to position [842, 0]
